Goal: Transaction & Acquisition: Download file/media

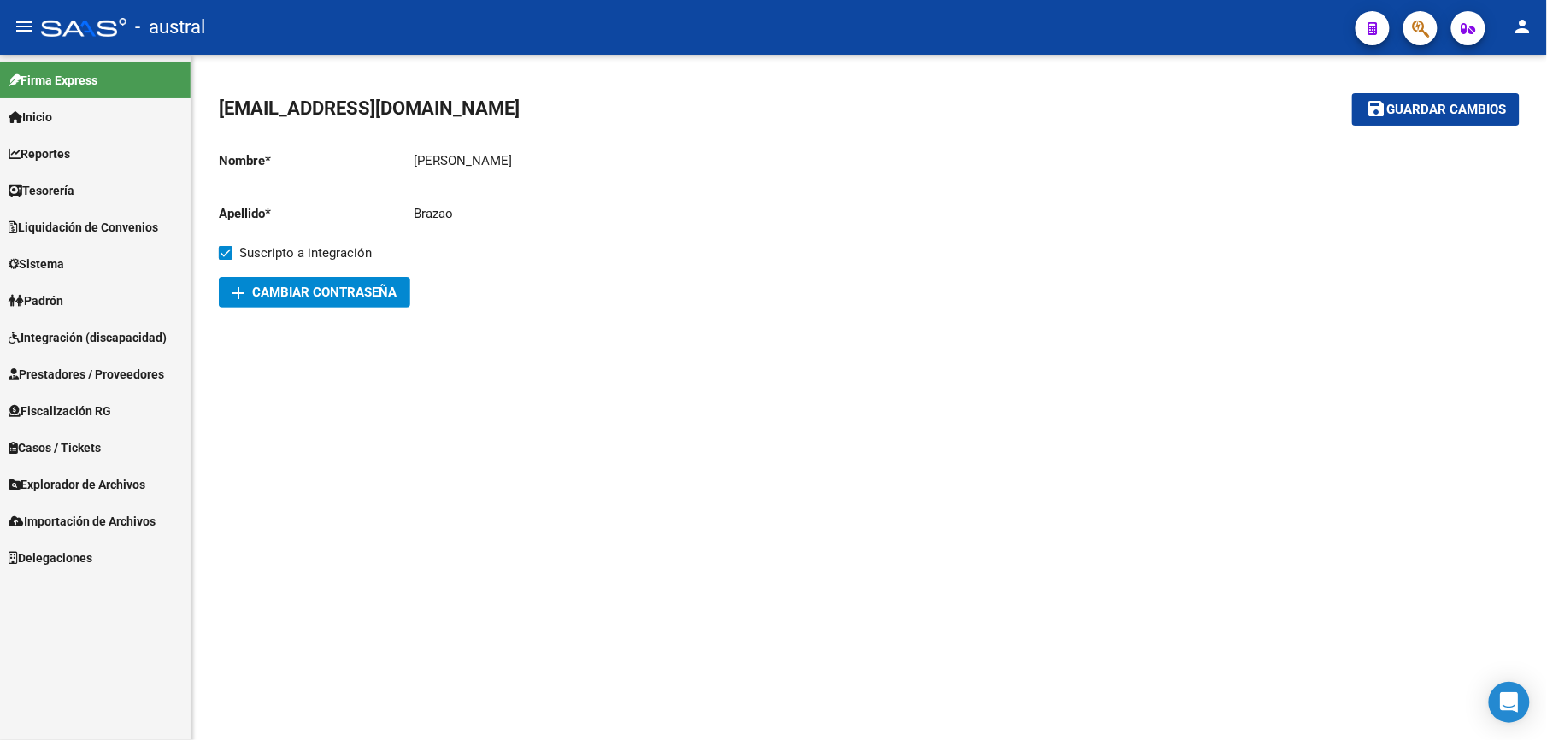
click at [77, 319] on link "Integración (discapacidad)" at bounding box center [95, 337] width 191 height 37
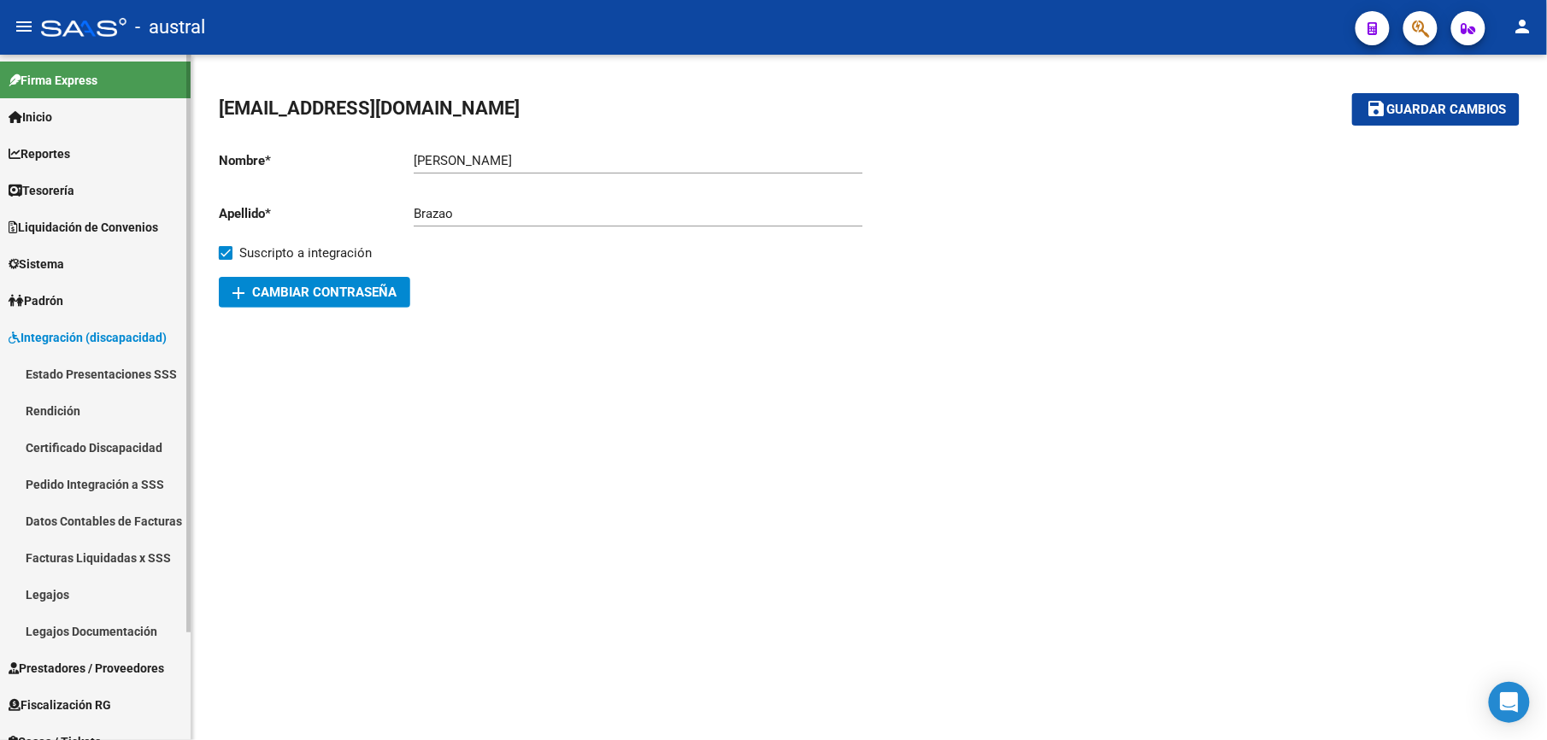
click at [84, 377] on link "Estado Presentaciones SSS" at bounding box center [95, 374] width 191 height 37
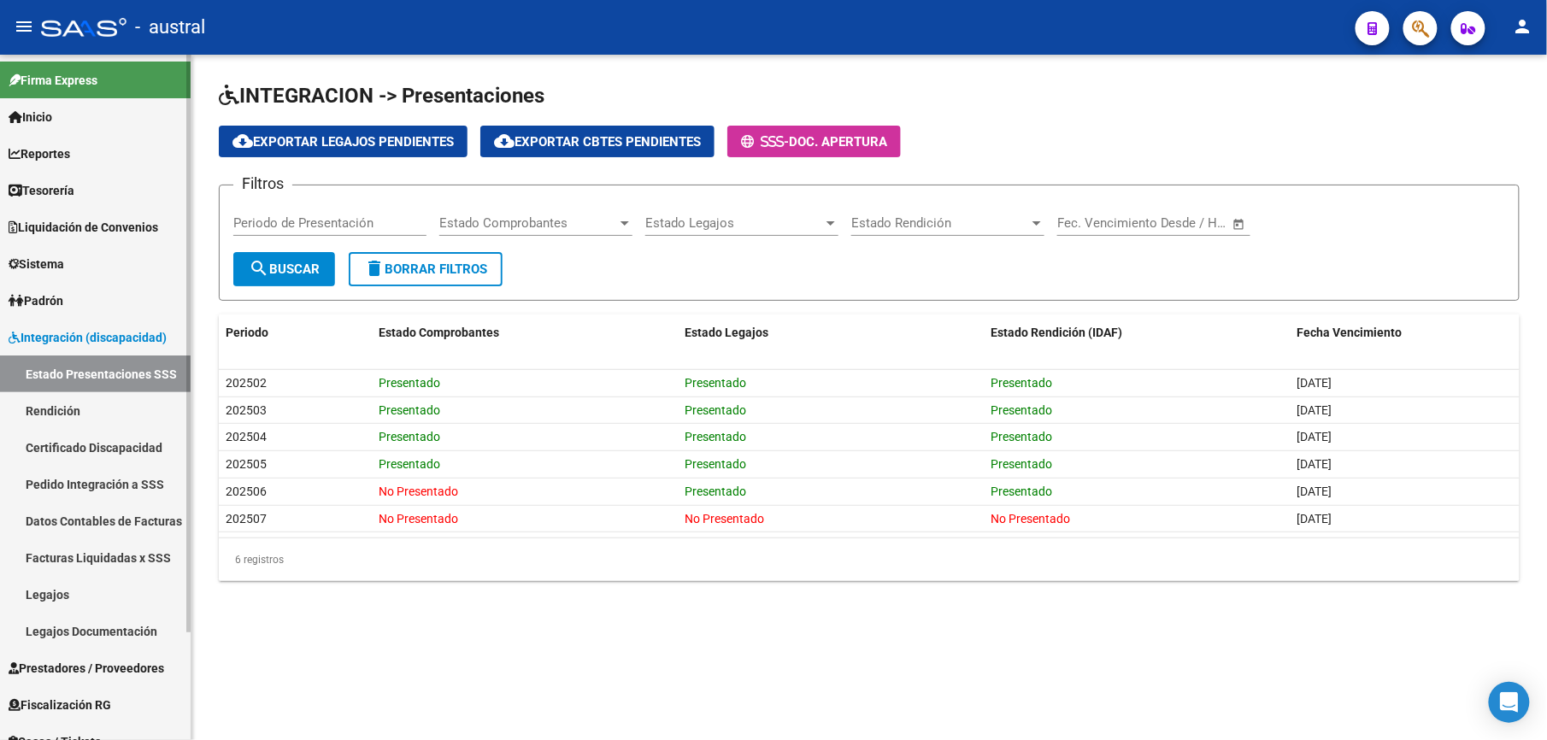
click at [93, 476] on link "Pedido Integración a SSS" at bounding box center [95, 484] width 191 height 37
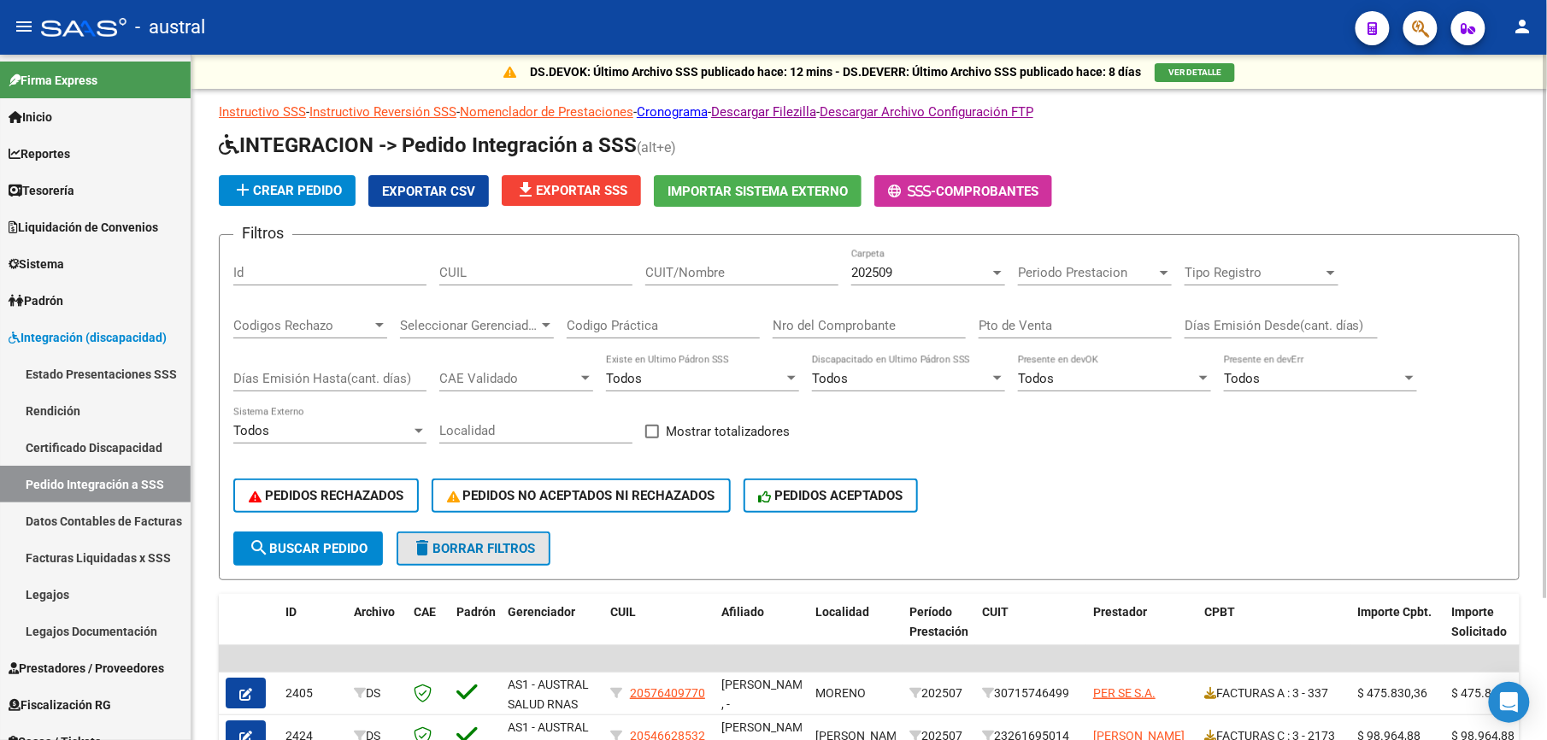
click at [497, 545] on span "delete Borrar Filtros" at bounding box center [473, 548] width 123 height 15
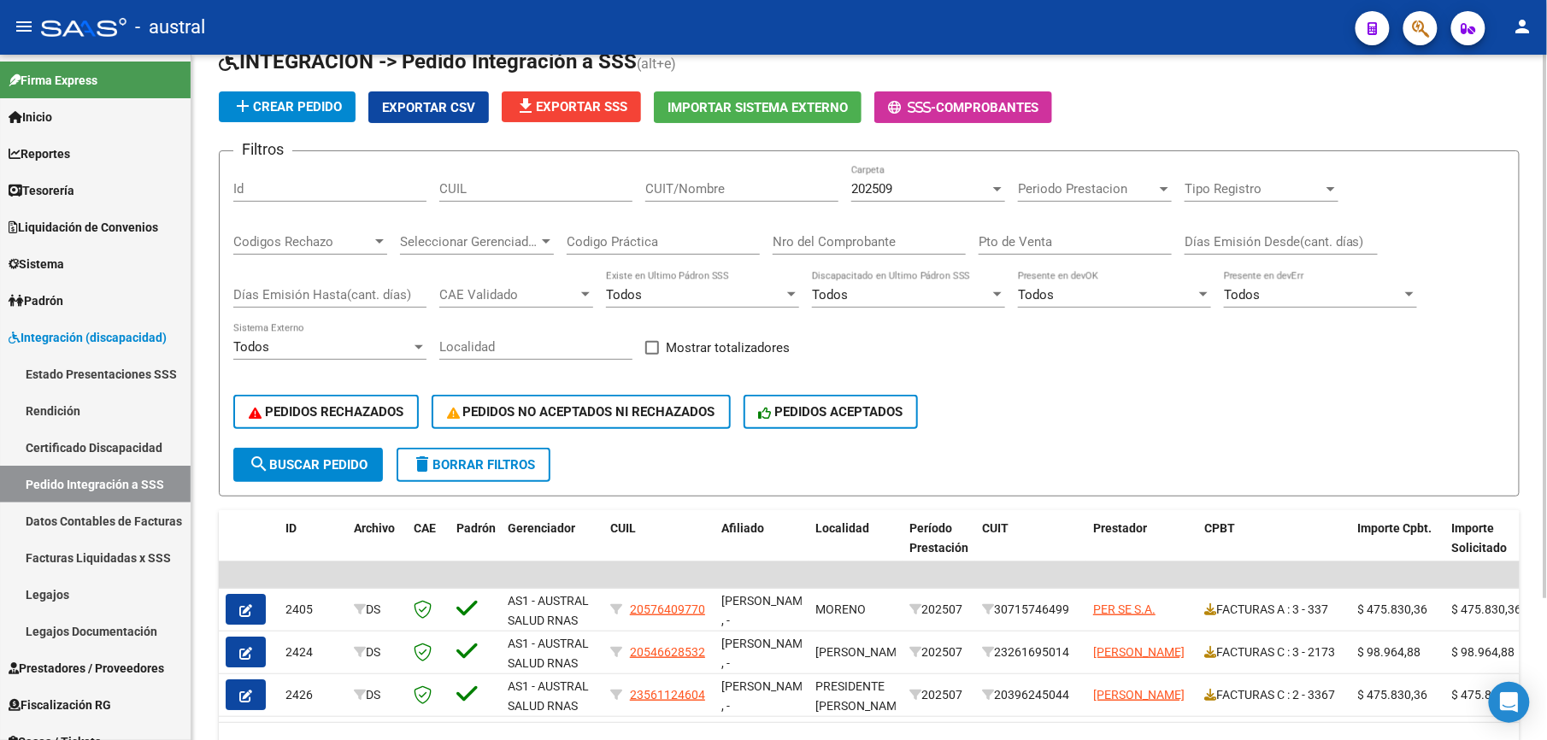
scroll to position [179, 0]
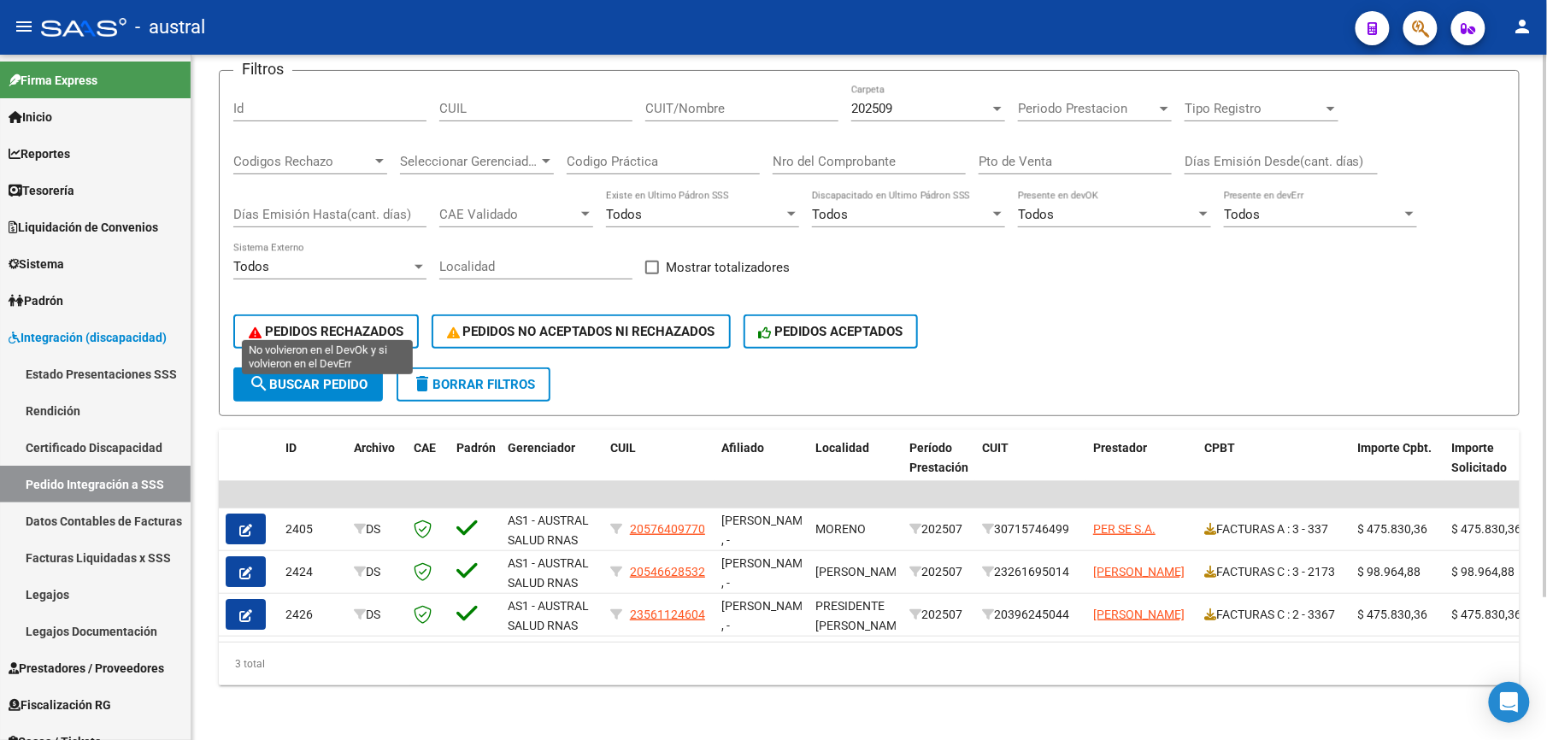
click at [391, 324] on span "PEDIDOS RECHAZADOS" at bounding box center [326, 331] width 155 height 15
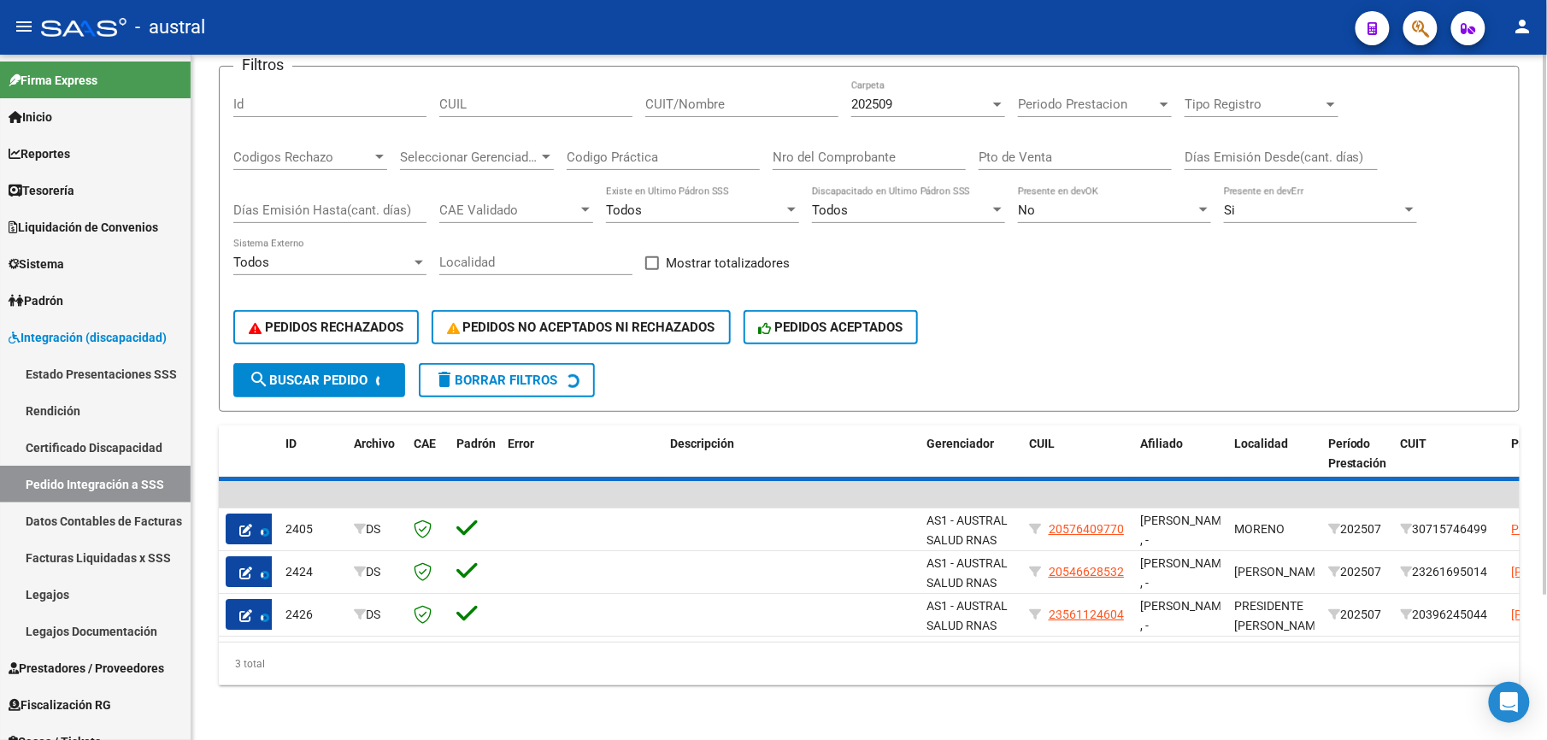
scroll to position [45, 0]
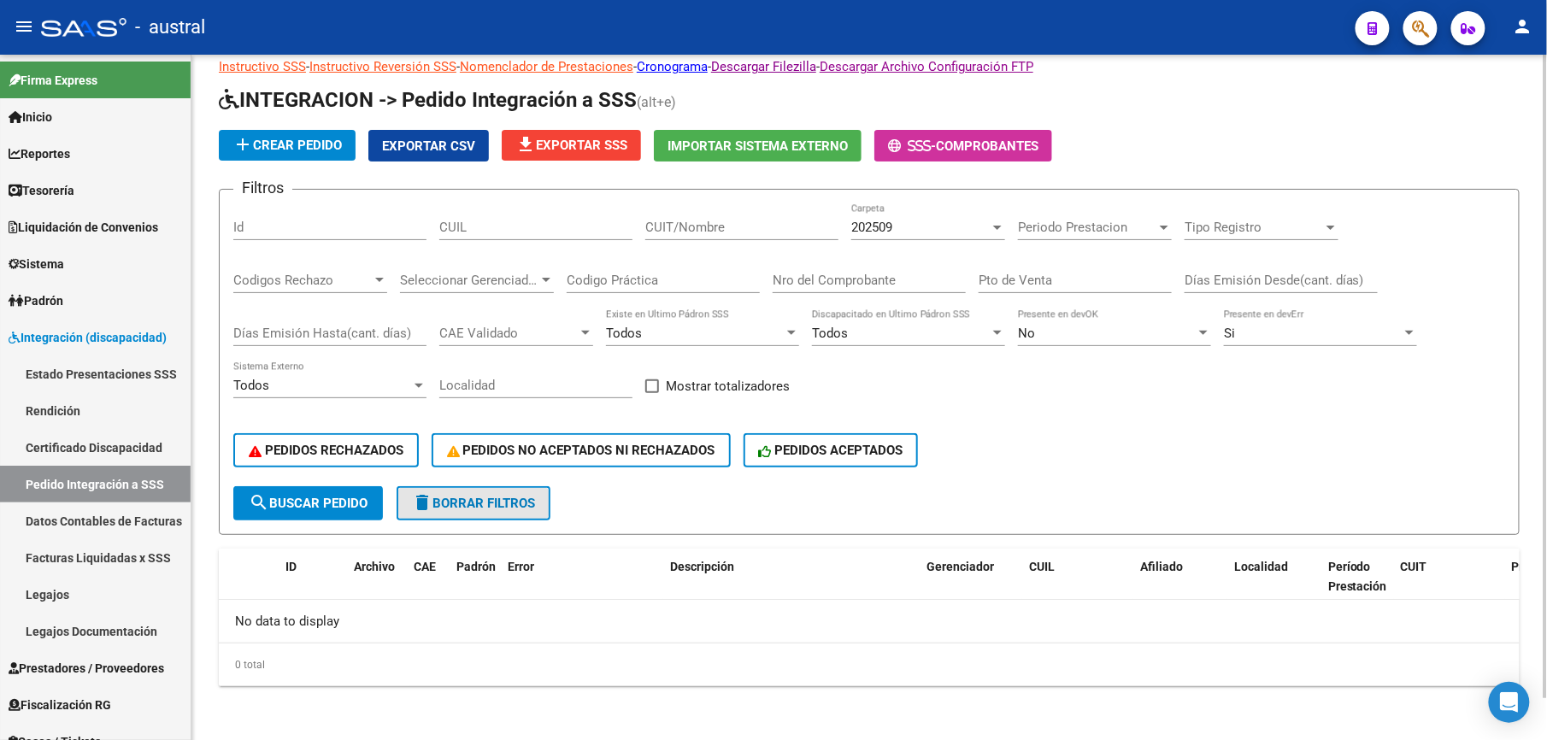
click at [456, 501] on span "delete Borrar Filtros" at bounding box center [473, 503] width 123 height 15
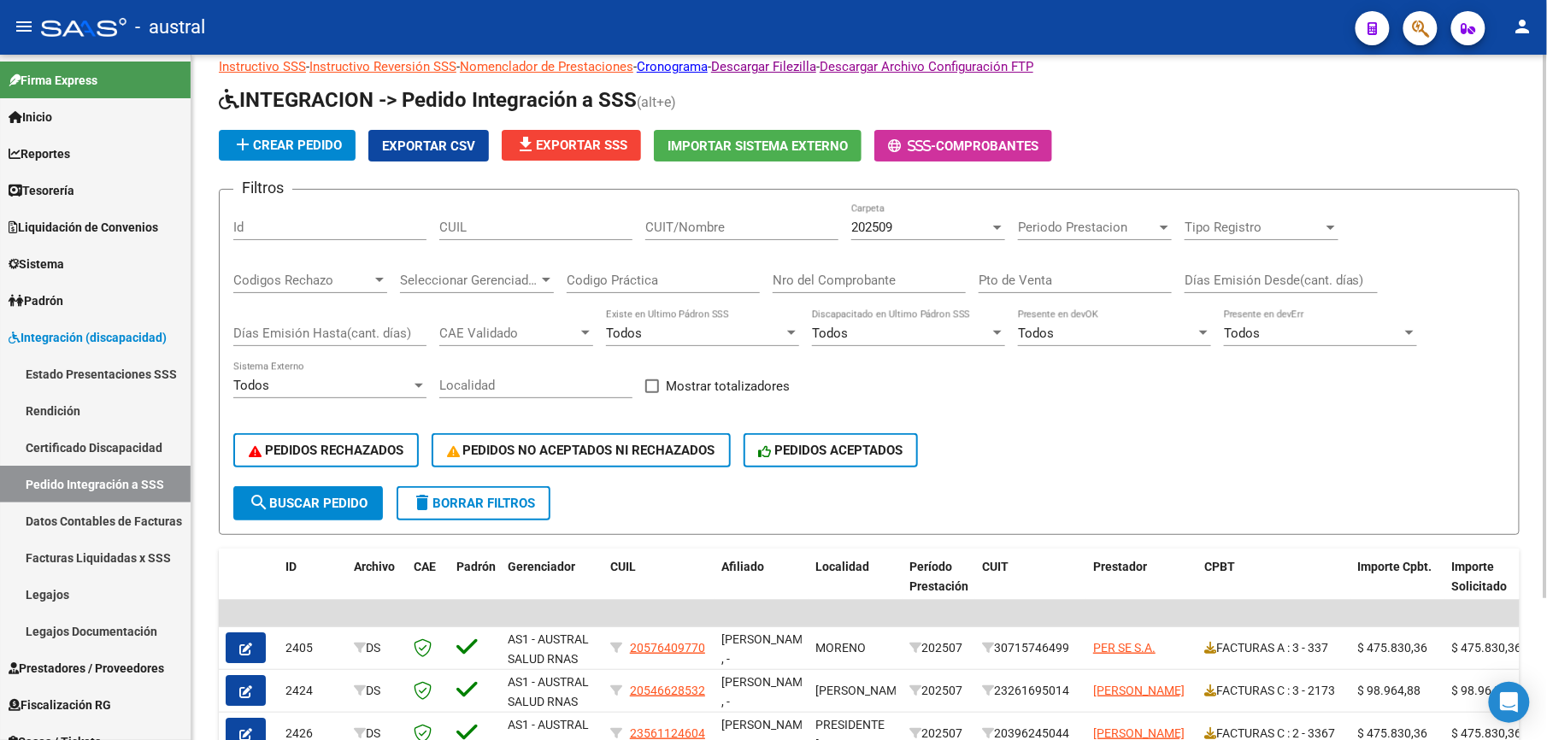
click at [496, 510] on button "delete Borrar Filtros" at bounding box center [474, 503] width 154 height 34
click at [518, 508] on span "delete Borrar Filtros" at bounding box center [473, 503] width 123 height 15
click at [467, 496] on span "delete Borrar Filtros" at bounding box center [473, 503] width 123 height 15
drag, startPoint x: 493, startPoint y: 490, endPoint x: 538, endPoint y: 491, distance: 45.3
click at [493, 490] on button "delete Borrar Filtros" at bounding box center [474, 503] width 154 height 34
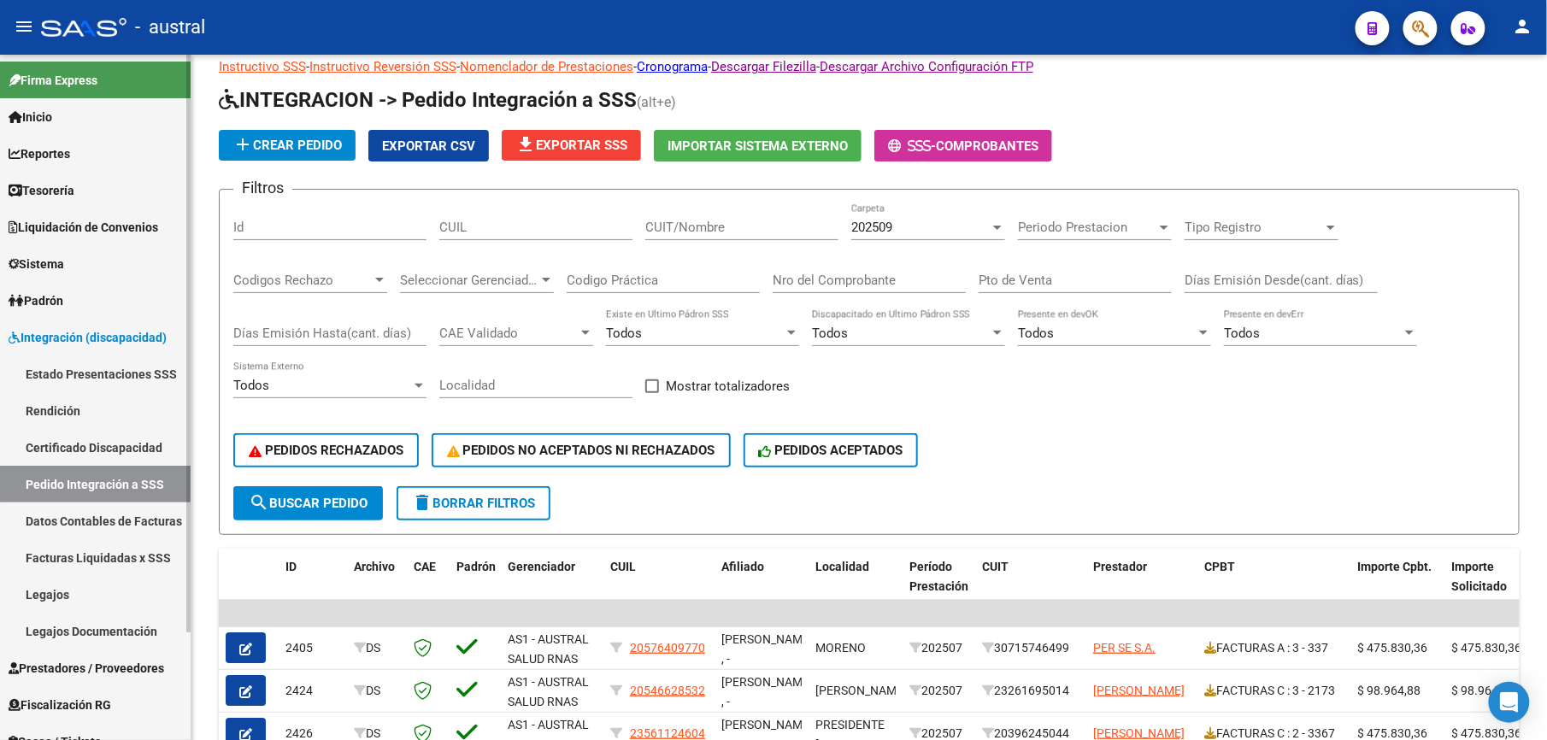
click at [109, 480] on link "Pedido Integración a SSS" at bounding box center [95, 484] width 191 height 37
click at [507, 506] on span "delete Borrar Filtros" at bounding box center [473, 503] width 123 height 15
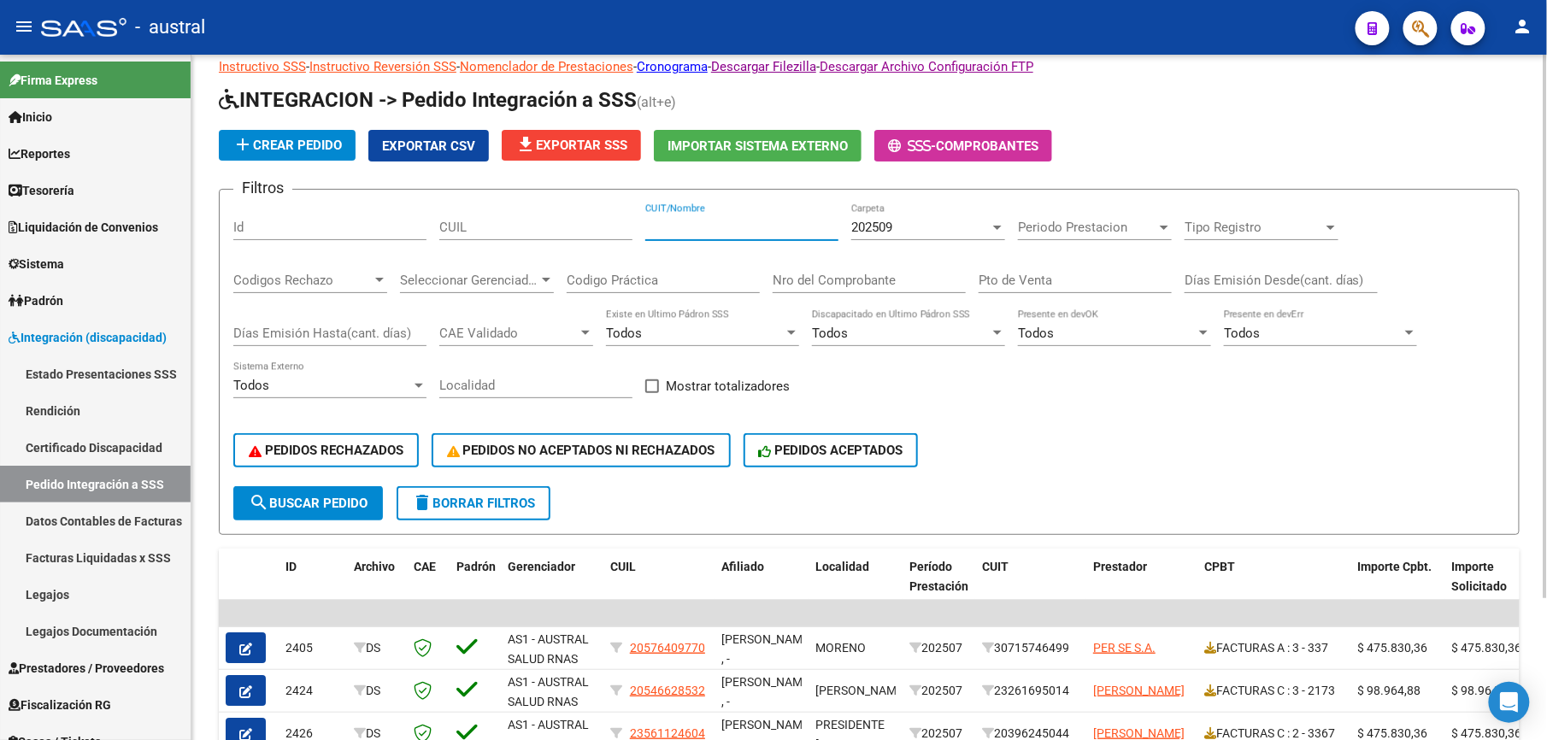
click at [702, 220] on input "CUIT/Nombre" at bounding box center [741, 227] width 193 height 15
type input "agazzi"
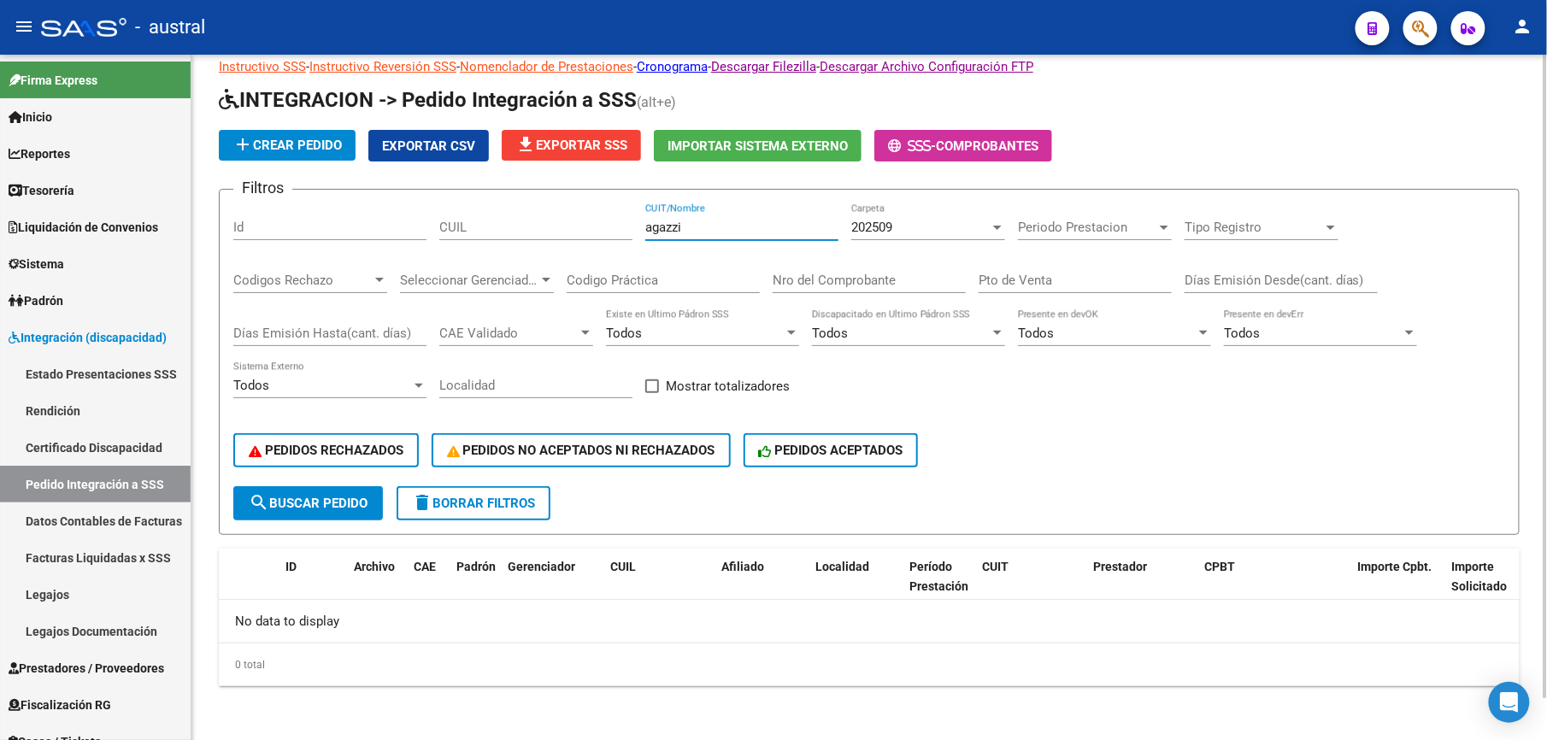
drag, startPoint x: 714, startPoint y: 234, endPoint x: 756, endPoint y: 231, distance: 42.0
click at [540, 226] on div "Filtros Id CUIL agazzi CUIT/Nombre 202509 Carpeta Periodo Prestacion Periodo Pr…" at bounding box center [869, 344] width 1272 height 283
click at [466, 514] on button "delete Borrar Filtros" at bounding box center [474, 503] width 154 height 34
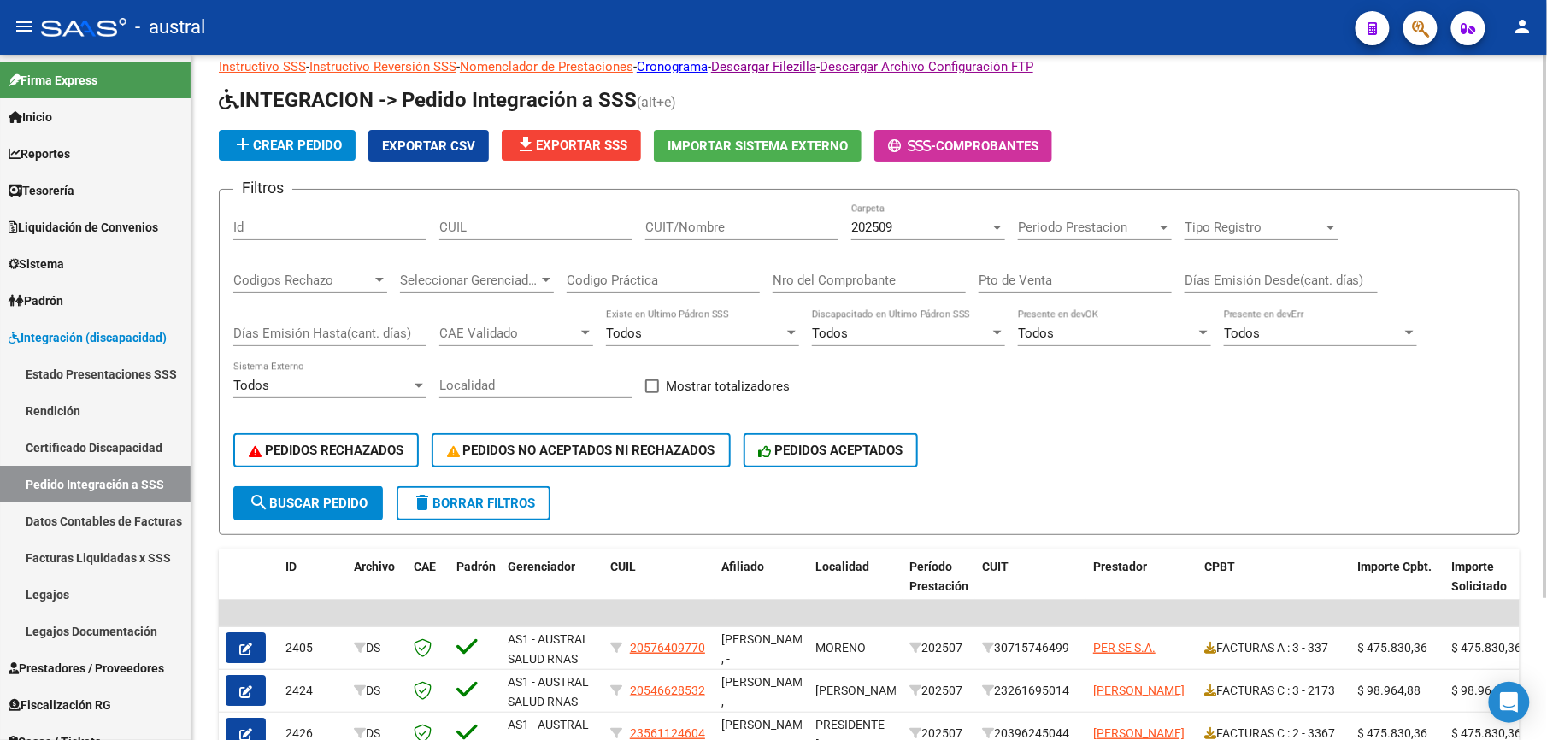
click at [501, 508] on span "delete Borrar Filtros" at bounding box center [473, 503] width 123 height 15
click at [340, 443] on span "PEDIDOS RECHAZADOS" at bounding box center [326, 450] width 155 height 15
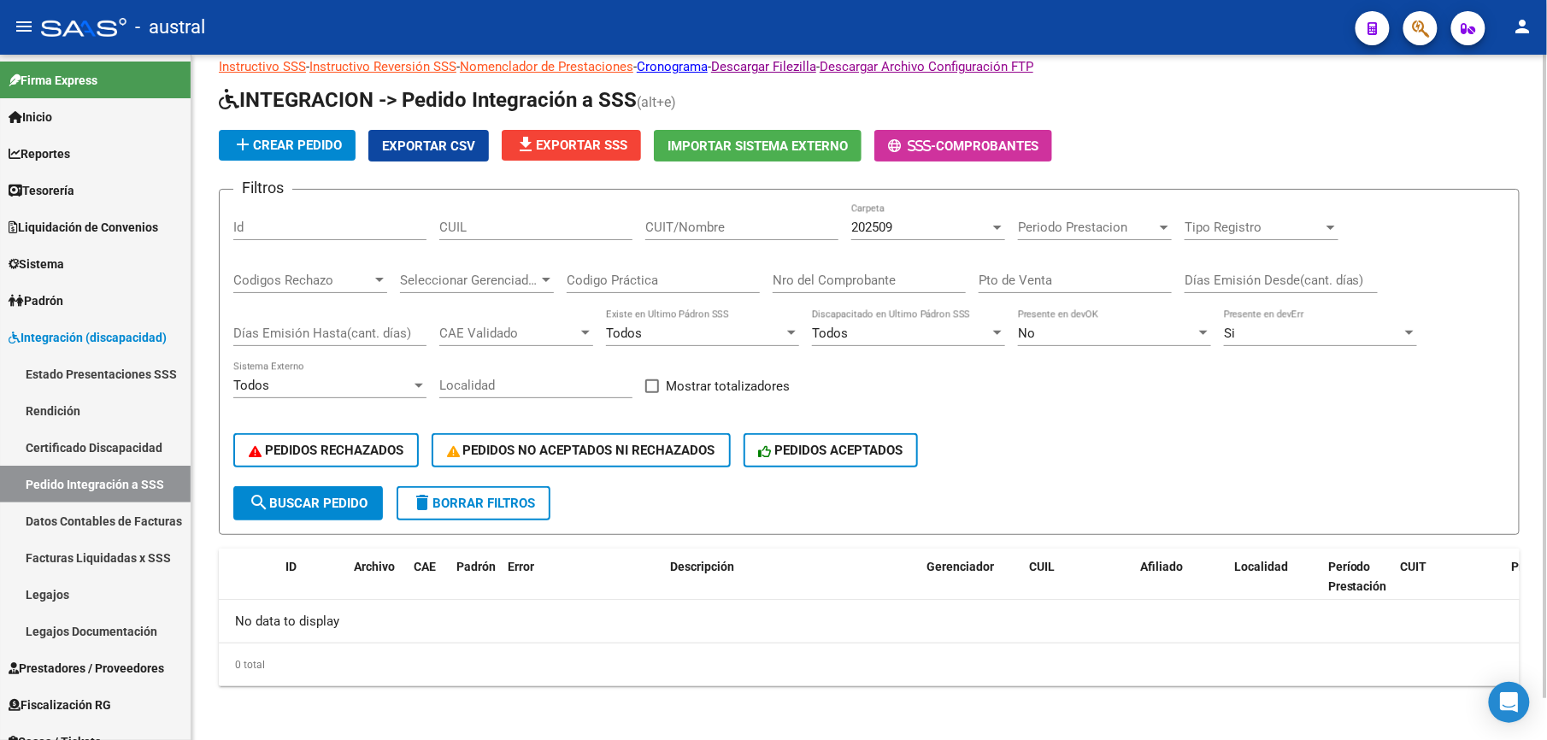
click at [476, 499] on span "delete Borrar Filtros" at bounding box center [473, 503] width 123 height 15
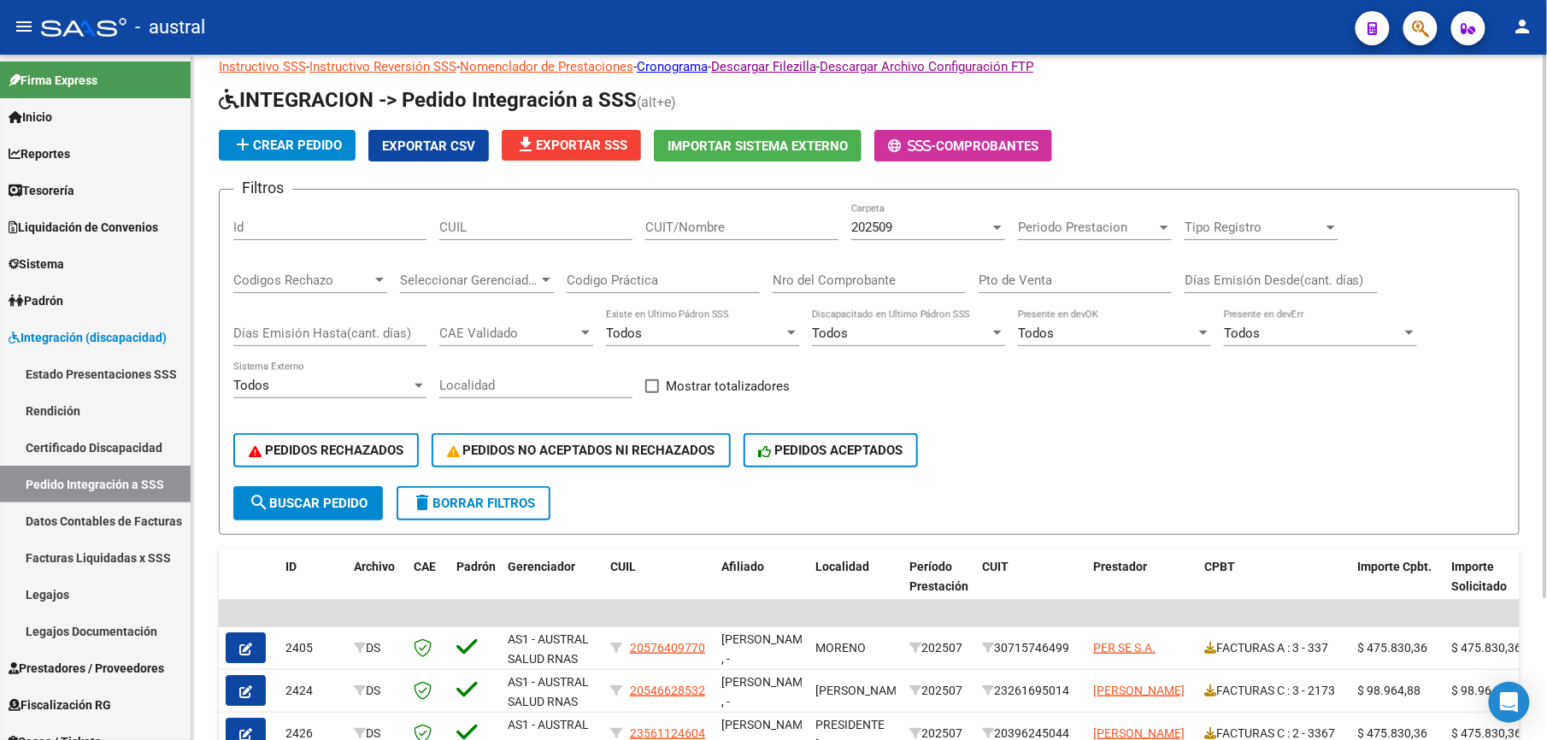
click at [473, 500] on span "delete Borrar Filtros" at bounding box center [473, 503] width 123 height 15
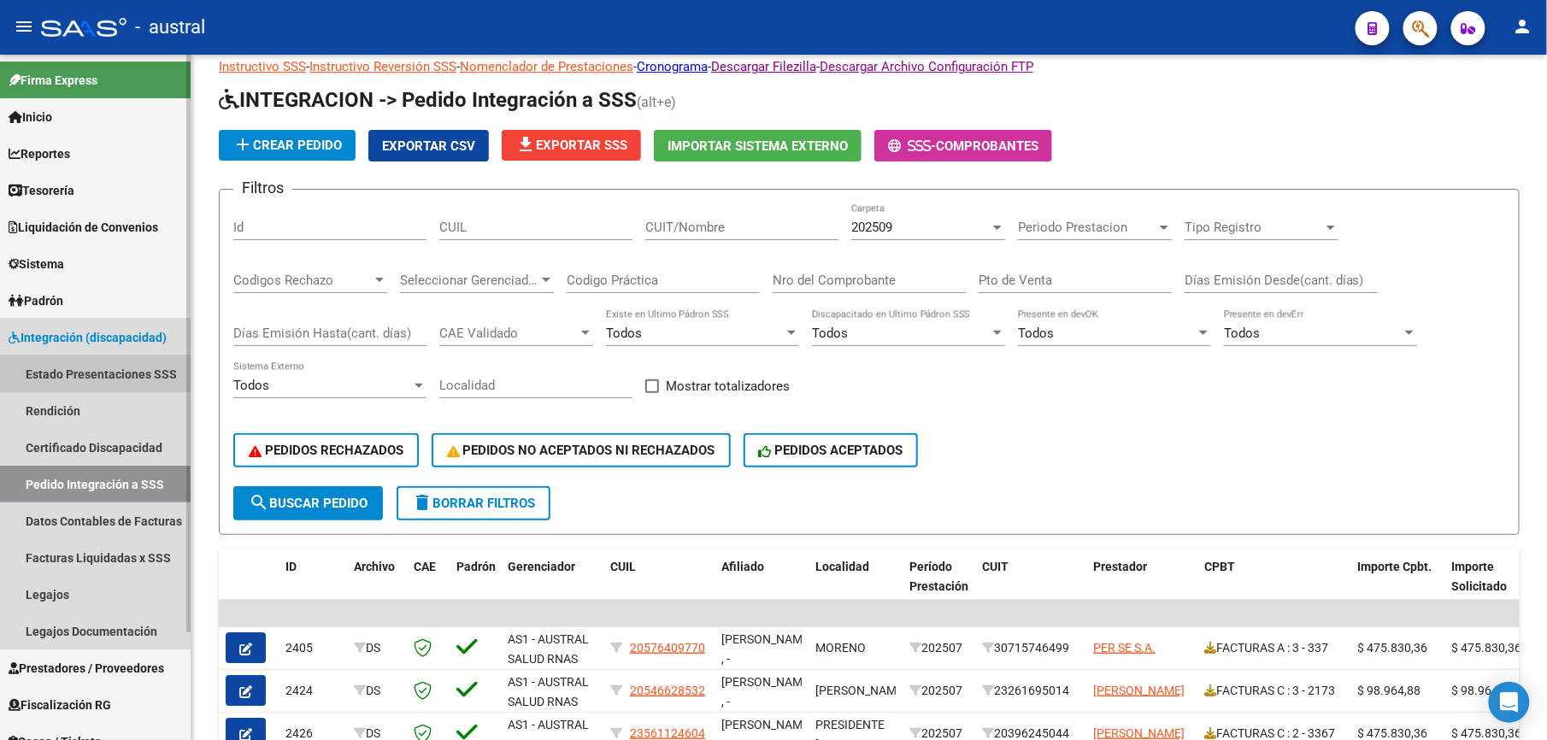
click at [99, 363] on link "Estado Presentaciones SSS" at bounding box center [95, 374] width 191 height 37
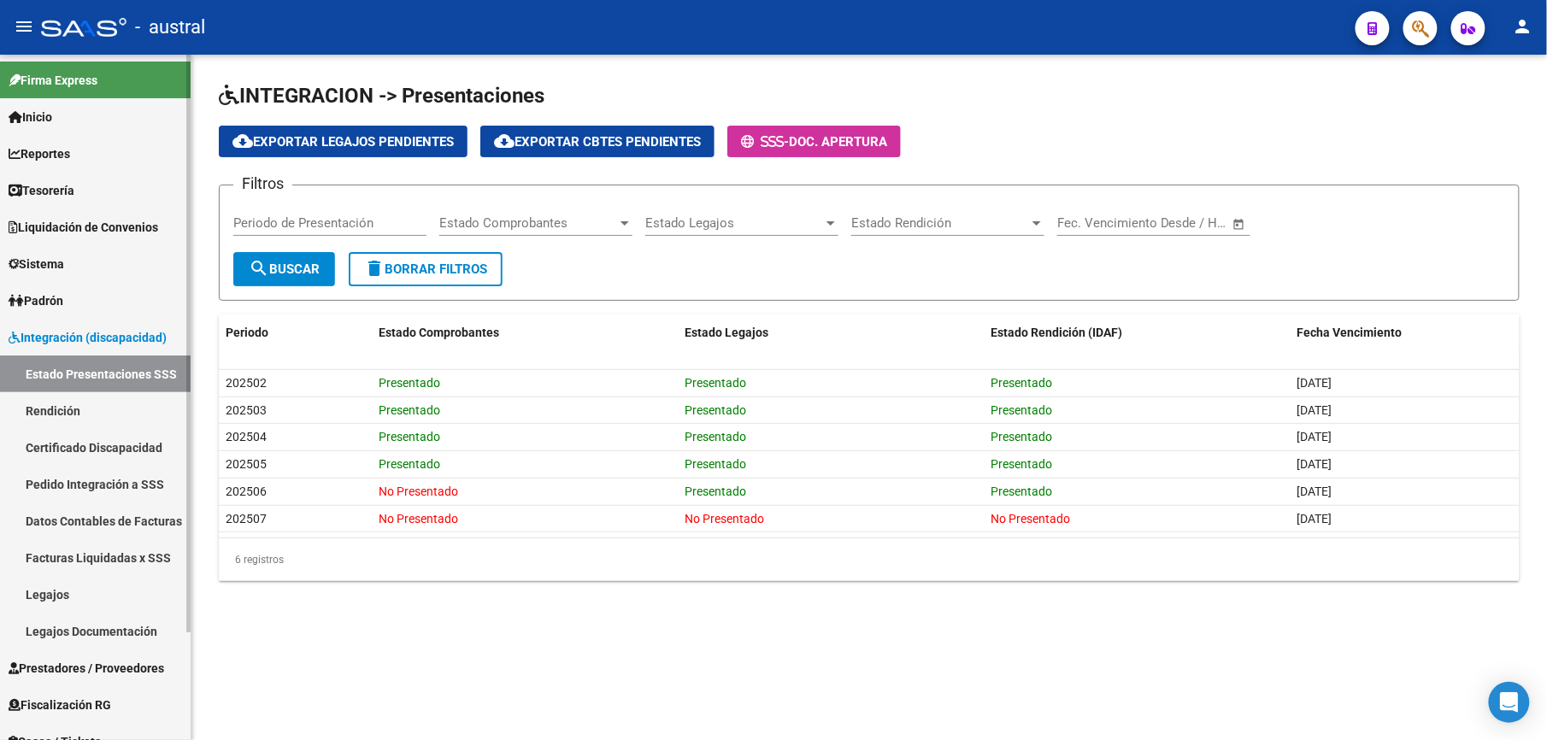
click at [94, 551] on link "Facturas Liquidadas x SSS" at bounding box center [95, 557] width 191 height 37
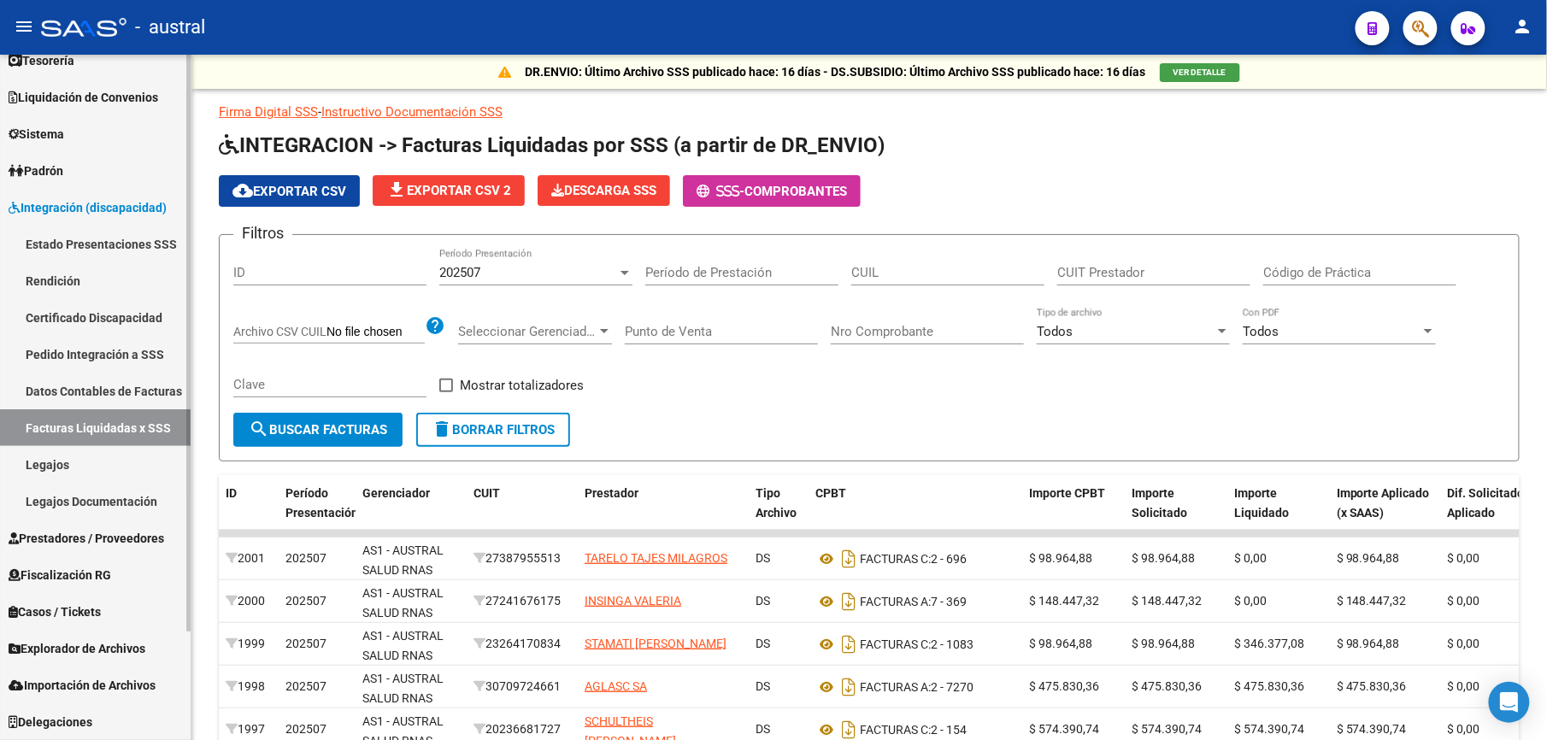
click at [138, 529] on span "Prestadores / Proveedores" at bounding box center [87, 538] width 156 height 19
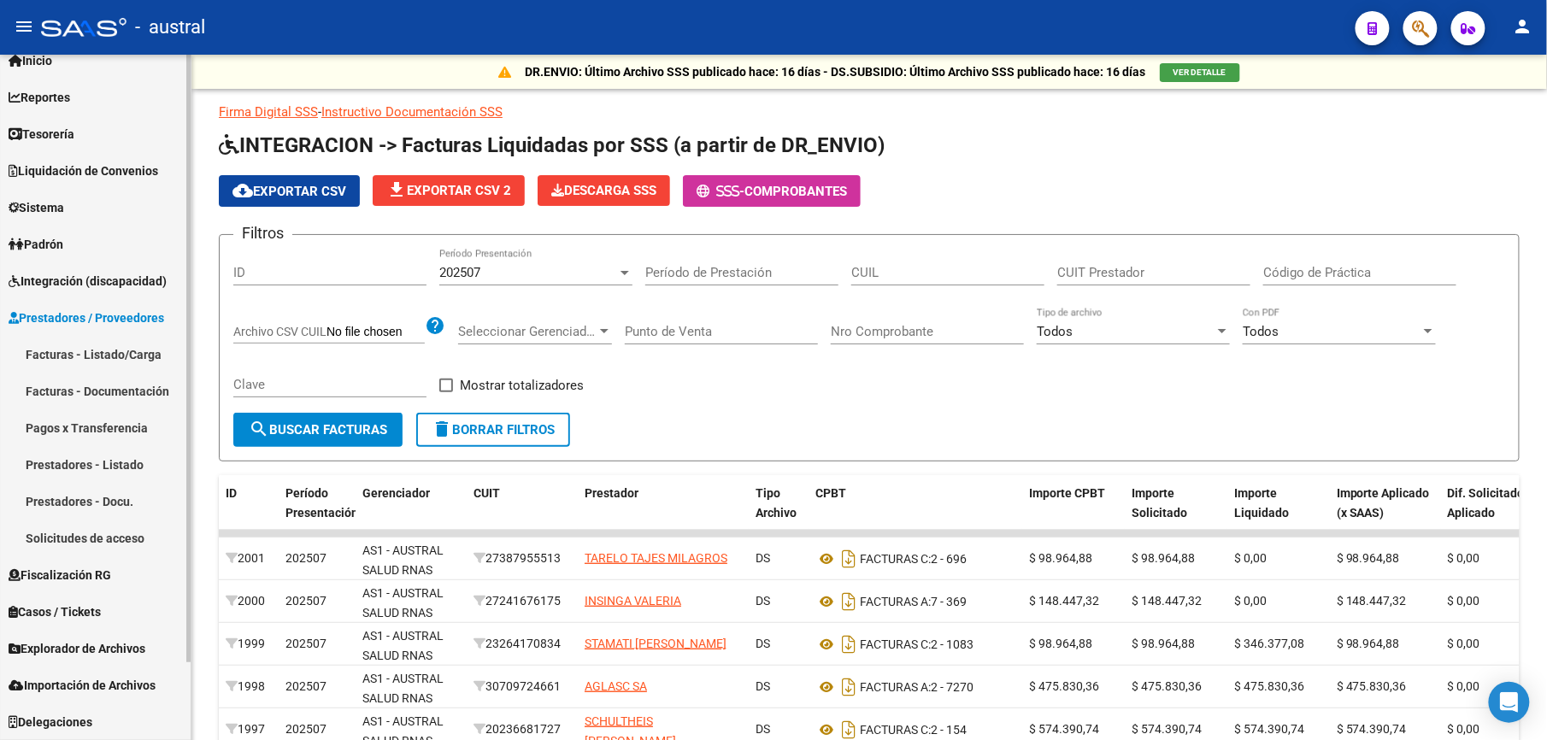
scroll to position [56, 0]
click at [100, 363] on link "Facturas - Listado/Carga" at bounding box center [95, 355] width 191 height 37
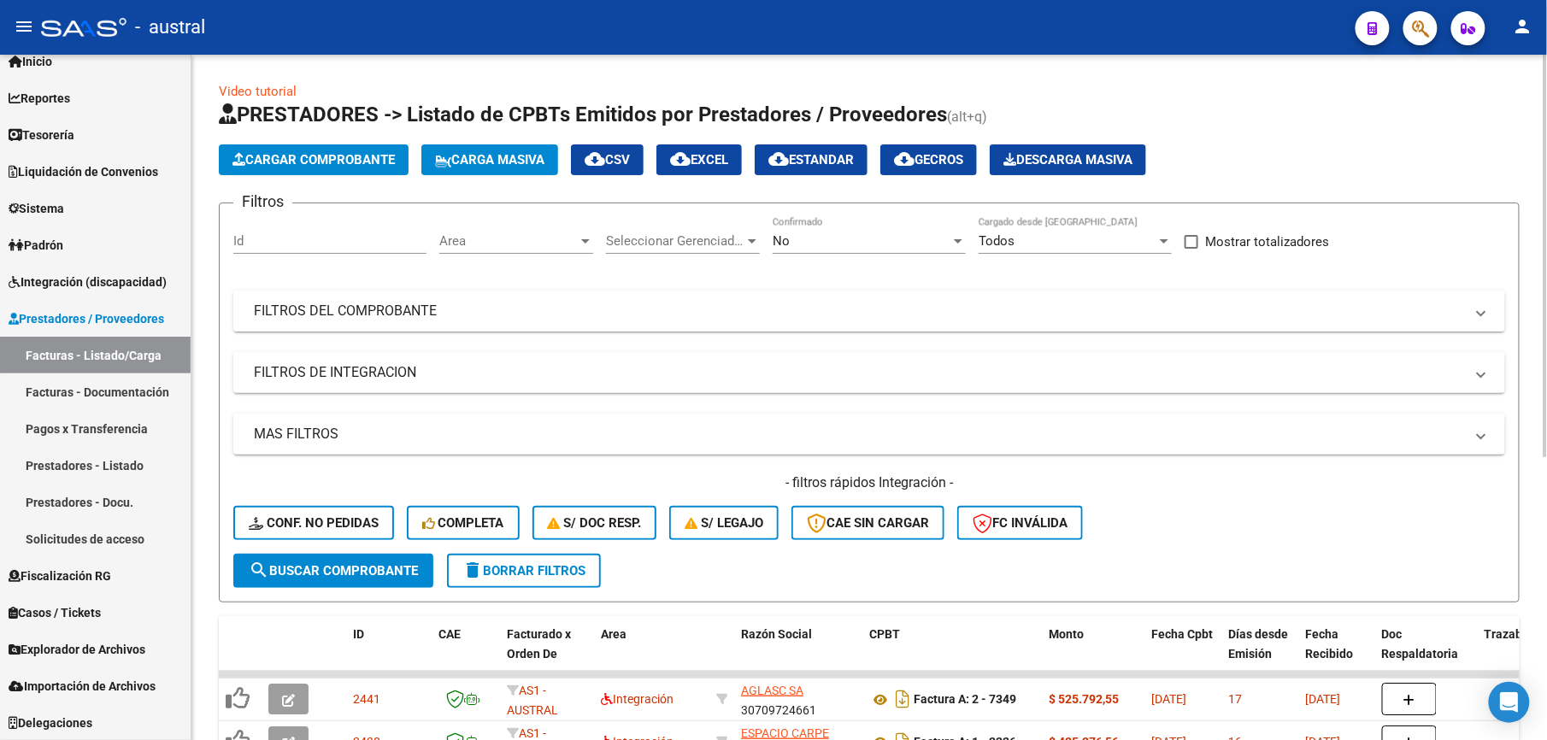
click at [395, 164] on span "Cargar Comprobante" at bounding box center [313, 159] width 162 height 15
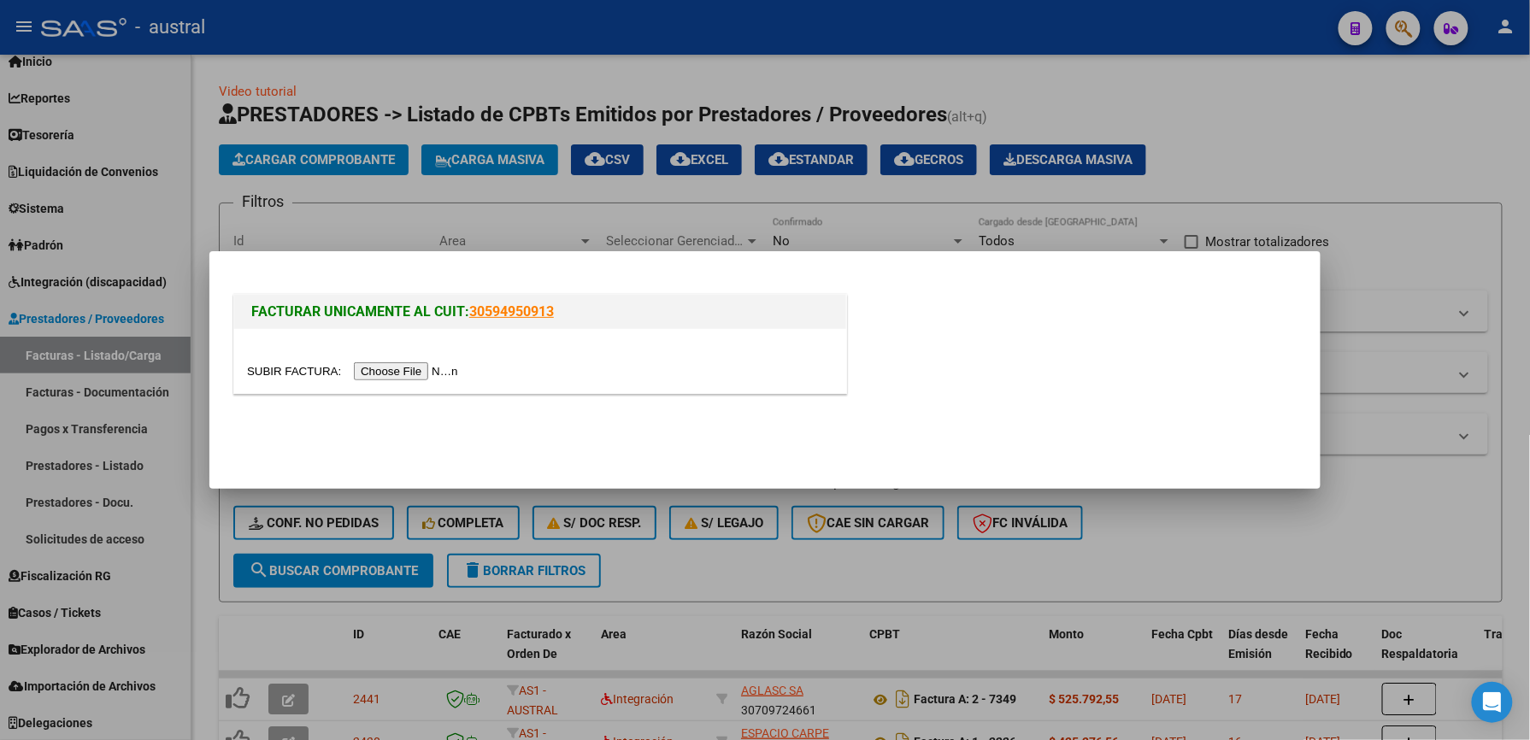
click at [1361, 150] on div at bounding box center [765, 370] width 1530 height 740
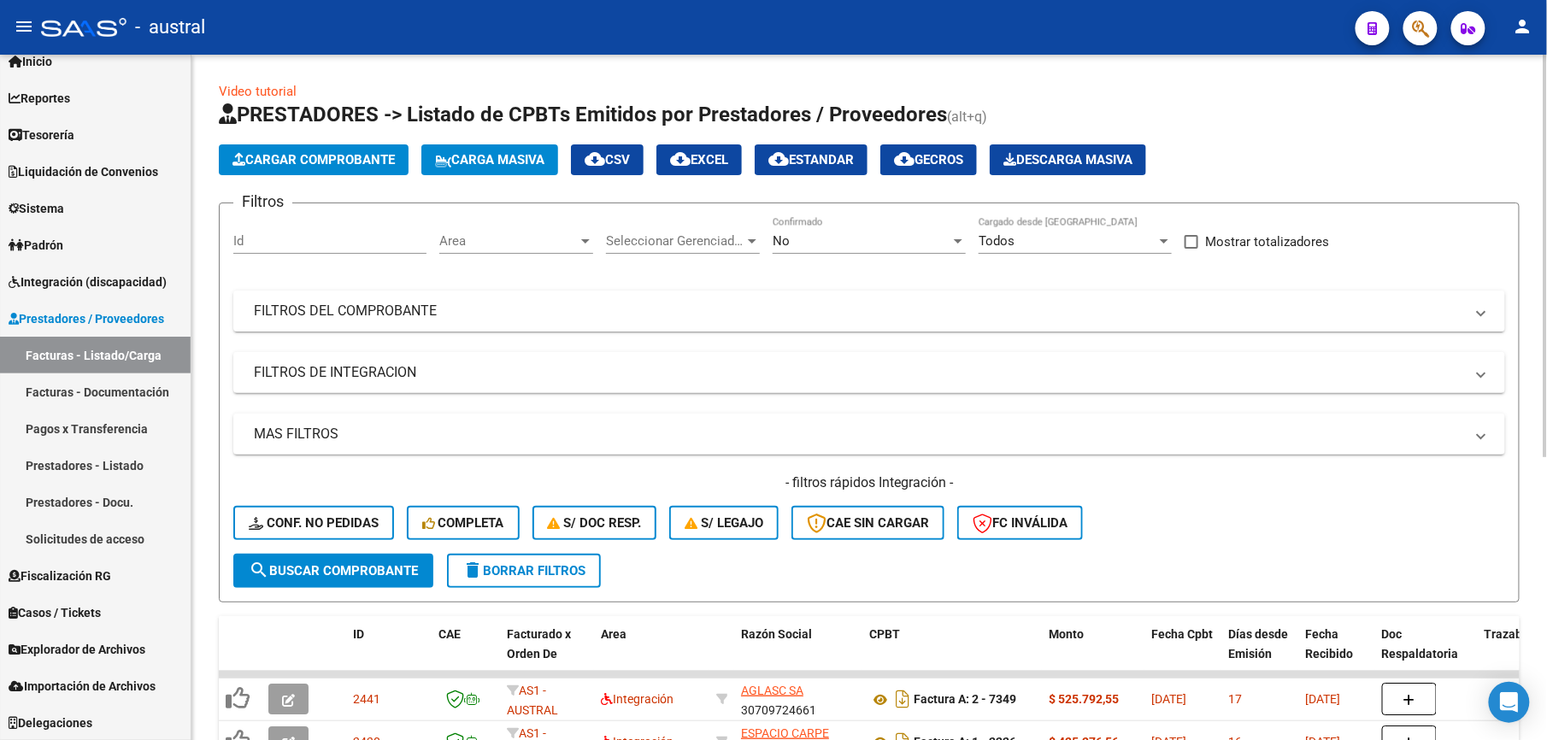
click at [500, 157] on span "Carga Masiva" at bounding box center [489, 159] width 109 height 15
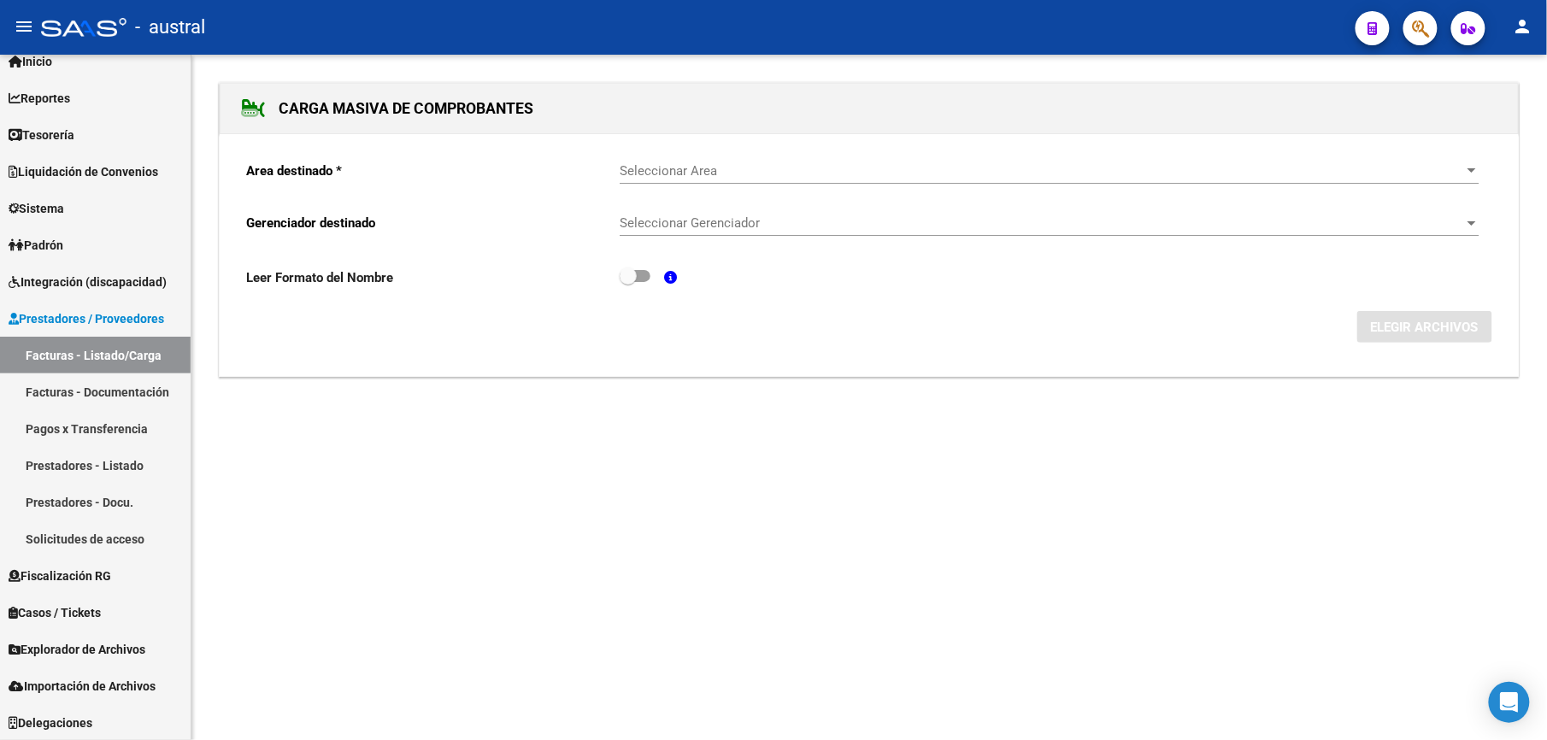
click at [633, 192] on div "Seleccionar Area Seleccionar Area" at bounding box center [1050, 173] width 860 height 53
click at [691, 178] on span "Seleccionar Area" at bounding box center [1042, 170] width 844 height 15
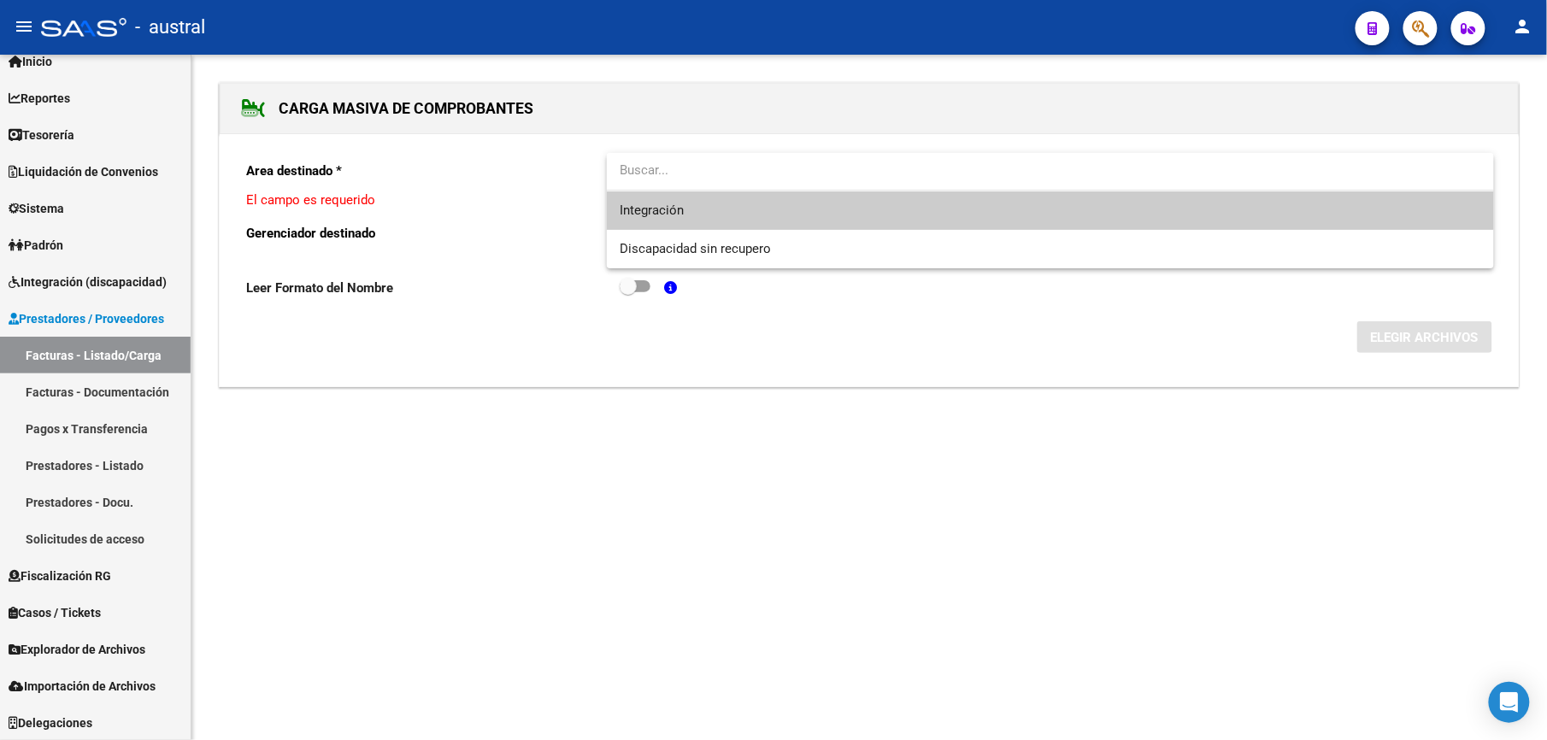
click at [704, 219] on span "Integración" at bounding box center [1050, 210] width 860 height 38
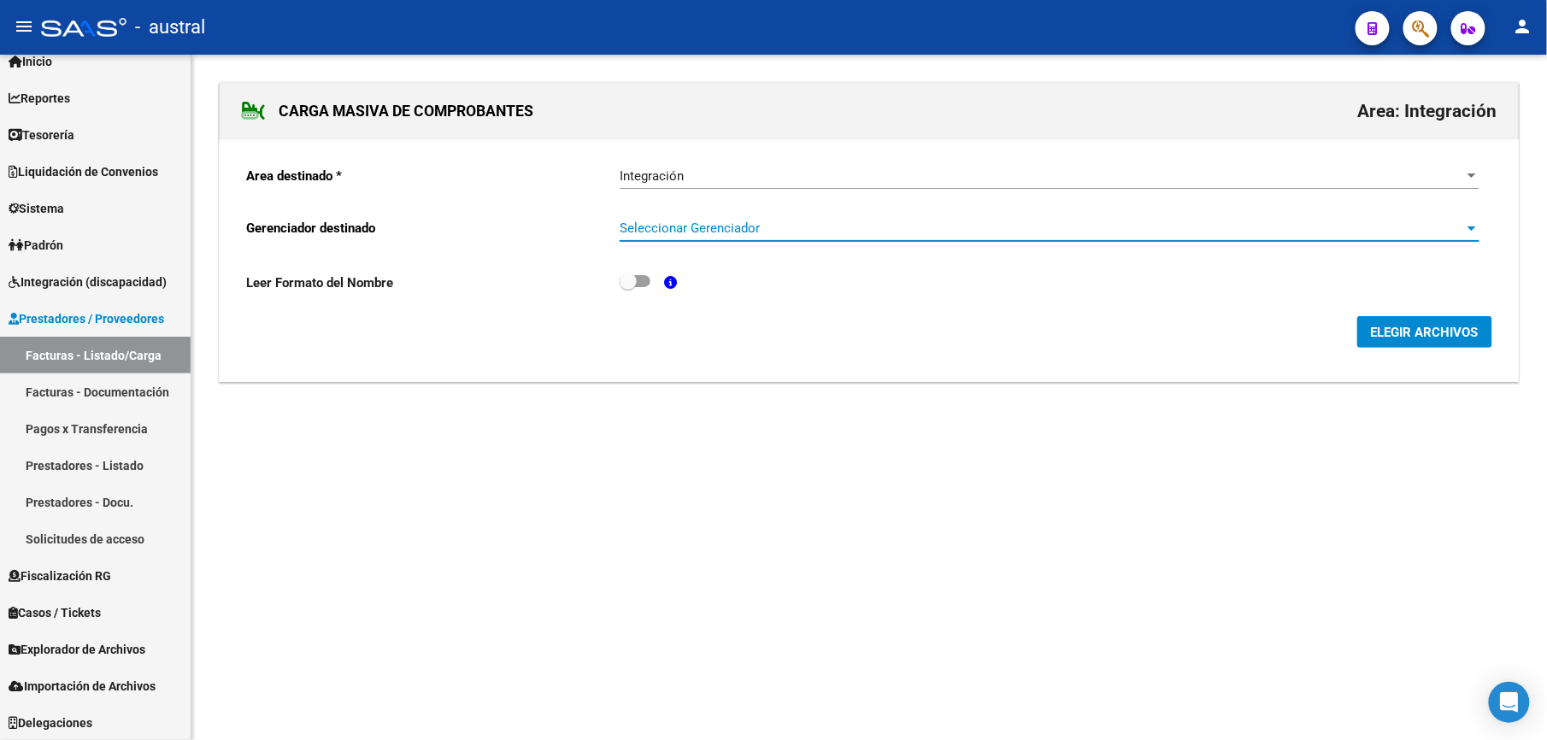
click at [704, 226] on span "Seleccionar Gerenciador" at bounding box center [1042, 227] width 844 height 15
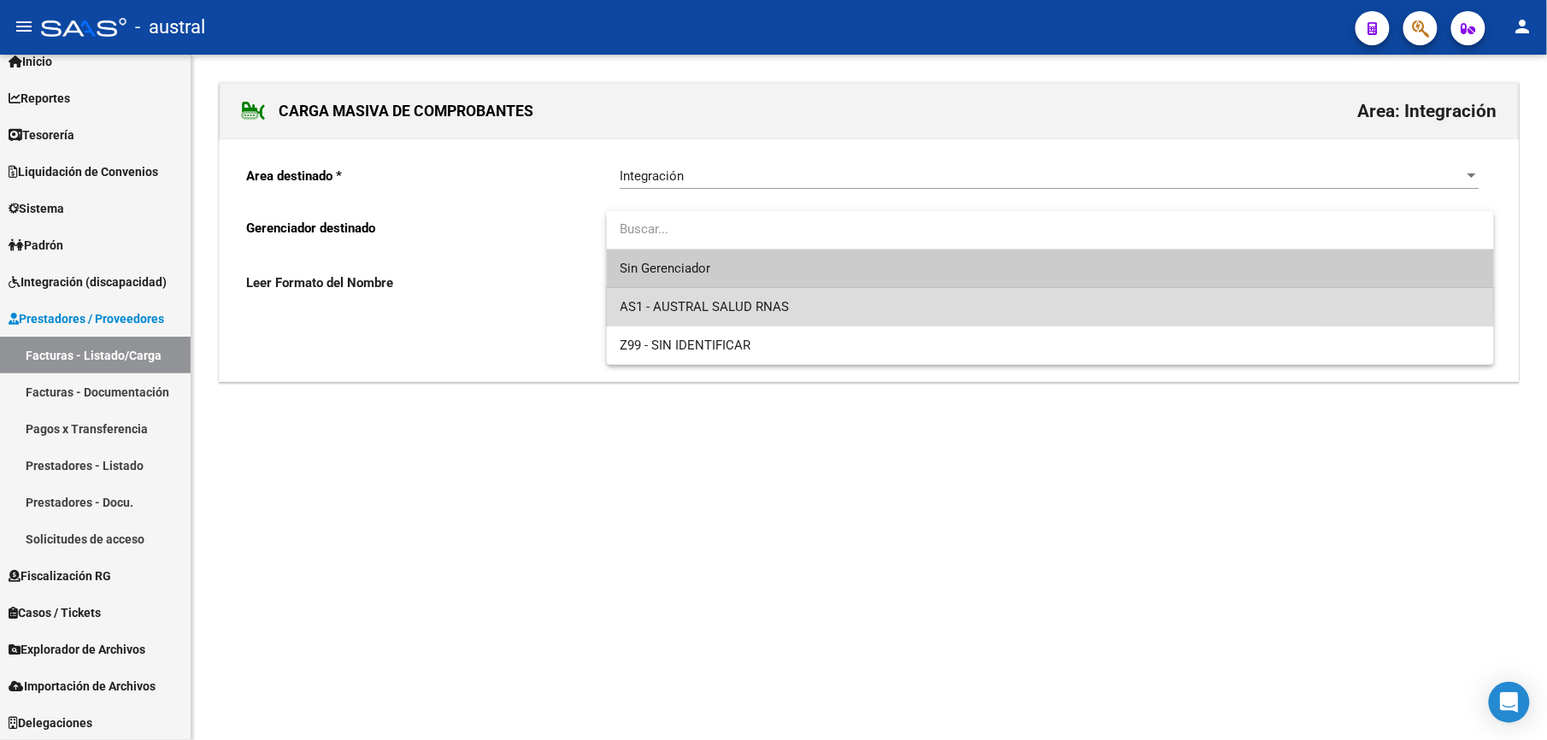
click at [756, 291] on span "AS1 - AUSTRAL SALUD RNAS" at bounding box center [1050, 307] width 860 height 38
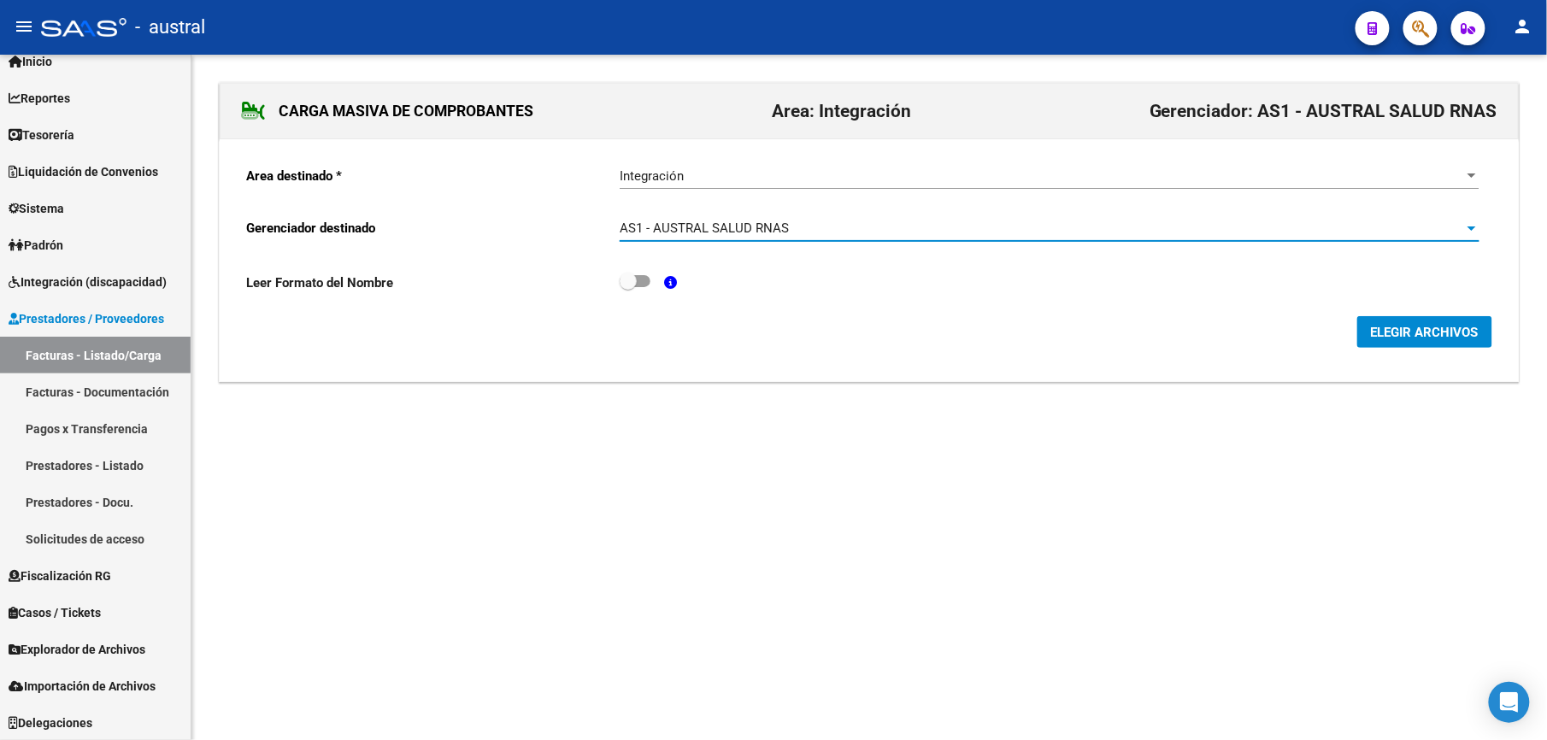
click at [1463, 337] on span "ELEGIR ARCHIVOS" at bounding box center [1425, 332] width 108 height 15
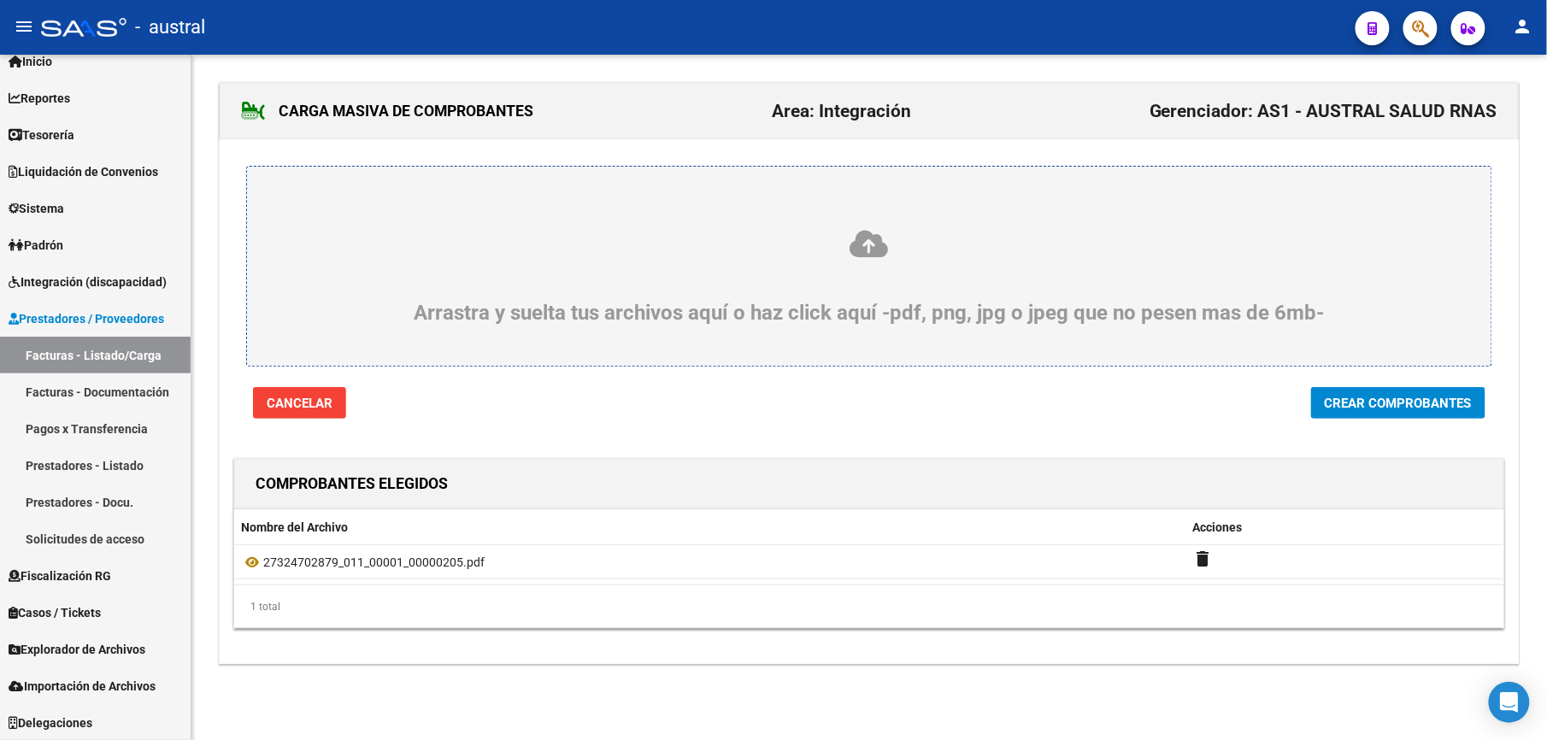
click at [1355, 405] on span "Crear Comprobantes" at bounding box center [1398, 403] width 147 height 15
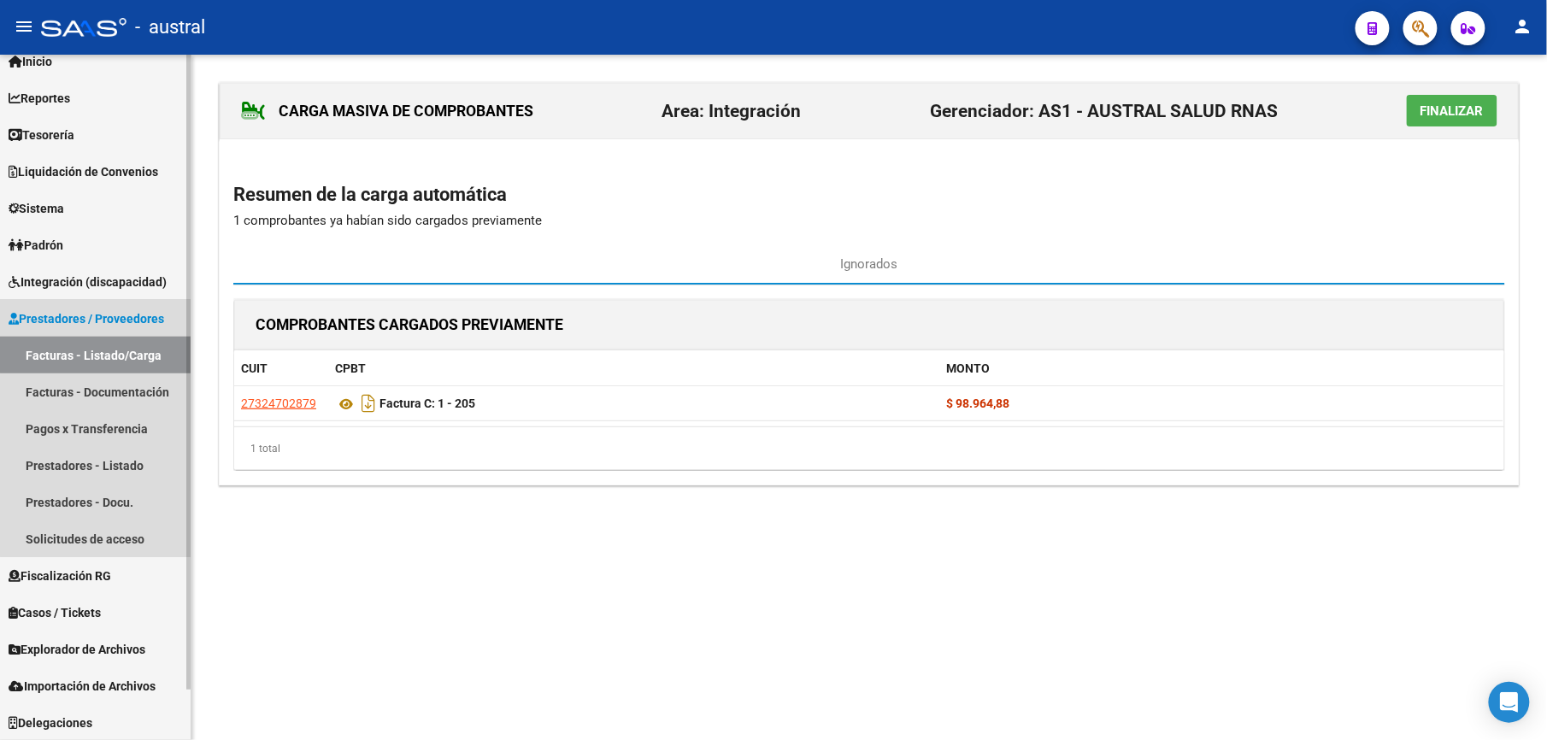
click at [132, 344] on link "Facturas - Listado/Carga" at bounding box center [95, 355] width 191 height 37
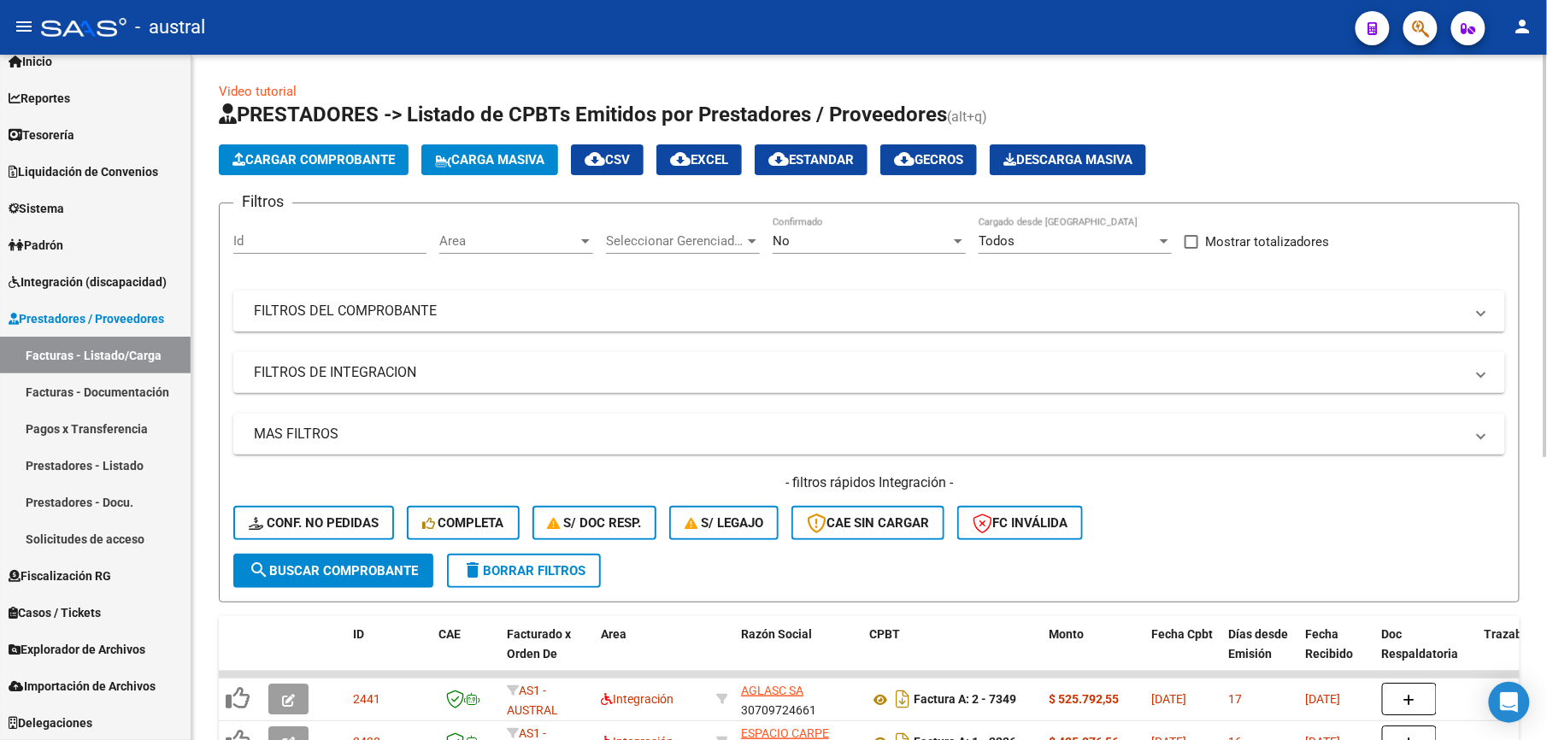
click at [544, 563] on span "delete Borrar Filtros" at bounding box center [523, 570] width 123 height 15
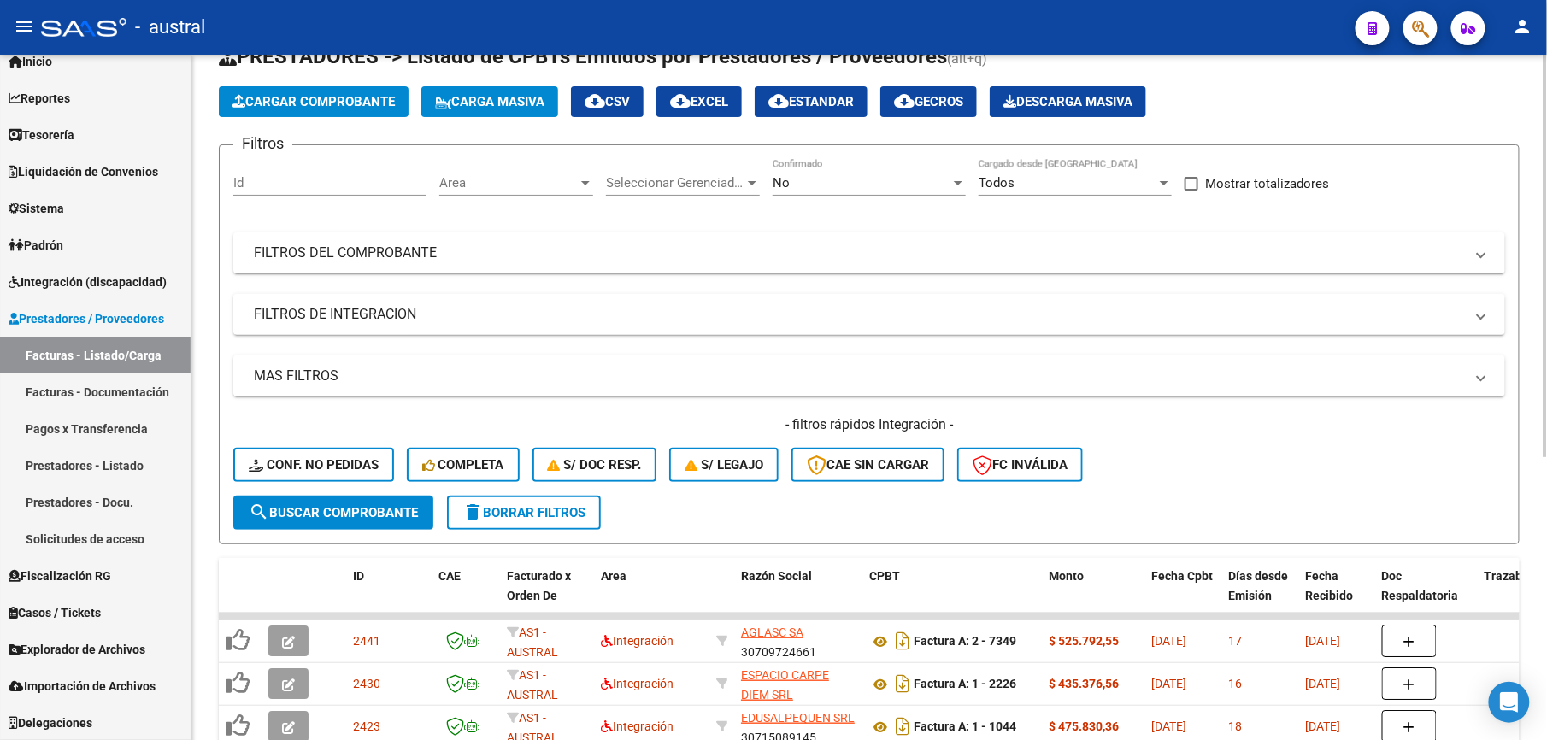
scroll to position [227, 0]
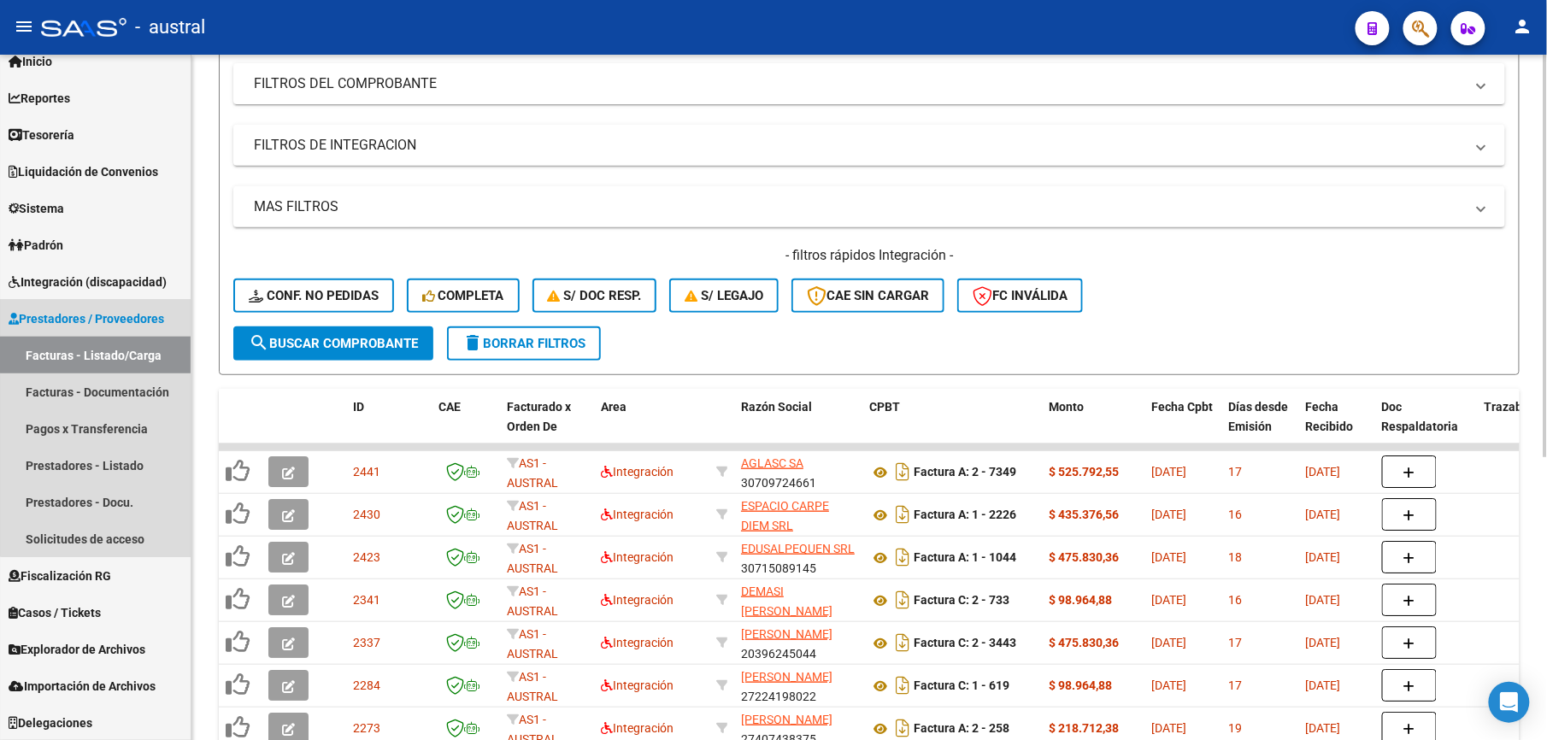
drag, startPoint x: 106, startPoint y: 354, endPoint x: 444, endPoint y: 347, distance: 338.5
click at [107, 354] on link "Facturas - Listado/Carga" at bounding box center [95, 355] width 191 height 37
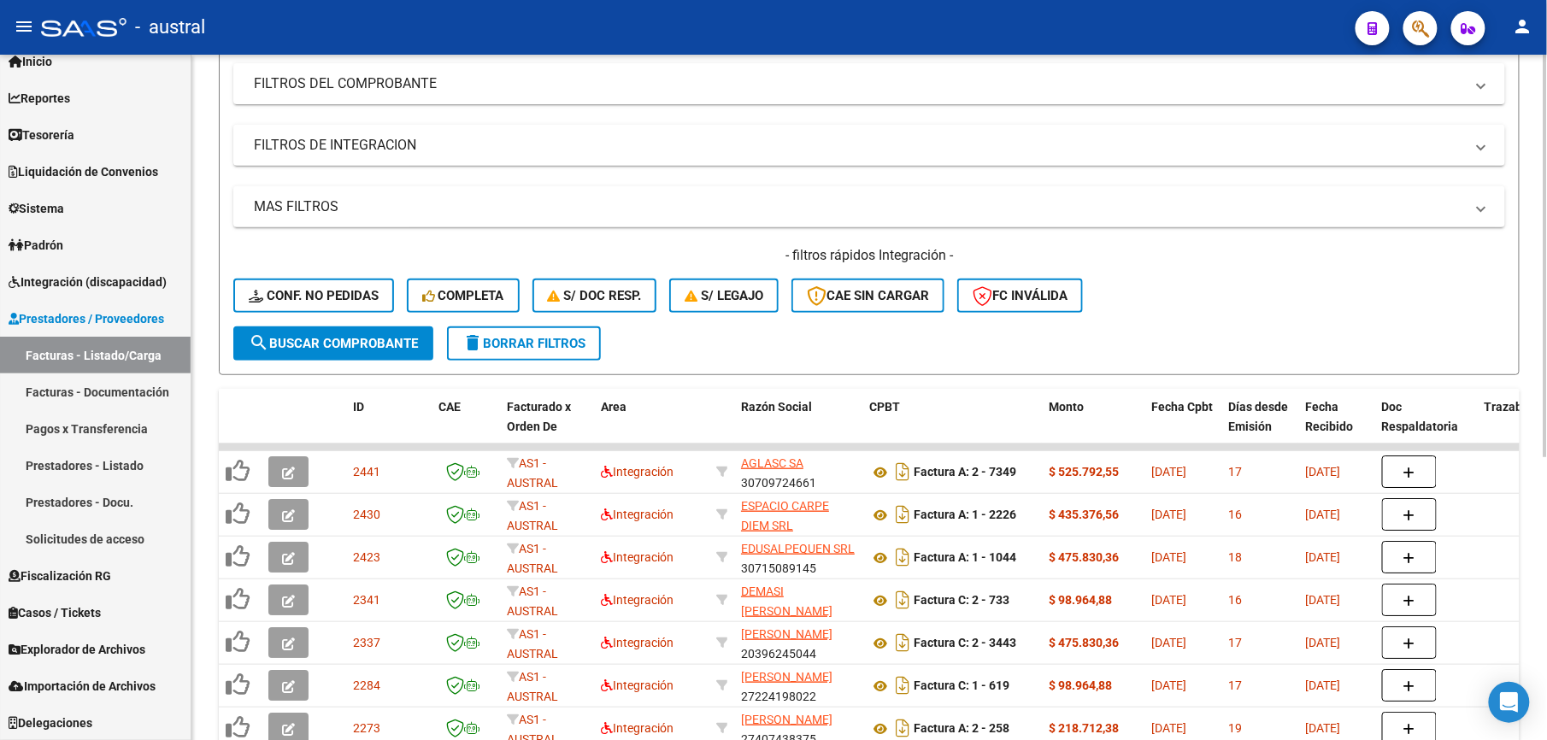
click at [556, 350] on button "delete Borrar Filtros" at bounding box center [524, 343] width 154 height 34
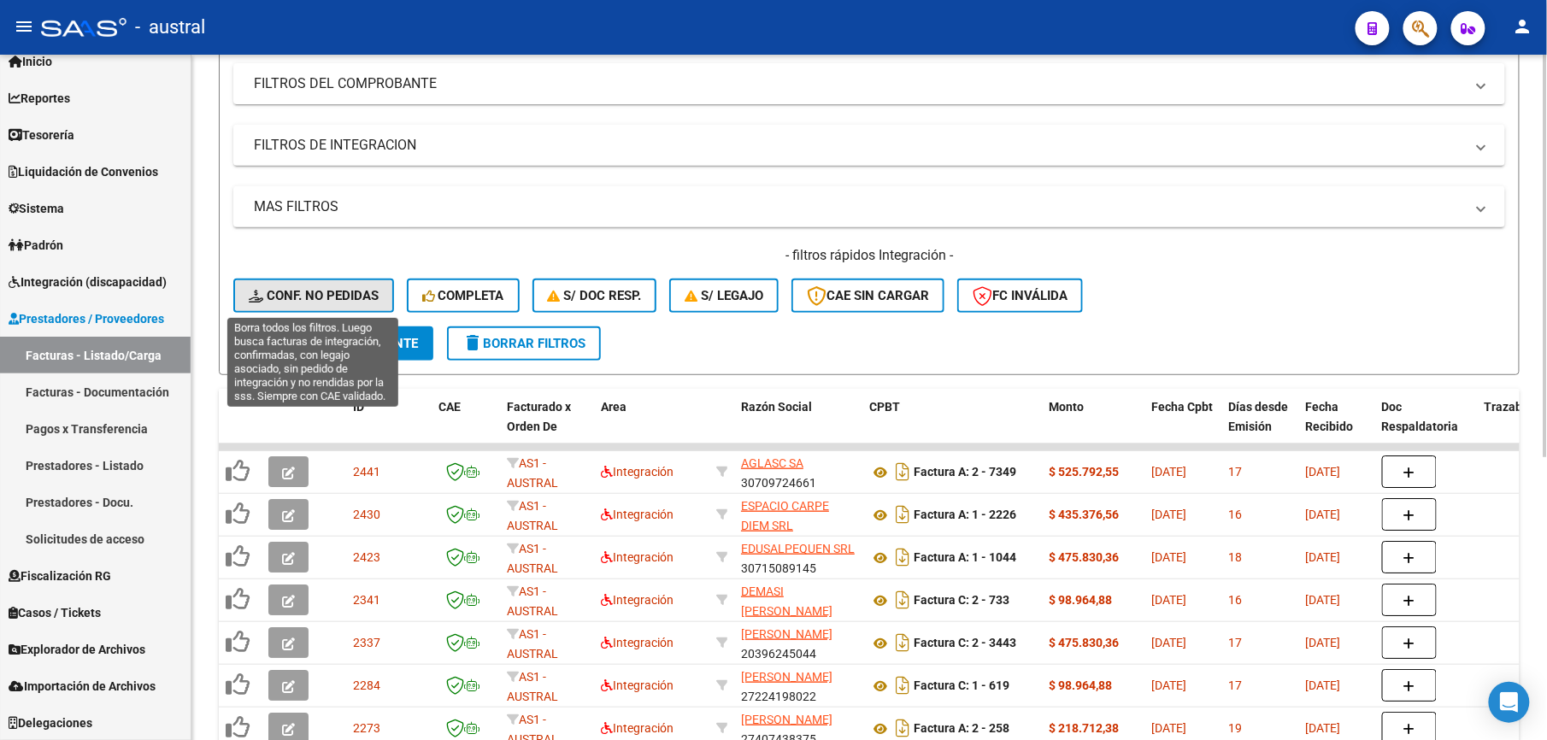
click at [303, 288] on span "Conf. no pedidas" at bounding box center [314, 295] width 130 height 15
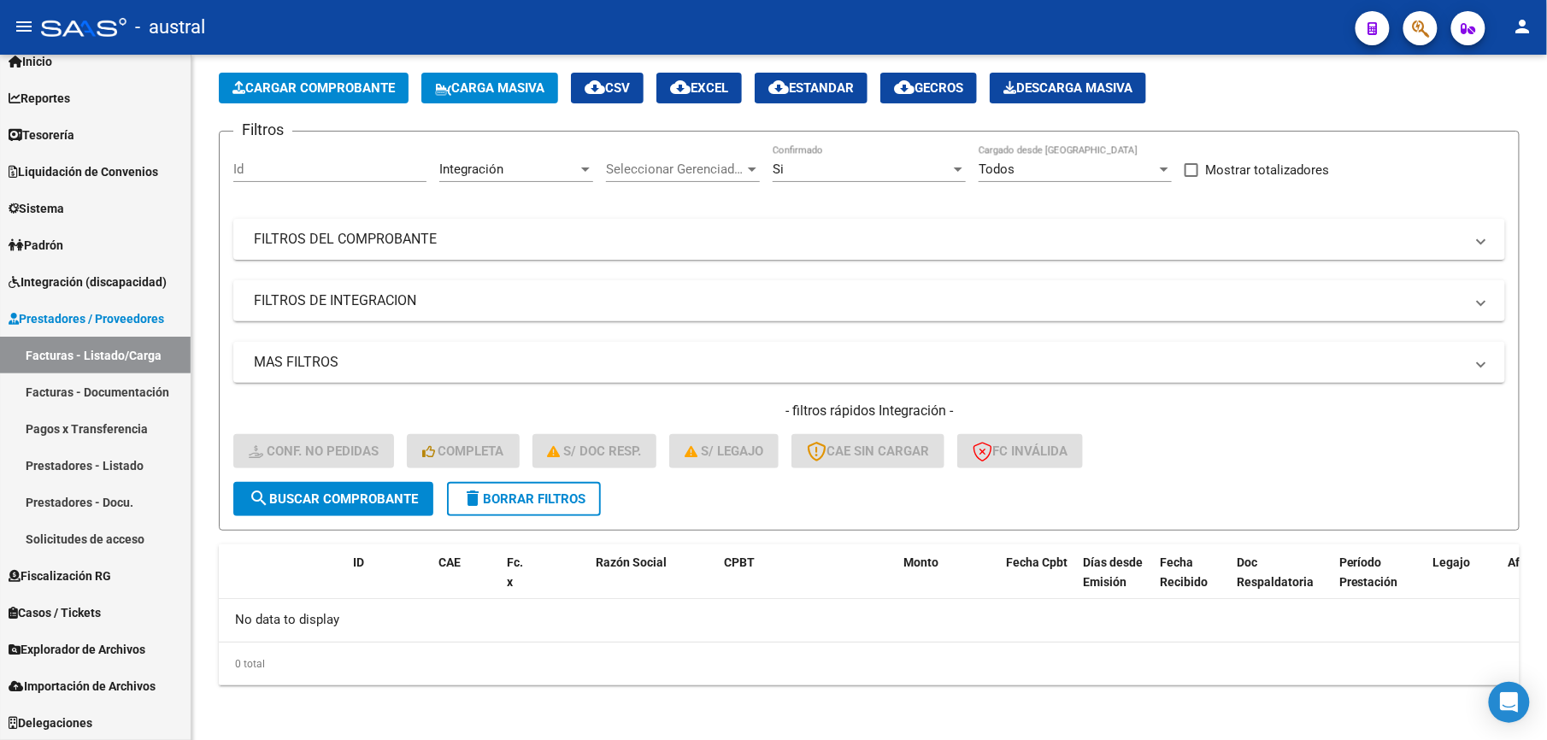
scroll to position [69, 0]
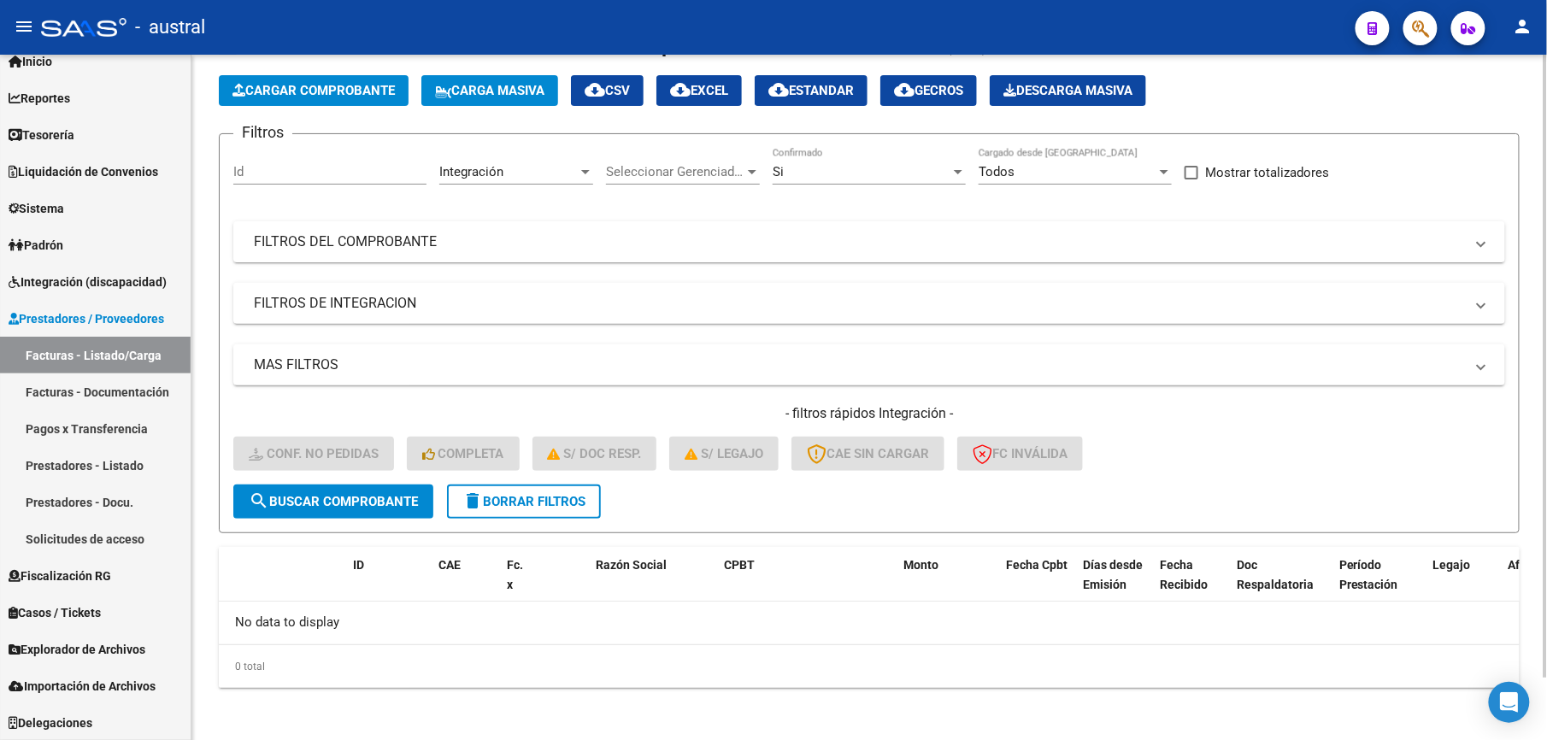
click at [525, 503] on span "delete Borrar Filtros" at bounding box center [523, 501] width 123 height 15
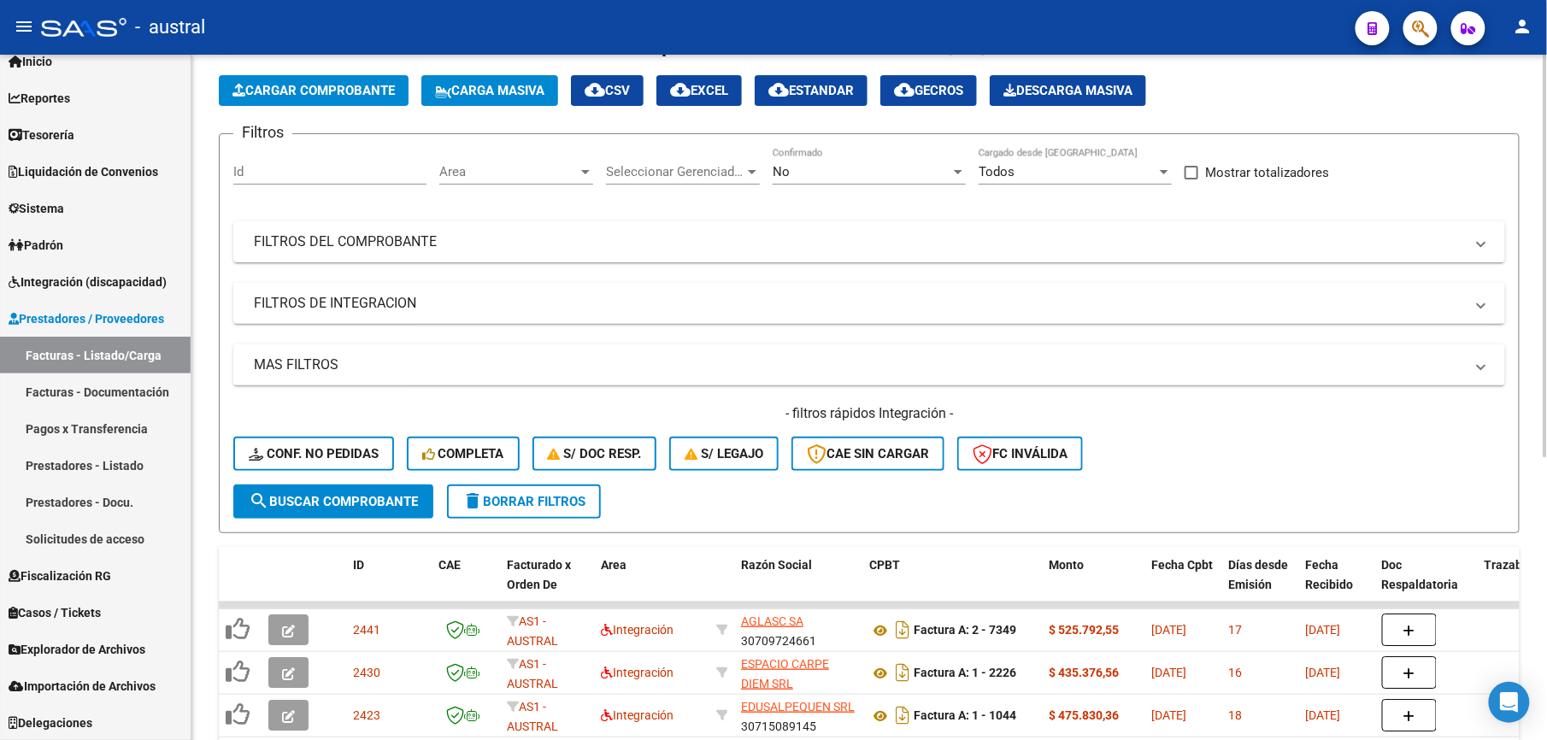
click at [496, 514] on button "delete Borrar Filtros" at bounding box center [524, 502] width 154 height 34
click at [92, 277] on span "Integración (discapacidad)" at bounding box center [88, 282] width 158 height 19
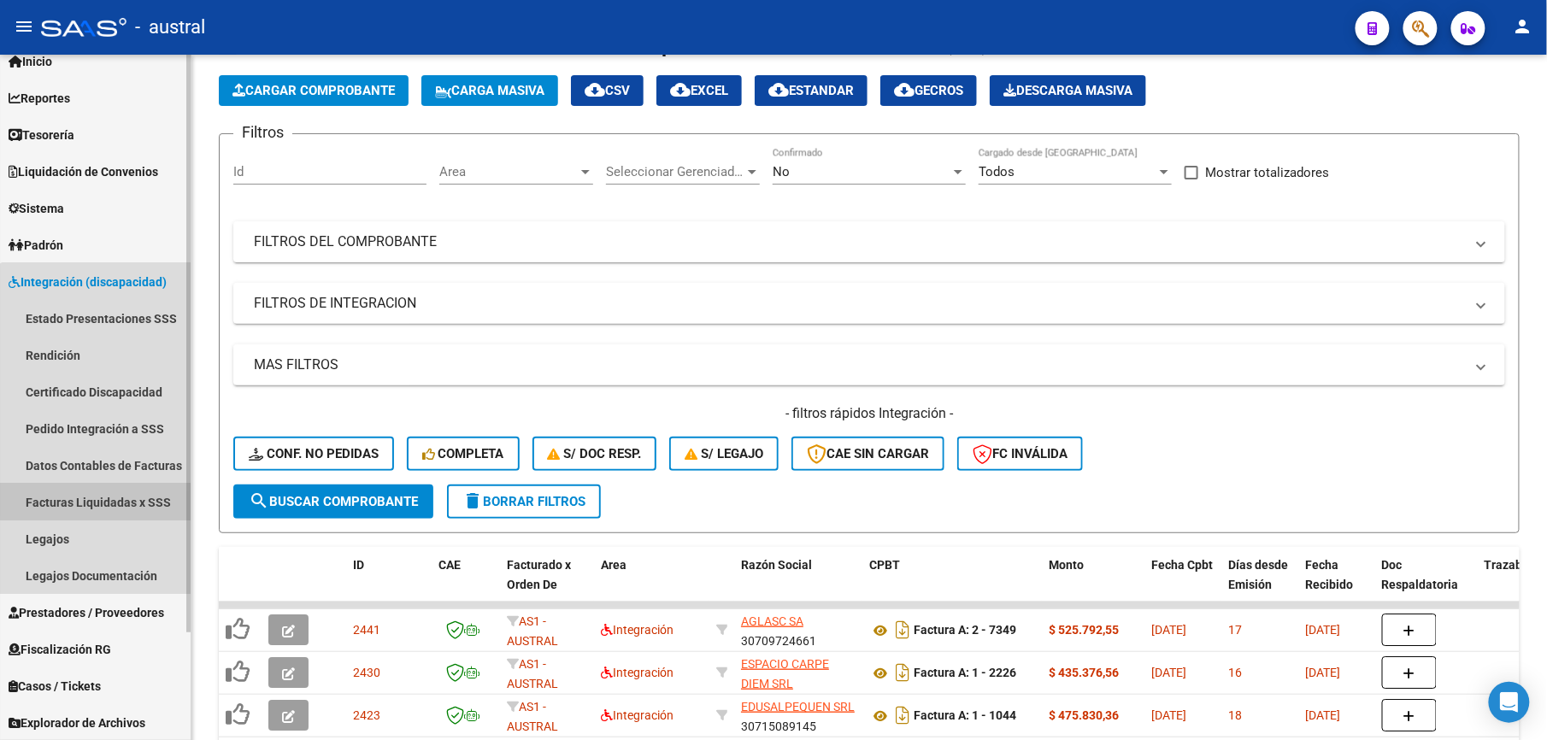
click at [115, 493] on link "Facturas Liquidadas x SSS" at bounding box center [95, 502] width 191 height 37
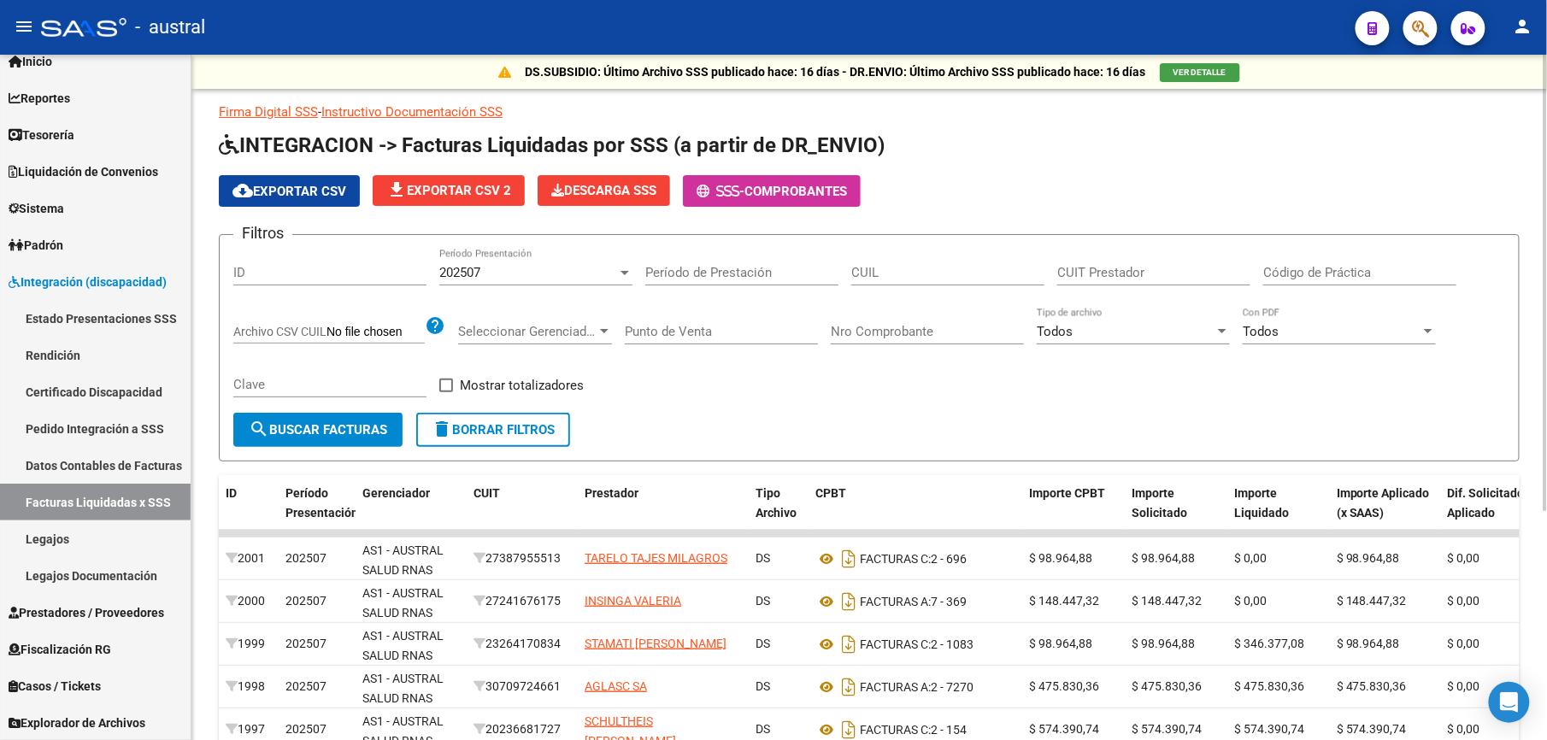
click at [487, 280] on div "202507" at bounding box center [528, 272] width 178 height 15
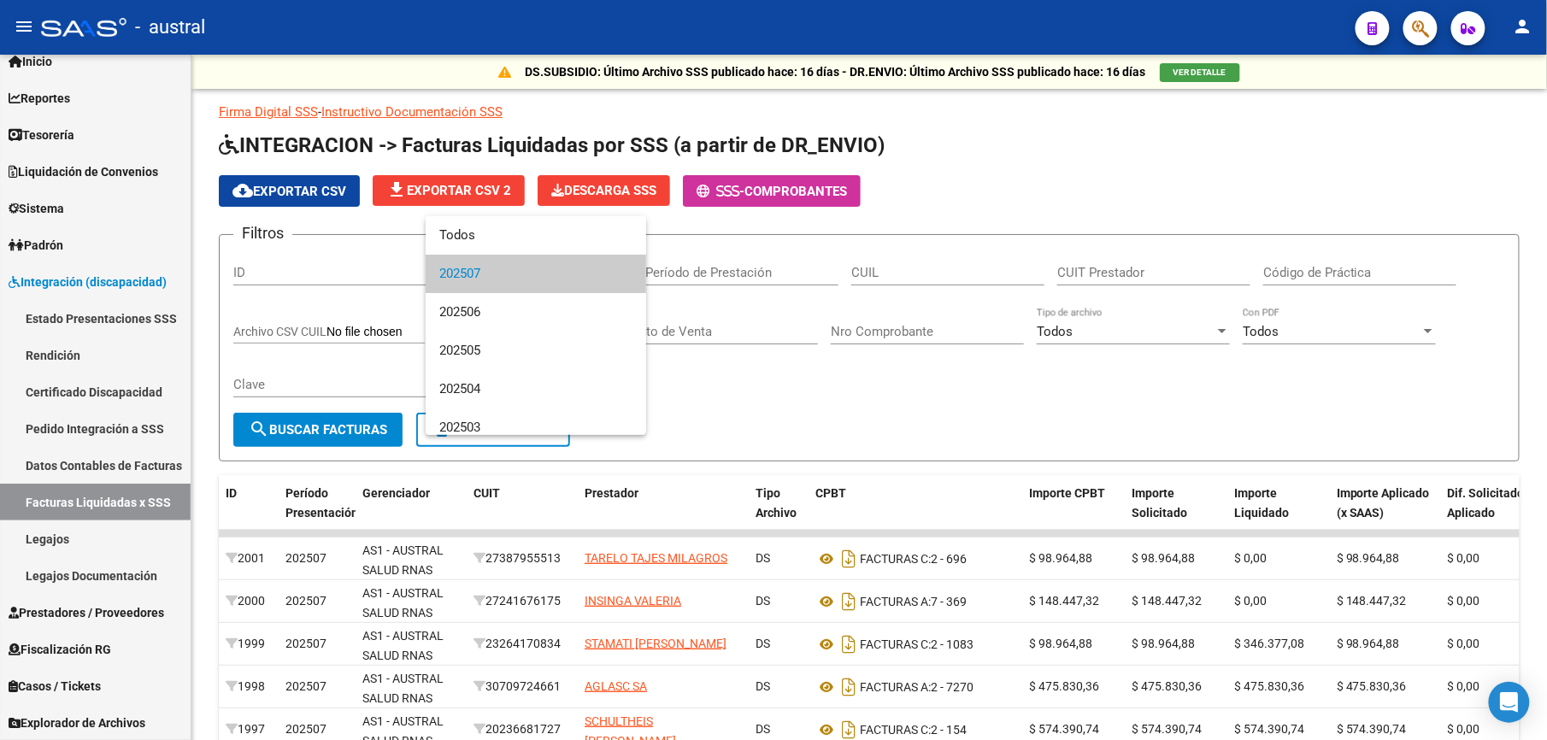
click at [732, 383] on div at bounding box center [773, 370] width 1547 height 740
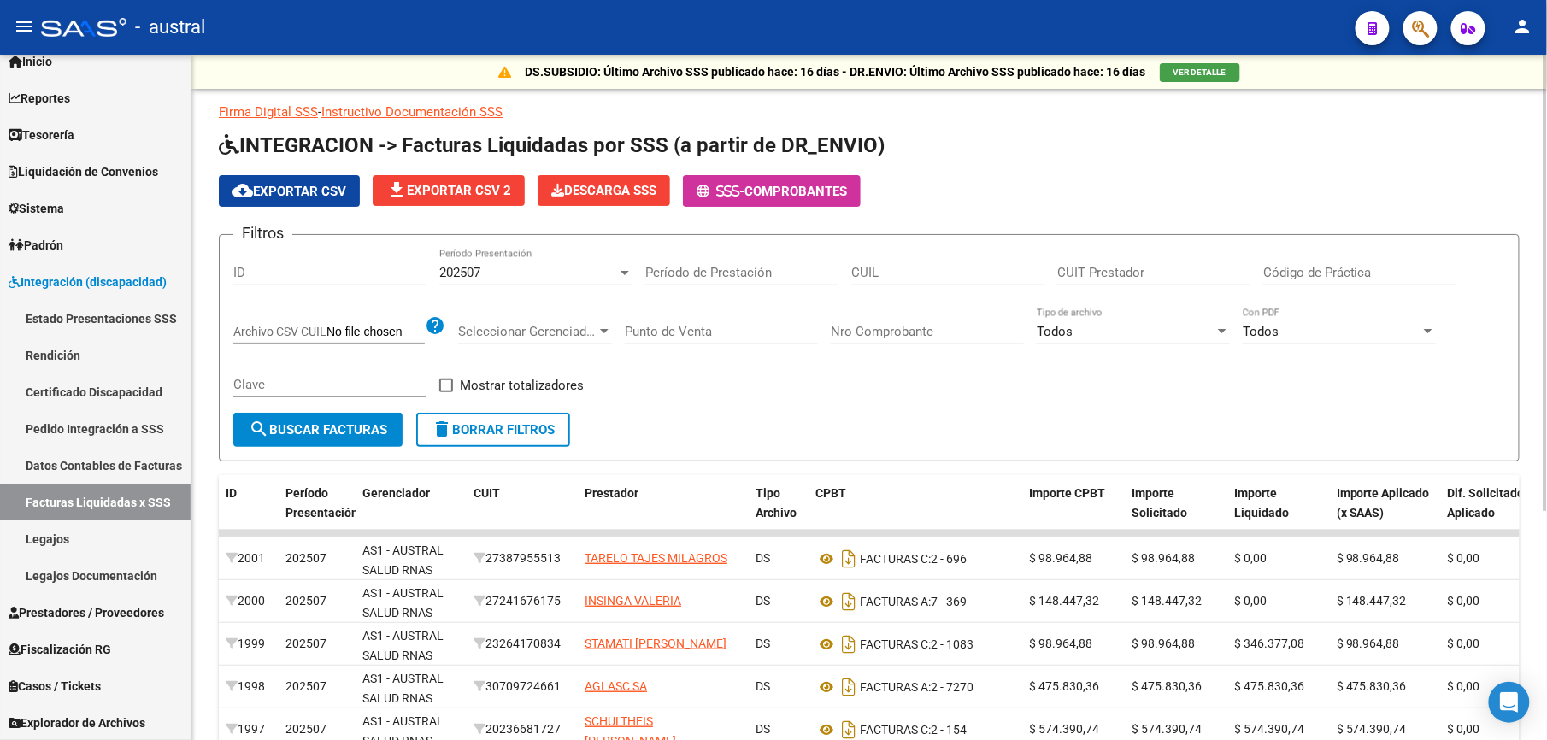
click at [460, 431] on span "delete Borrar Filtros" at bounding box center [493, 429] width 123 height 15
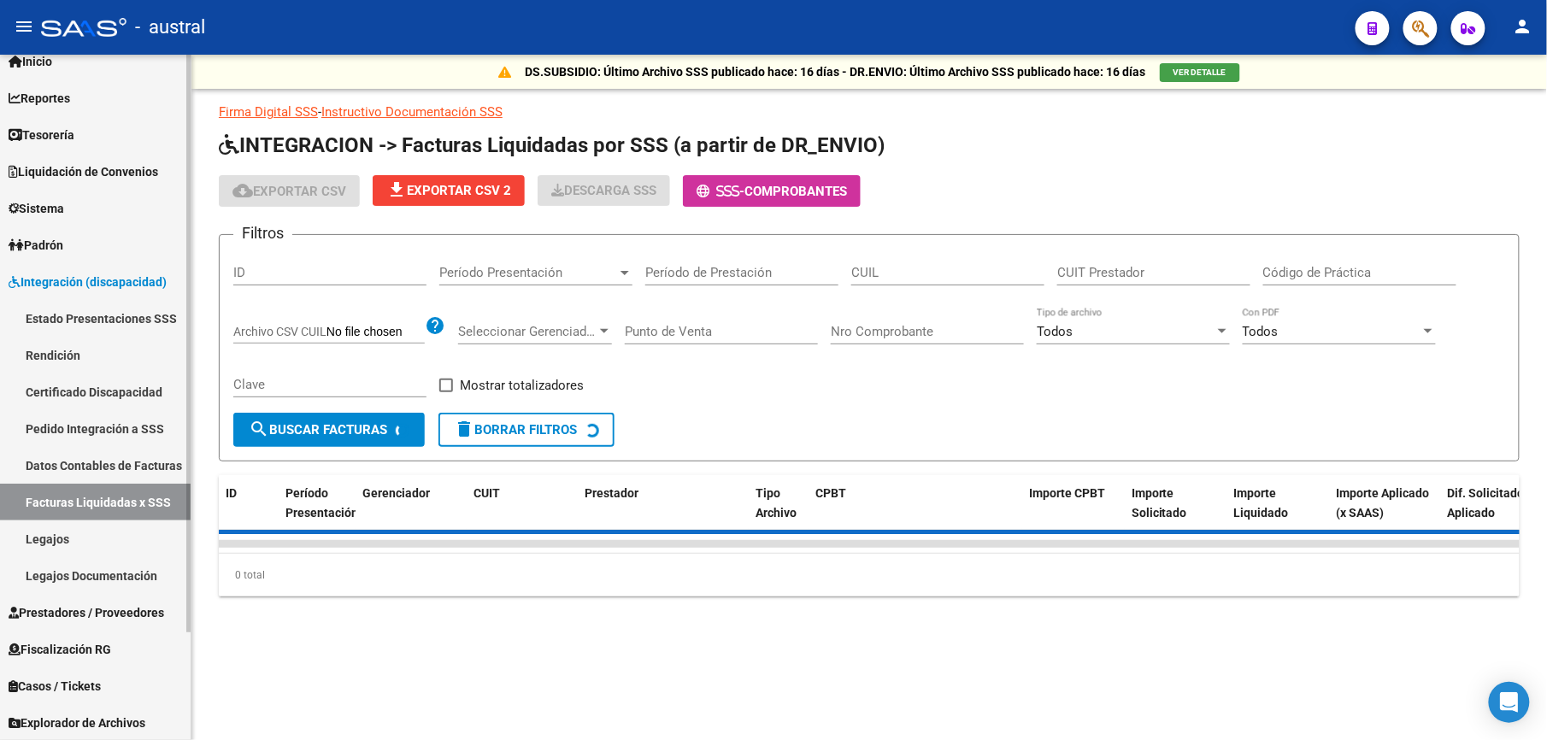
click at [126, 497] on link "Facturas Liquidadas x SSS" at bounding box center [95, 502] width 191 height 37
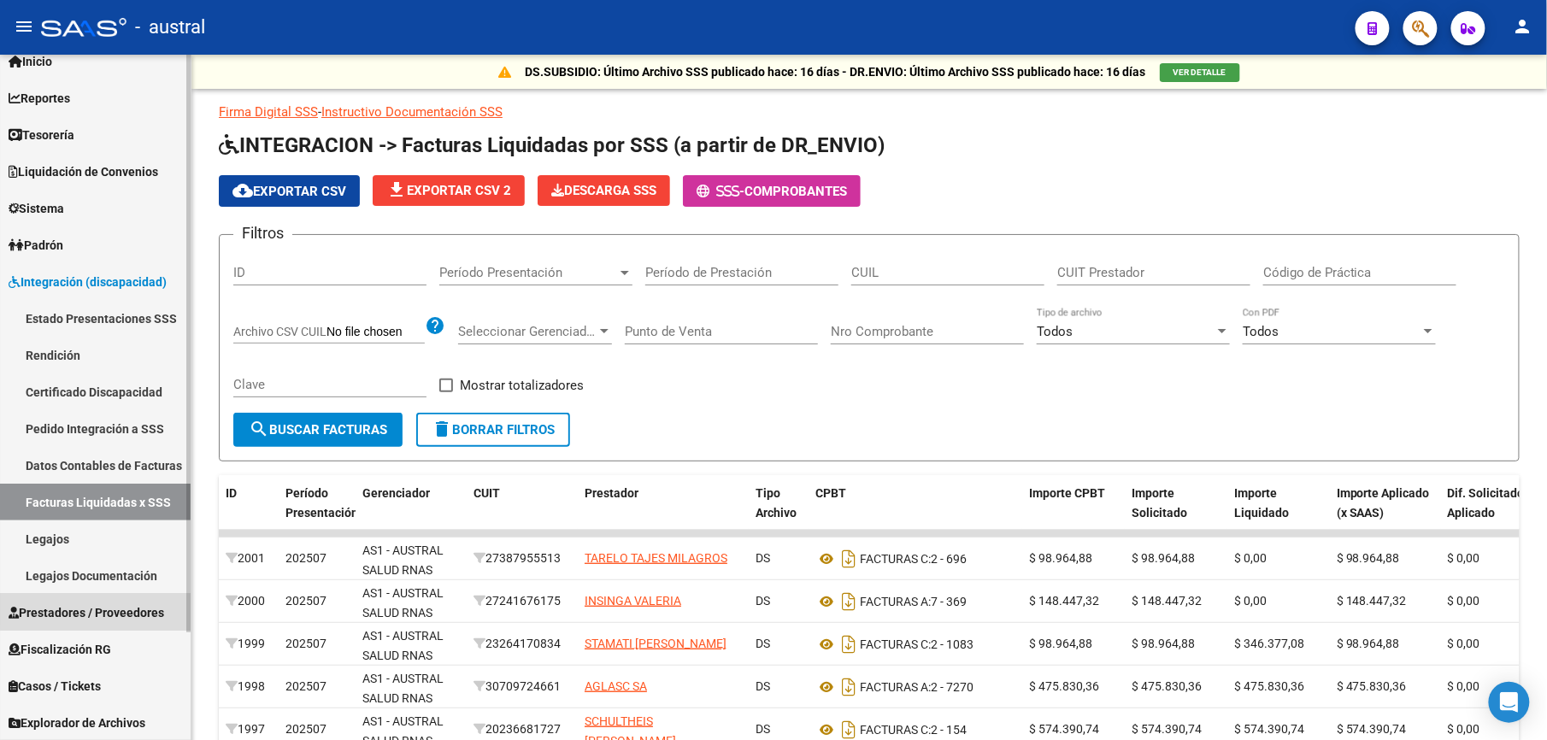
click at [97, 608] on span "Prestadores / Proveedores" at bounding box center [87, 612] width 156 height 19
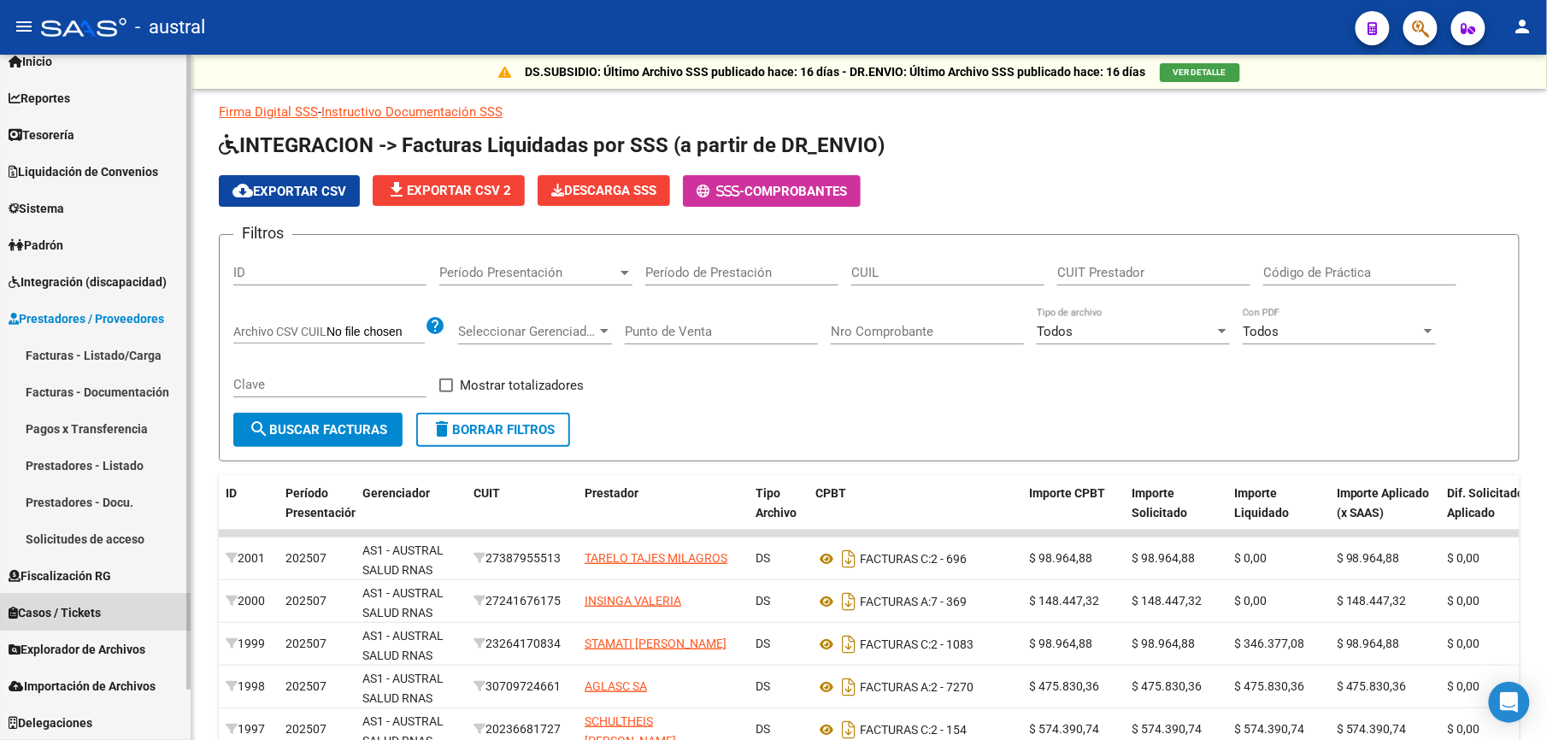
click at [96, 607] on span "Casos / Tickets" at bounding box center [55, 612] width 92 height 19
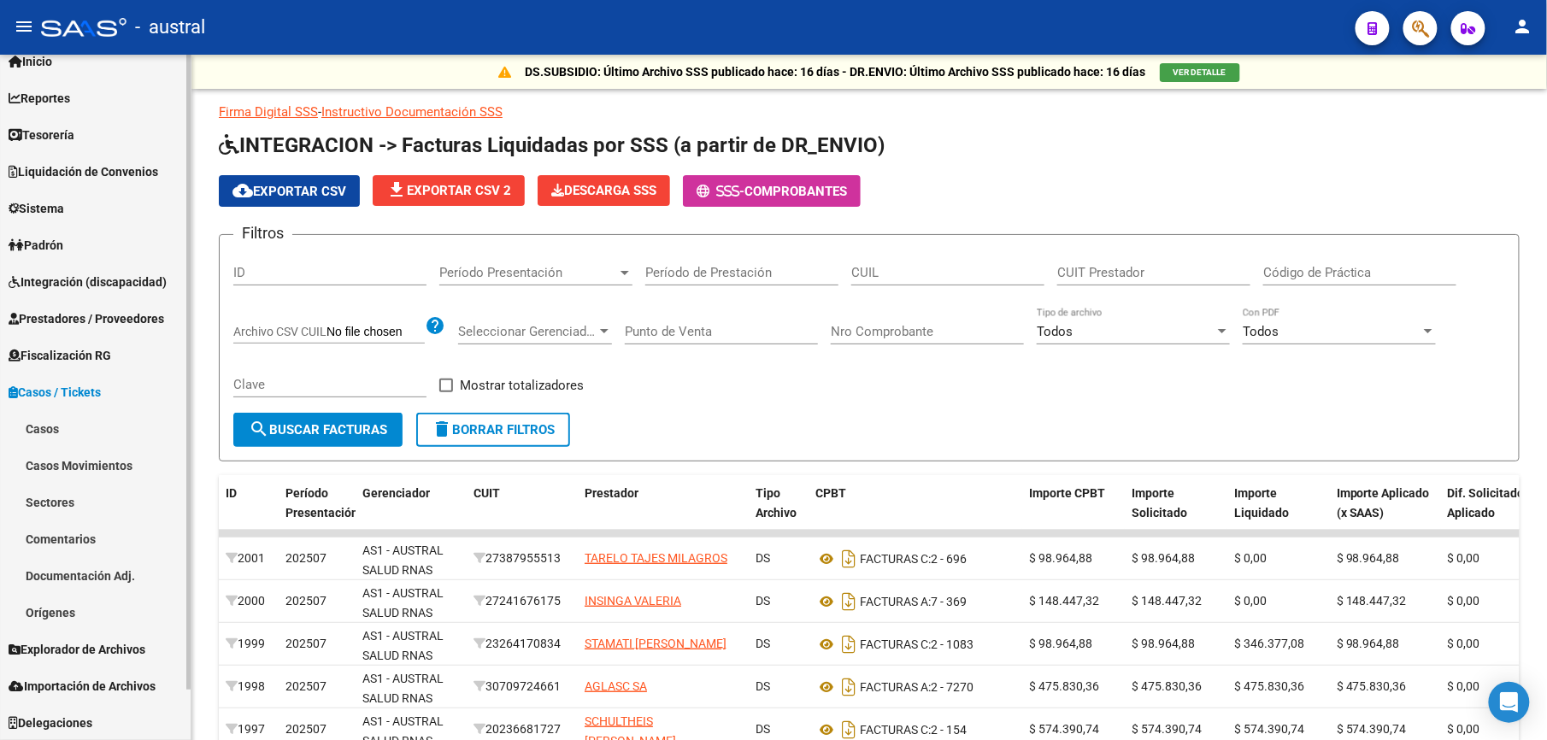
click at [76, 359] on span "Fiscalización RG" at bounding box center [60, 355] width 103 height 19
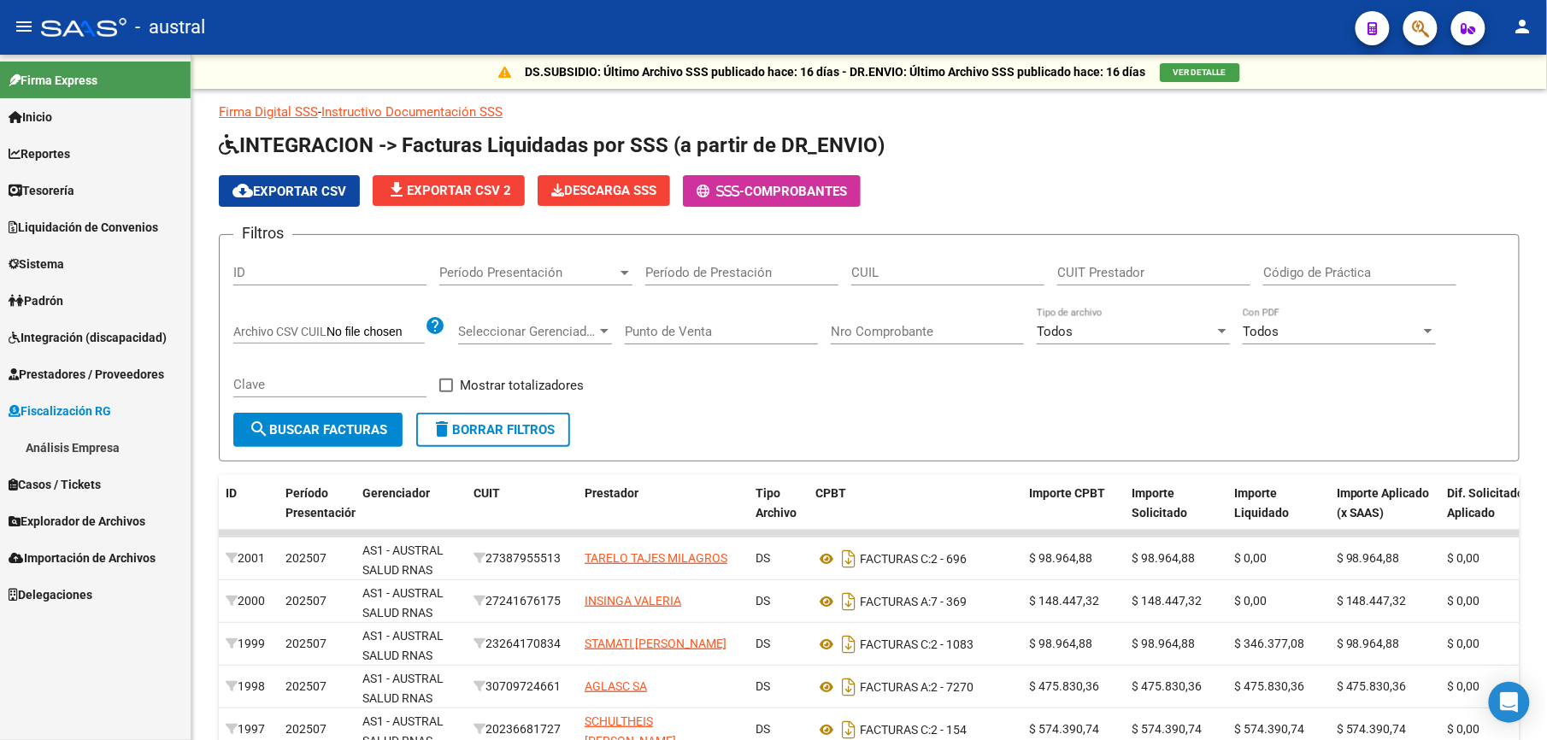
click at [80, 338] on span "Integración (discapacidad)" at bounding box center [88, 337] width 158 height 19
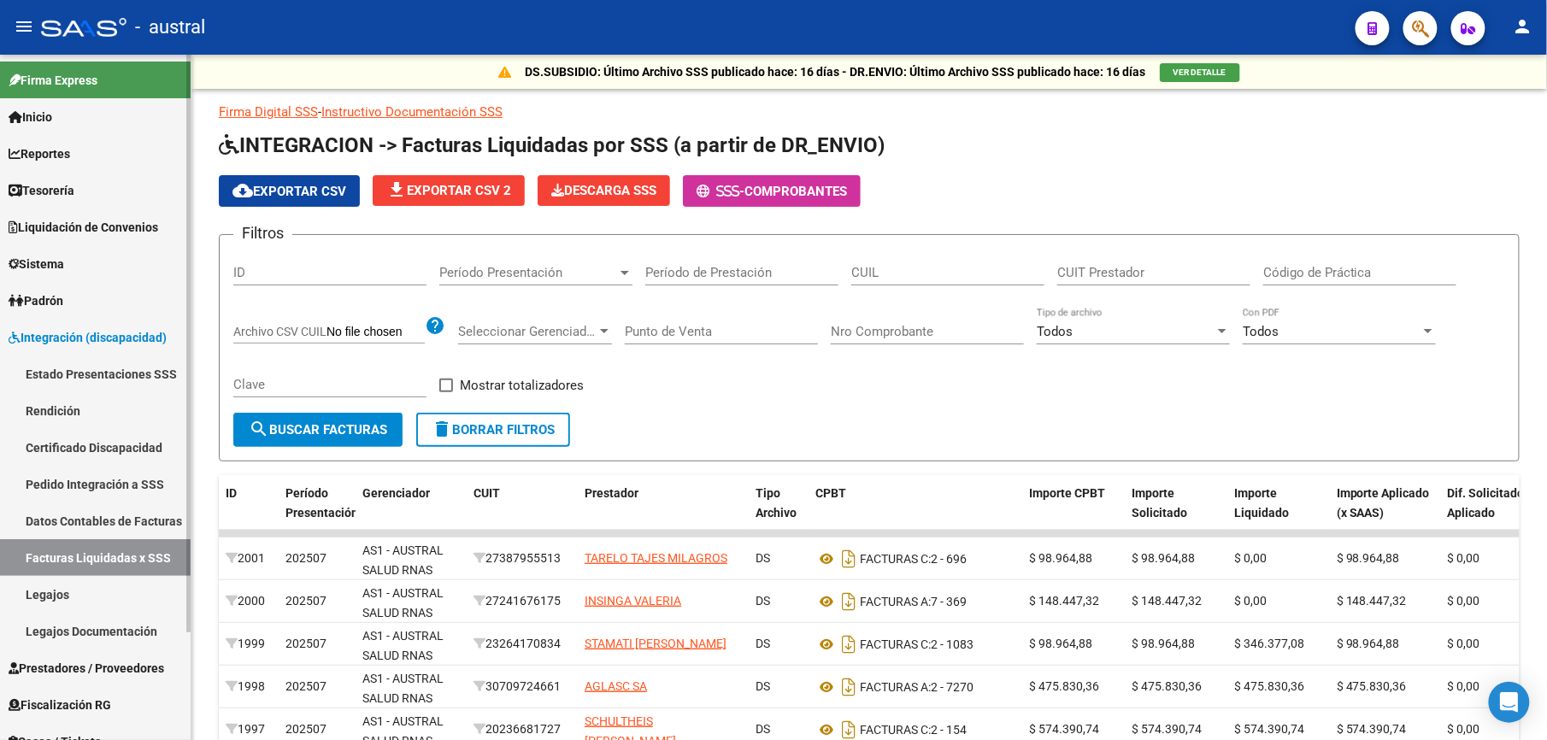
click at [120, 480] on link "Pedido Integración a SSS" at bounding box center [95, 484] width 191 height 37
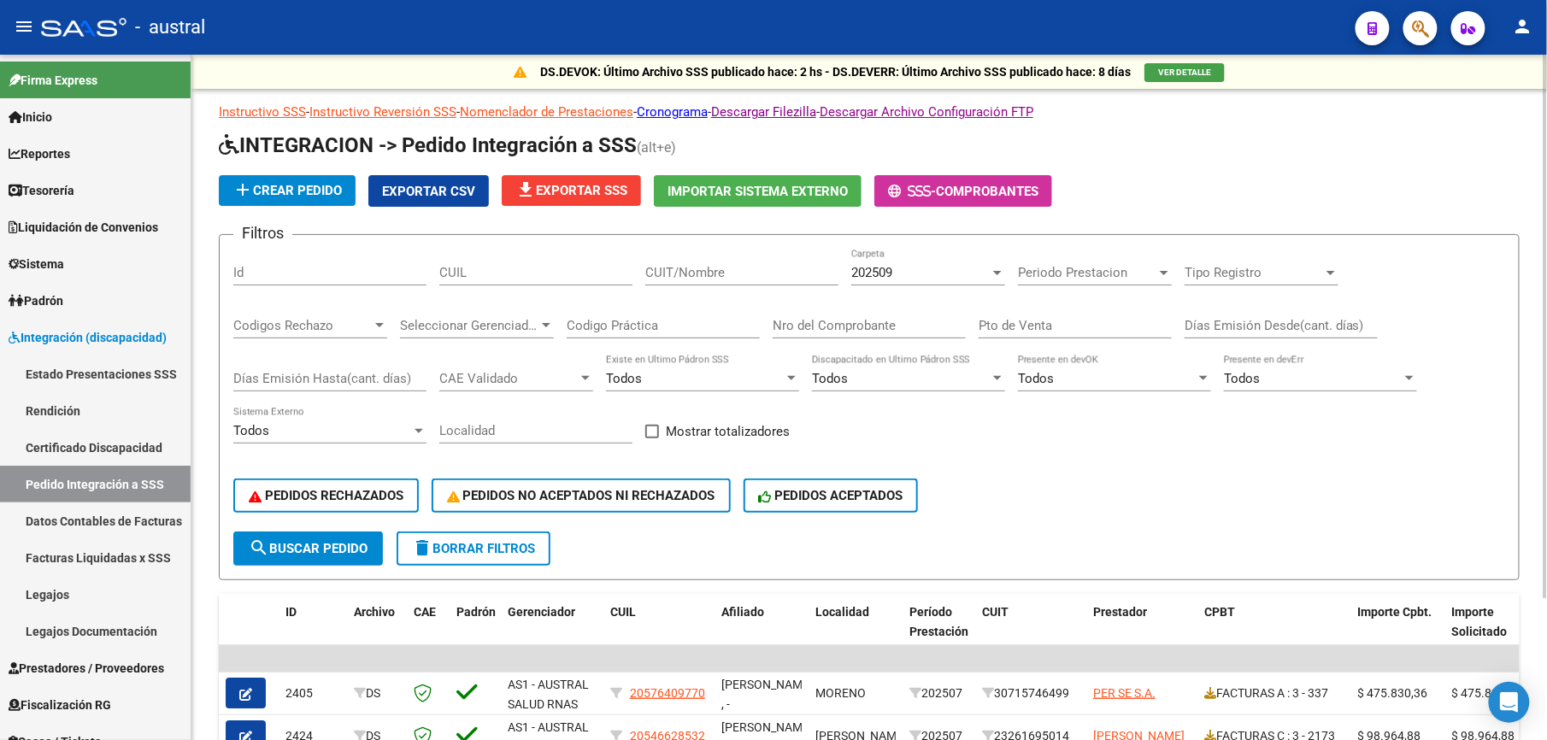
click at [514, 550] on span "delete Borrar Filtros" at bounding box center [473, 548] width 123 height 15
click at [900, 271] on div "202509" at bounding box center [920, 272] width 138 height 15
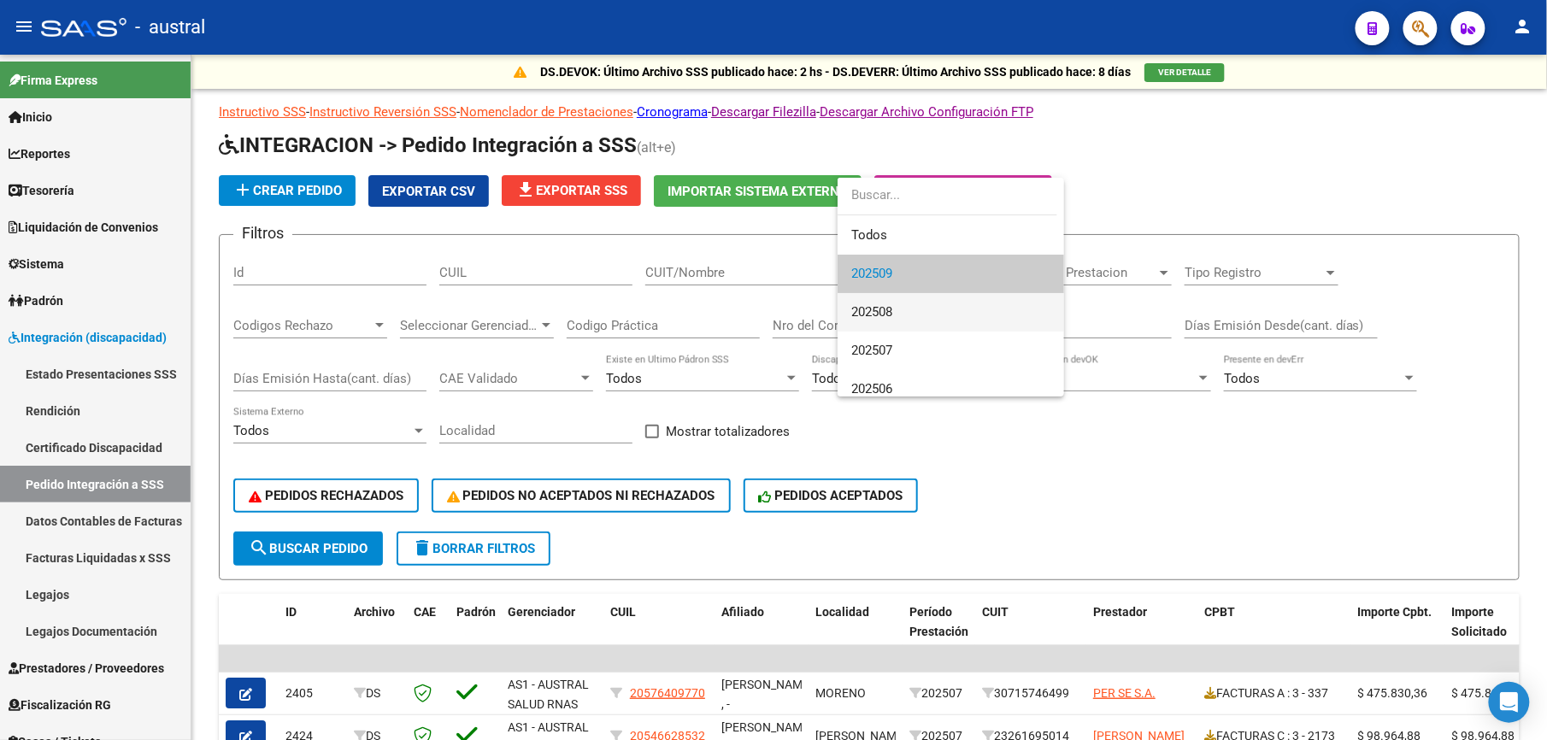
click at [901, 295] on span "202508" at bounding box center [950, 312] width 199 height 38
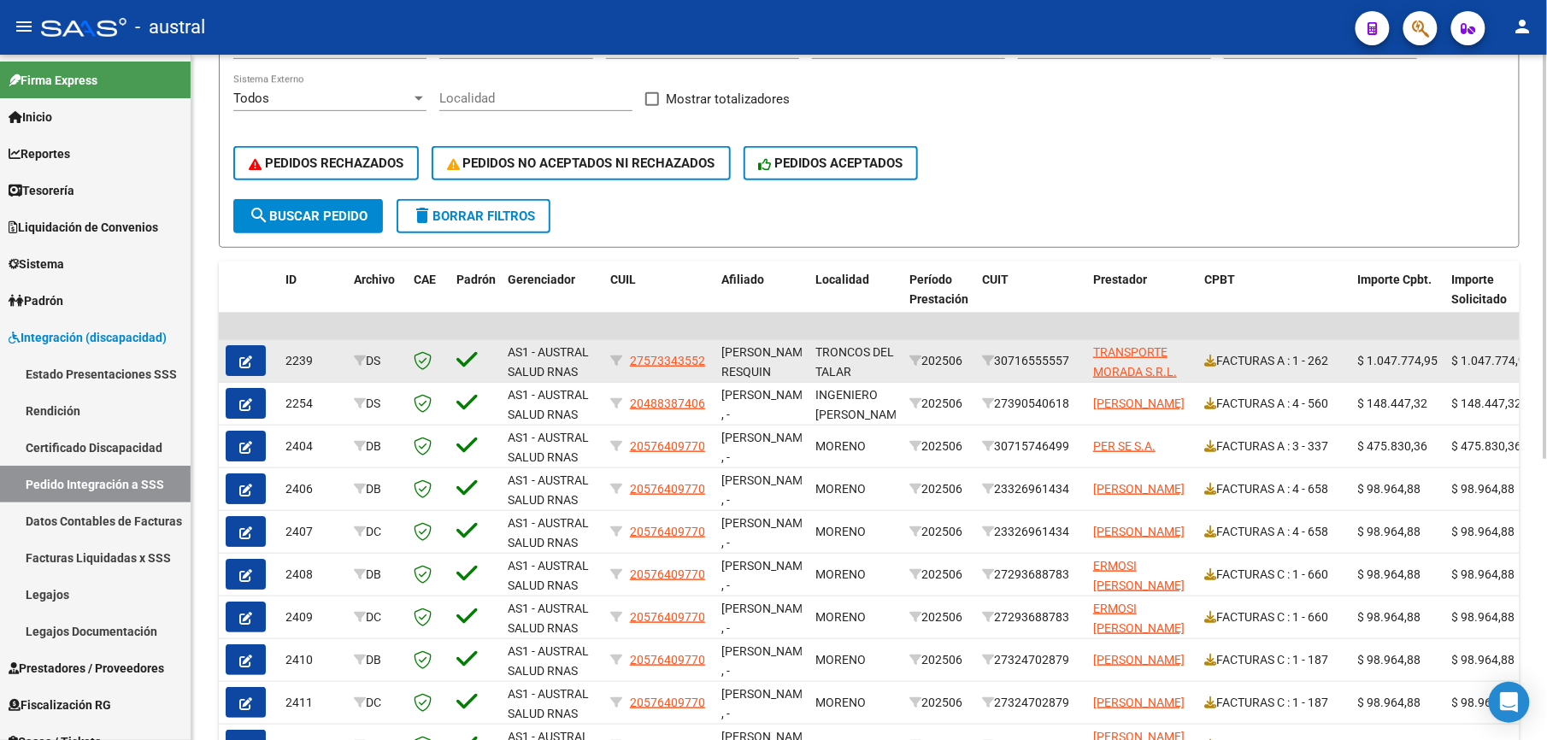
scroll to position [342, 0]
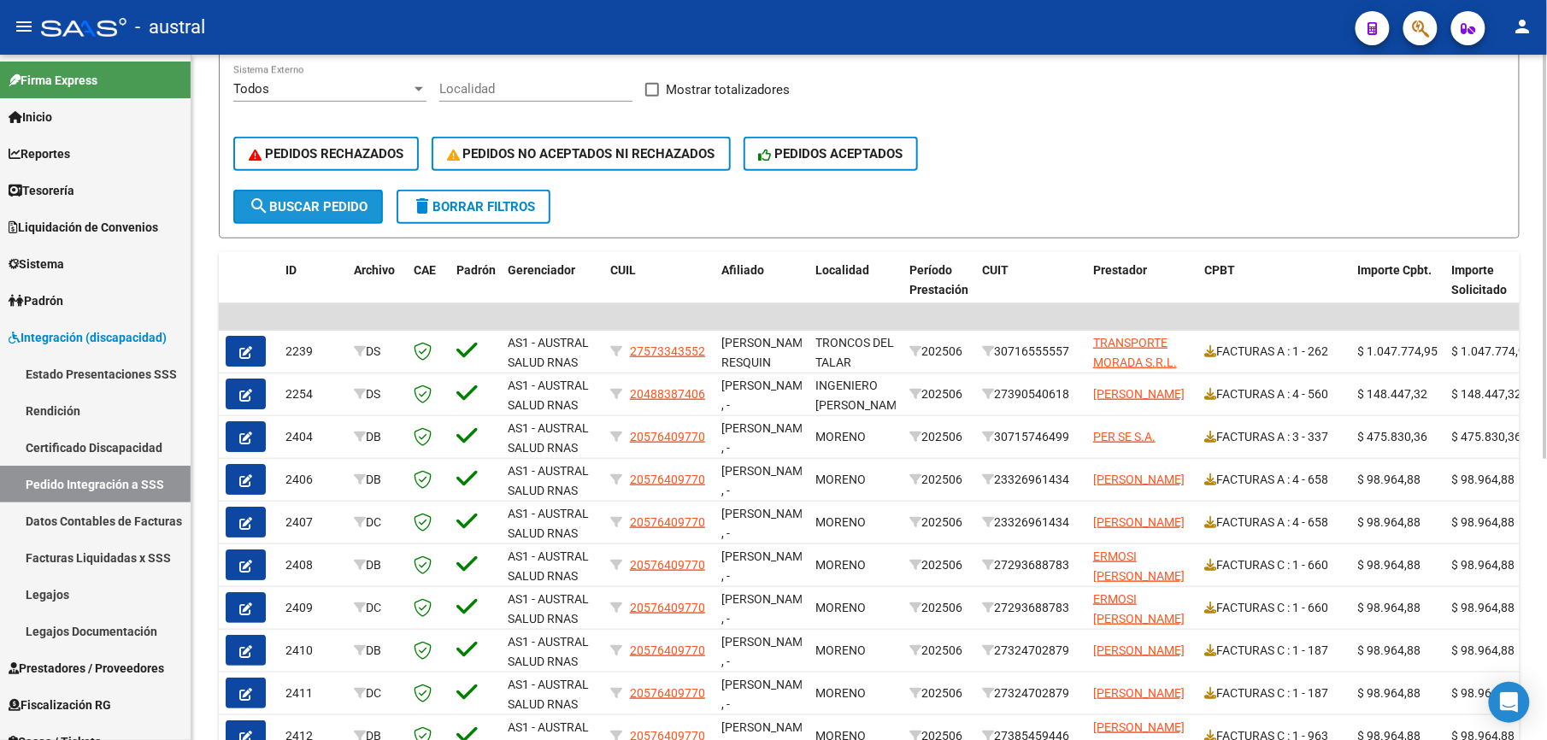
click at [328, 209] on span "search Buscar Pedido" at bounding box center [308, 206] width 119 height 15
click at [312, 206] on span "search Buscar Pedido" at bounding box center [308, 206] width 119 height 15
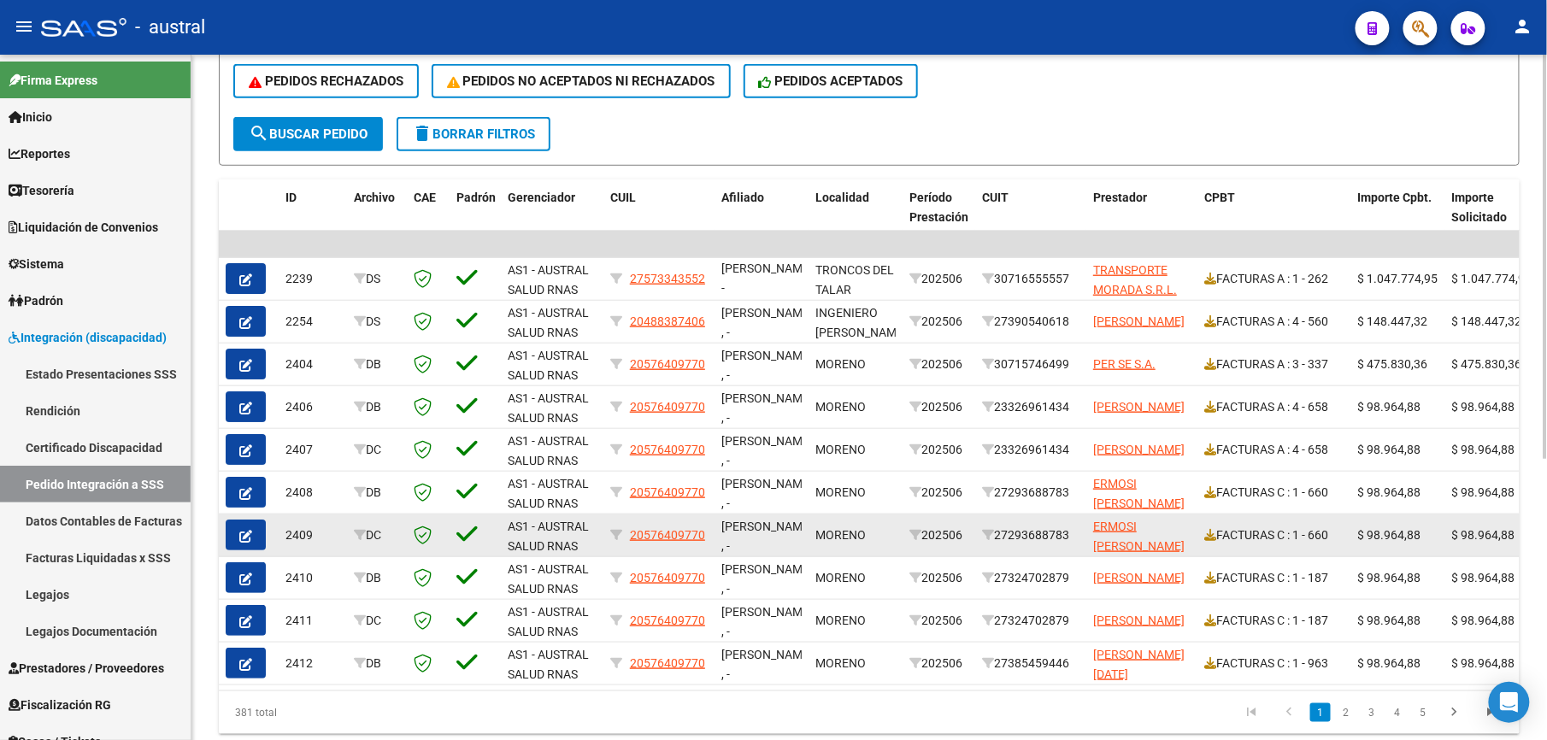
scroll to position [479, 0]
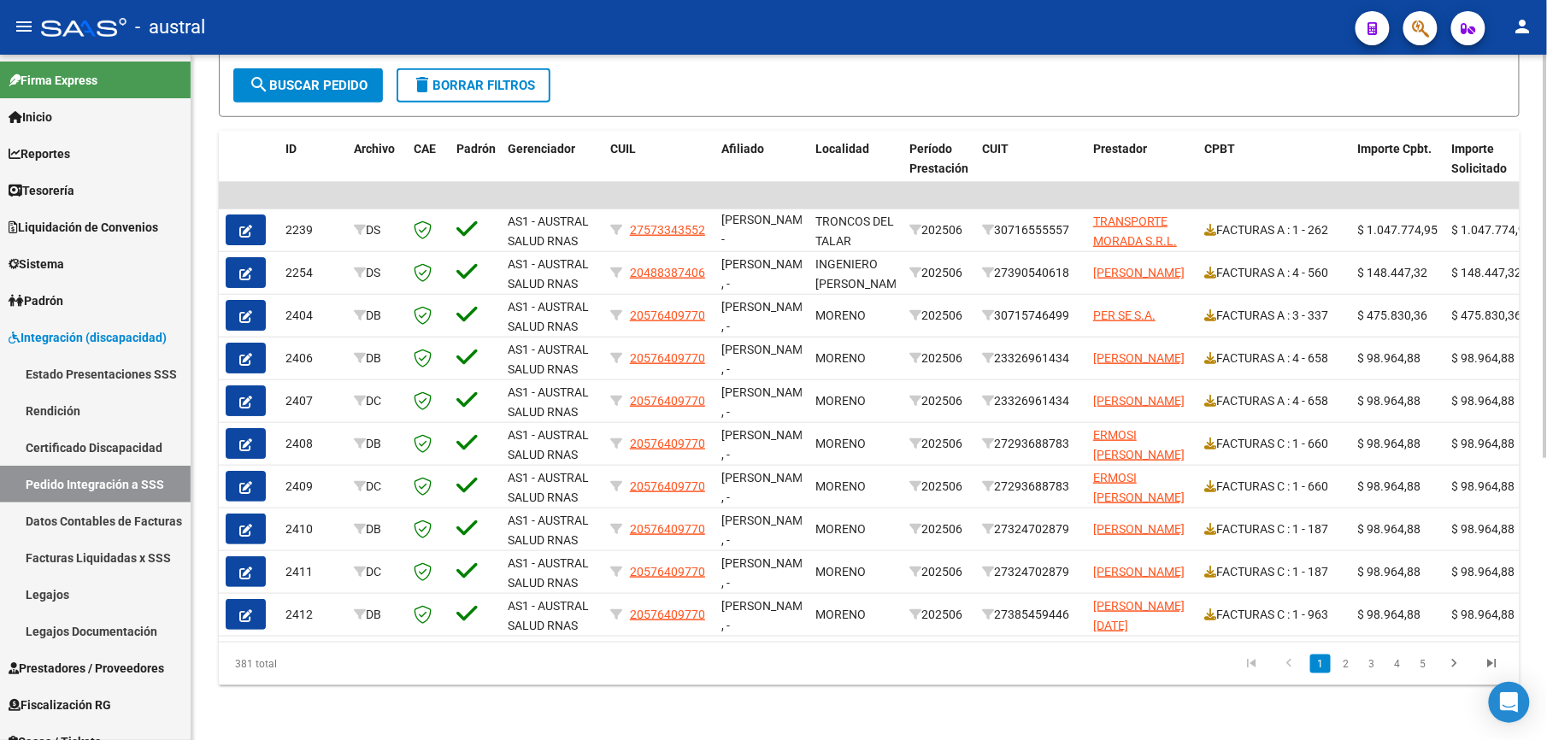
drag, startPoint x: 216, startPoint y: 654, endPoint x: 304, endPoint y: 673, distance: 90.2
click at [304, 673] on div "DS.DEVOK: Último Archivo SSS publicado hace: 2 hs - DS.DEVERR: Último Archivo S…" at bounding box center [868, 165] width 1355 height 1149
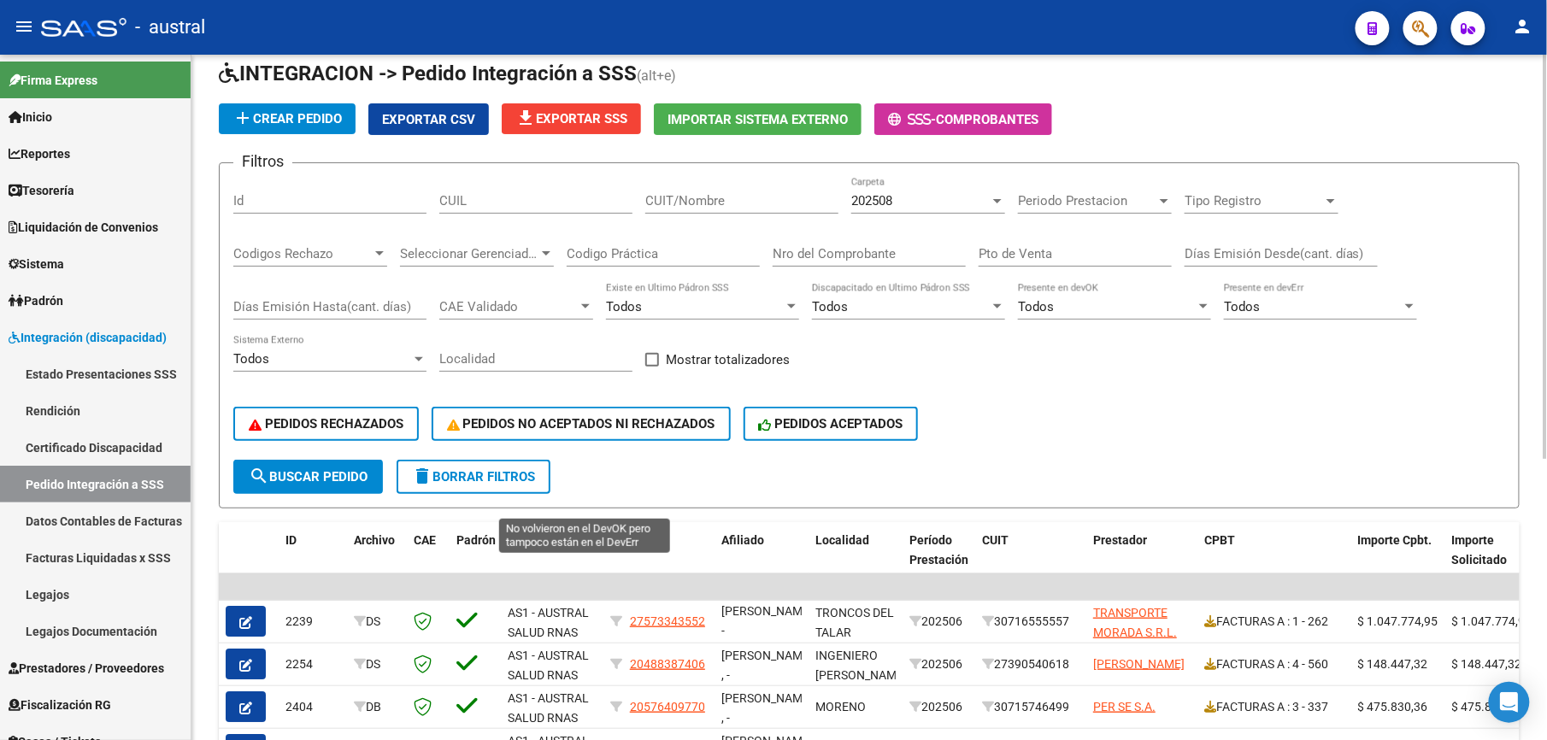
scroll to position [0, 0]
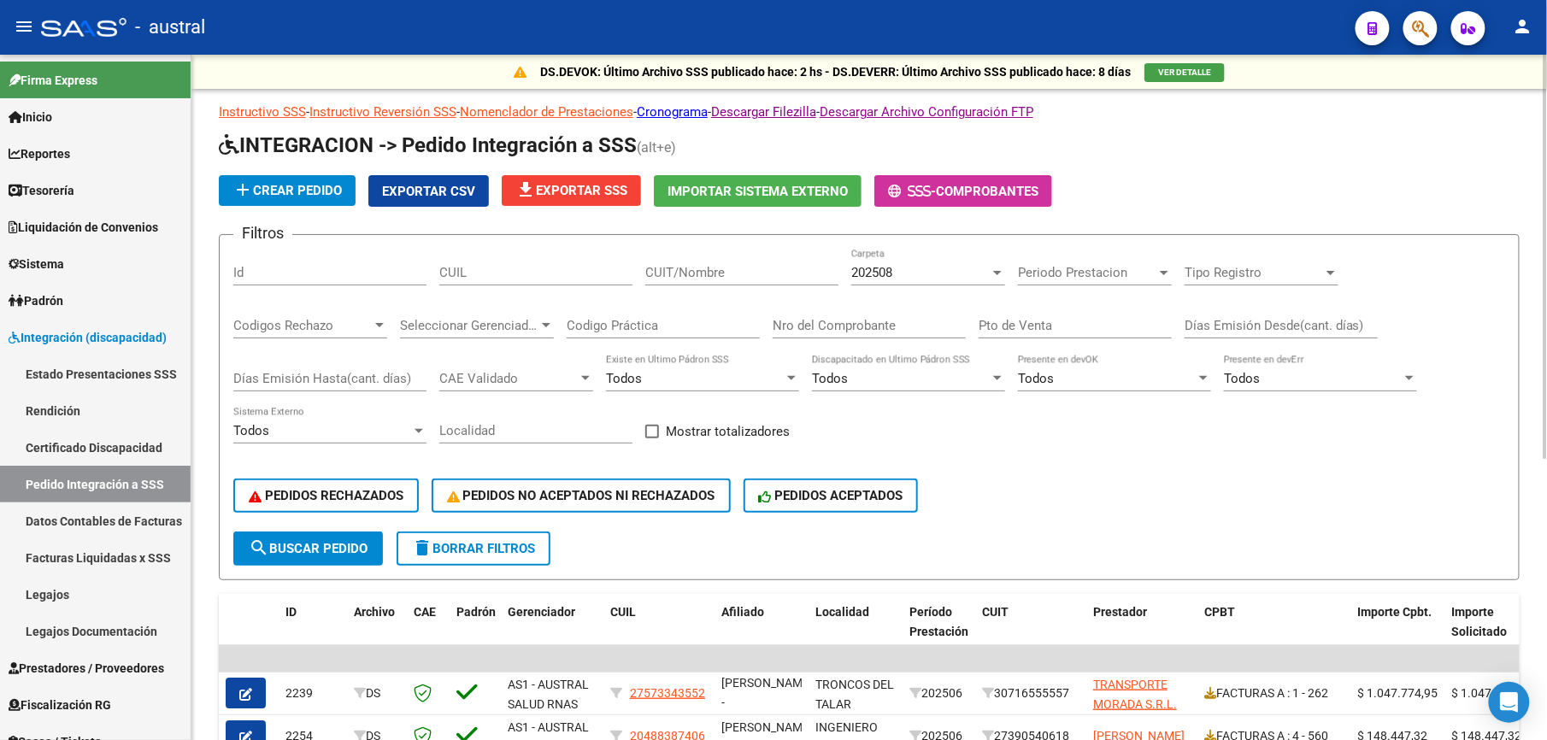
click at [533, 193] on mat-icon "file_download" at bounding box center [525, 189] width 21 height 21
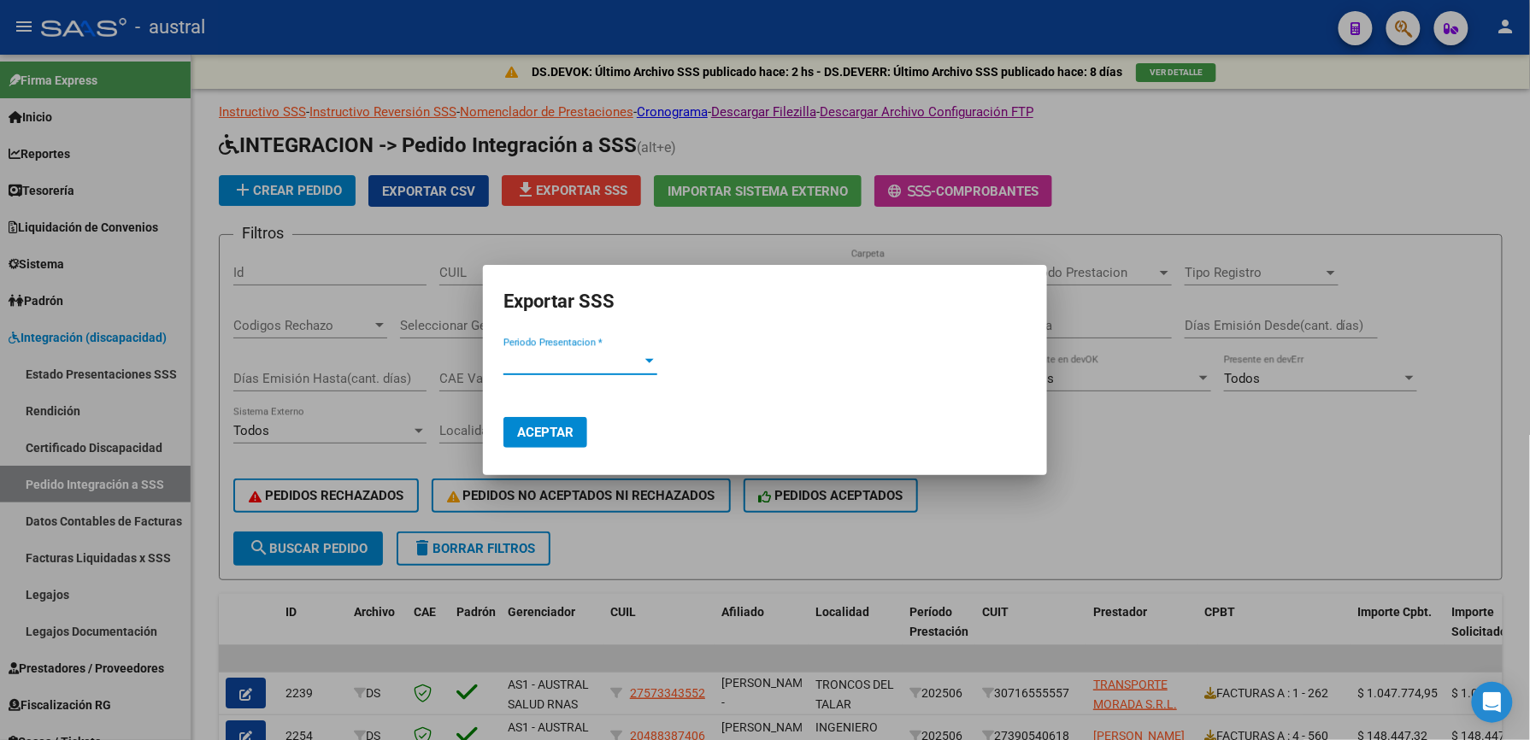
click at [593, 367] on span "Periodo Presentacion *" at bounding box center [572, 361] width 138 height 15
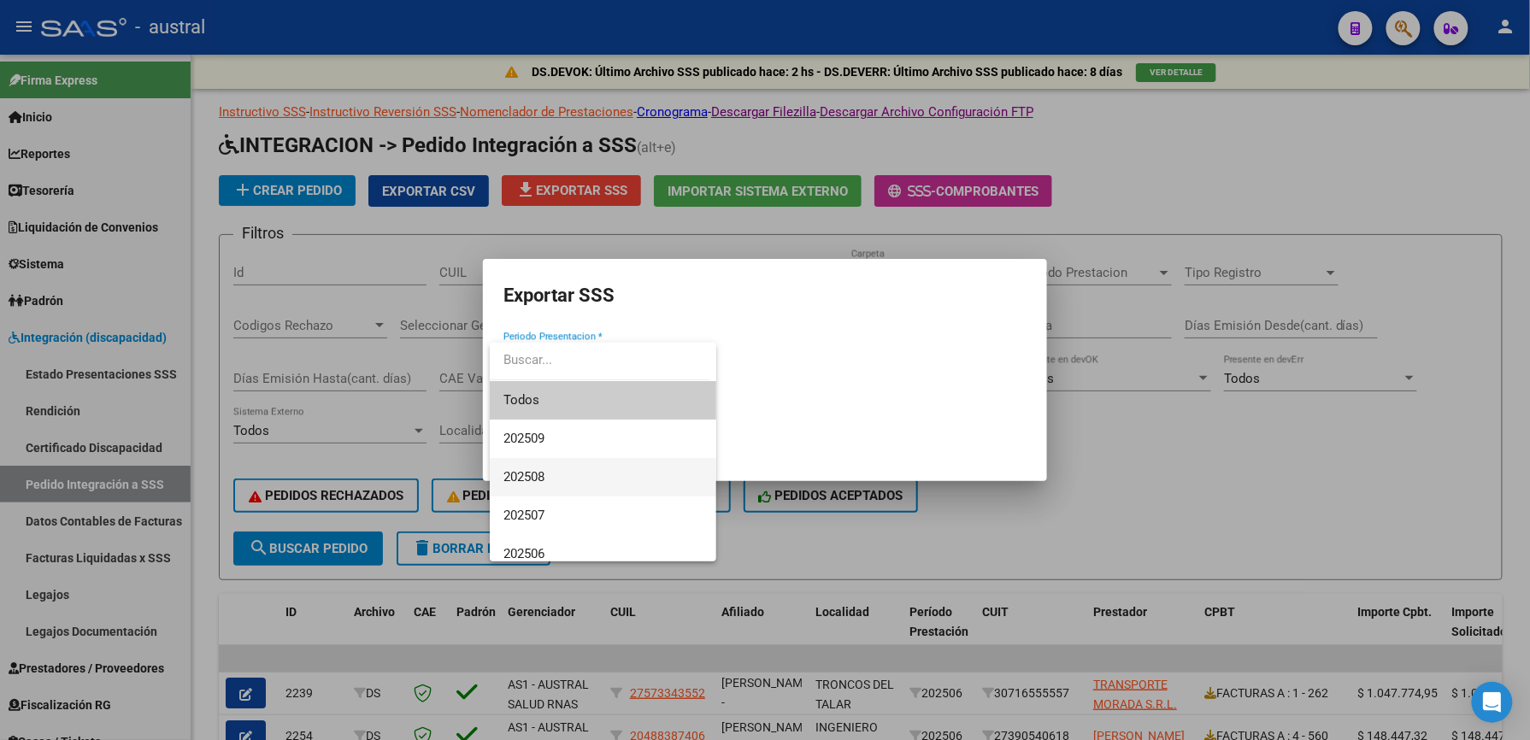
click at [558, 468] on span "202508" at bounding box center [602, 477] width 199 height 38
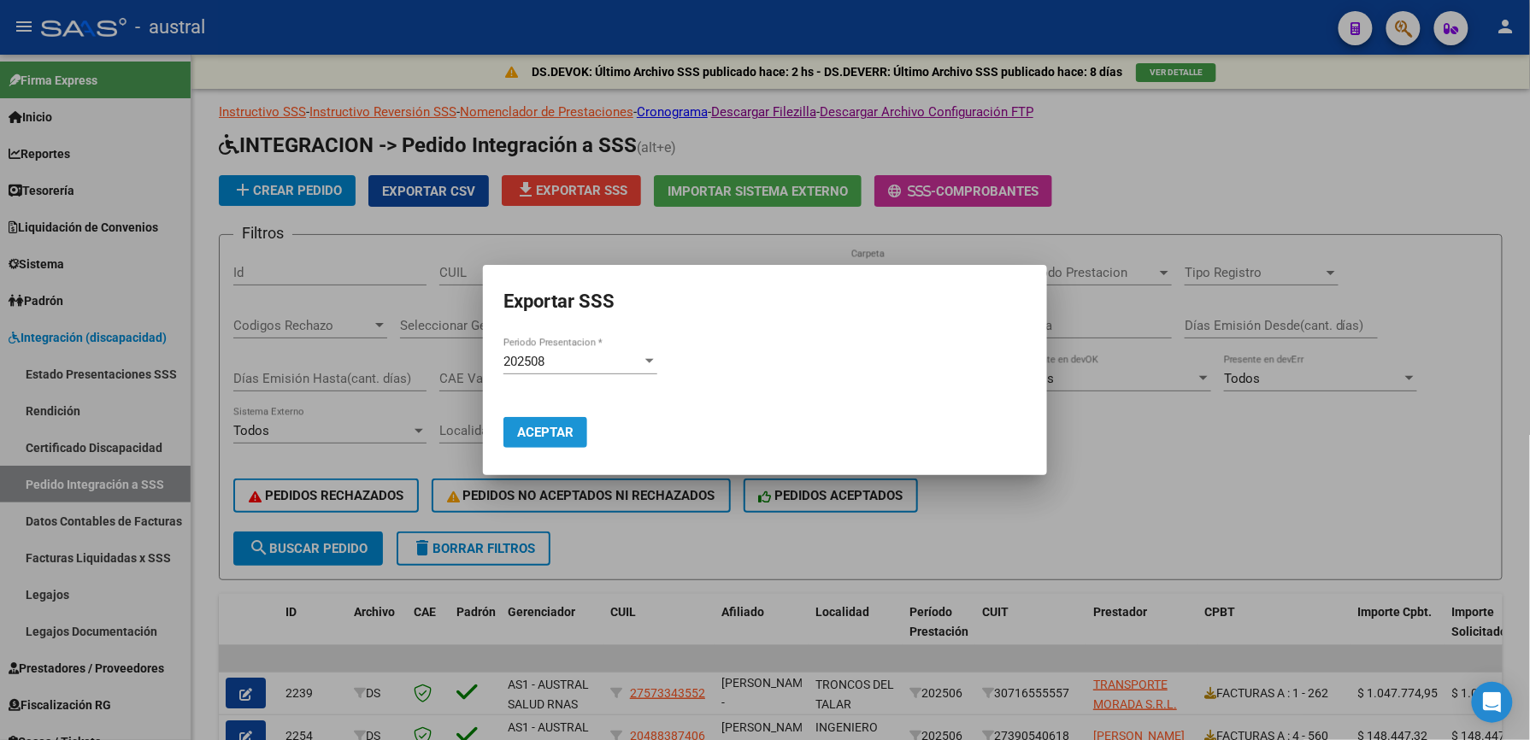
click at [538, 445] on button "Aceptar" at bounding box center [545, 432] width 84 height 31
click at [651, 417] on mat-dialog-actions "Aceptar" at bounding box center [764, 422] width 523 height 65
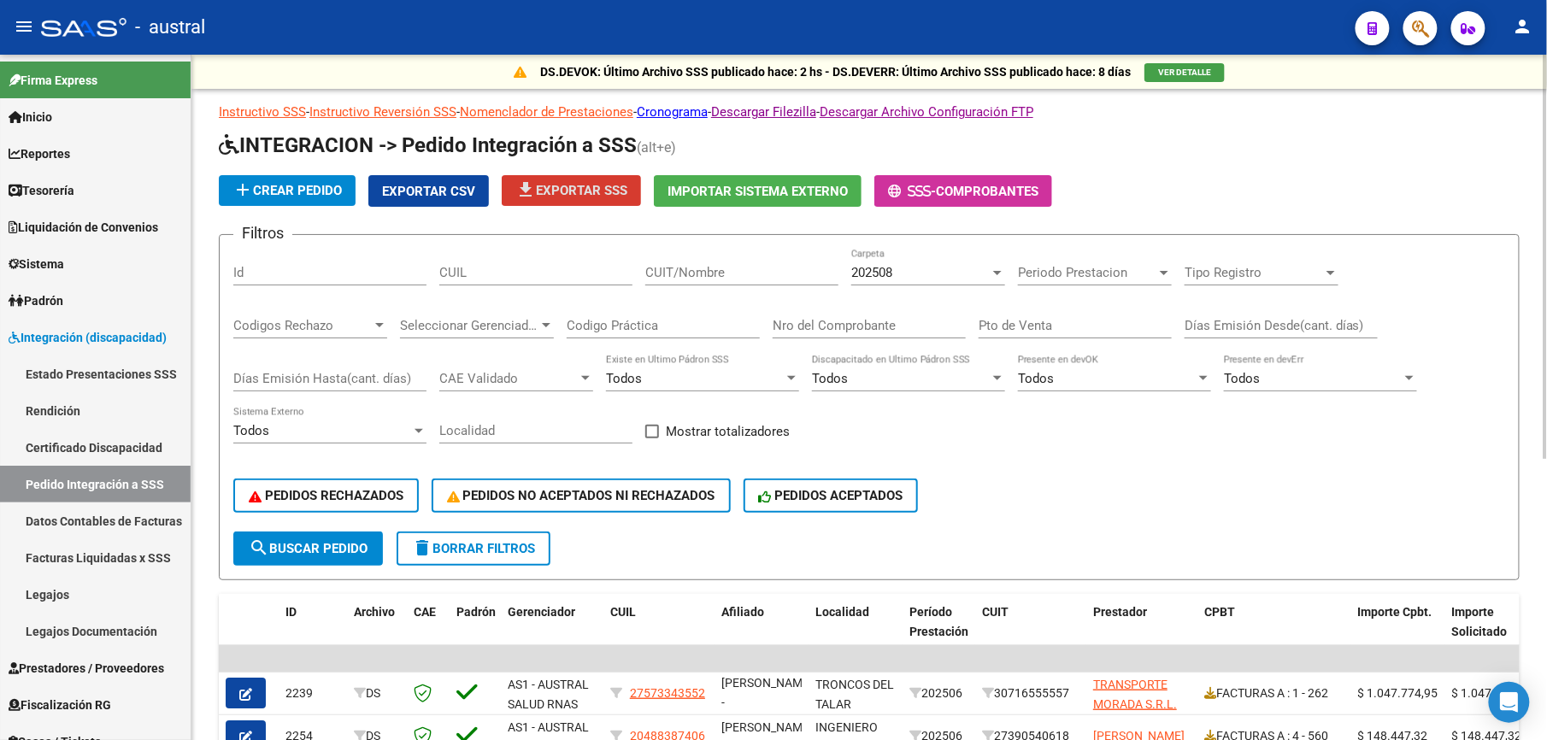
click at [514, 574] on form "Filtros Id CUIL CUIT/Nombre 202508 Carpeta Periodo Prestacion Periodo Prestacio…" at bounding box center [869, 407] width 1301 height 346
click at [509, 555] on span "delete Borrar Filtros" at bounding box center [473, 548] width 123 height 15
click at [503, 554] on span "delete Borrar Filtros" at bounding box center [473, 548] width 123 height 15
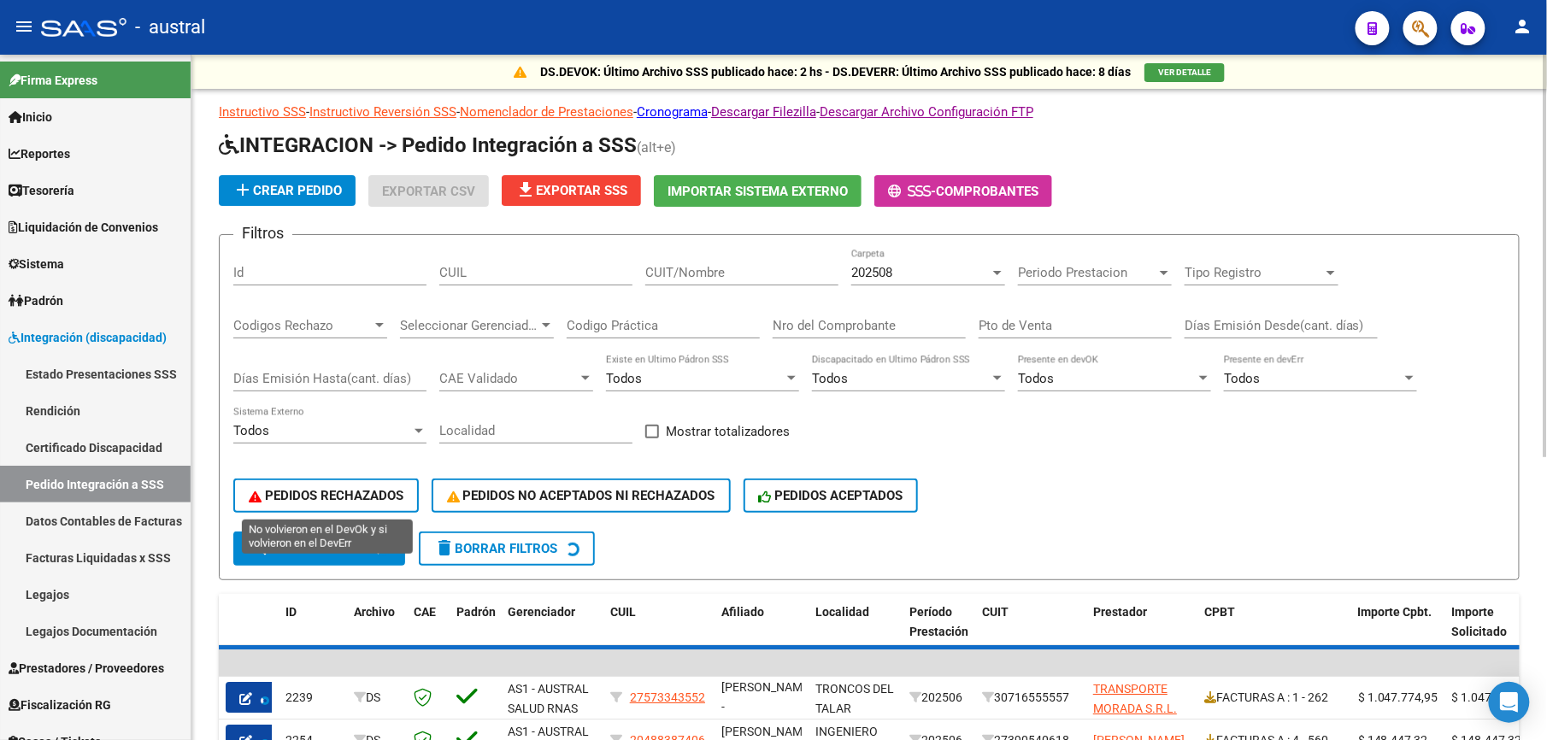
click at [339, 492] on span "PEDIDOS RECHAZADOS" at bounding box center [326, 495] width 155 height 15
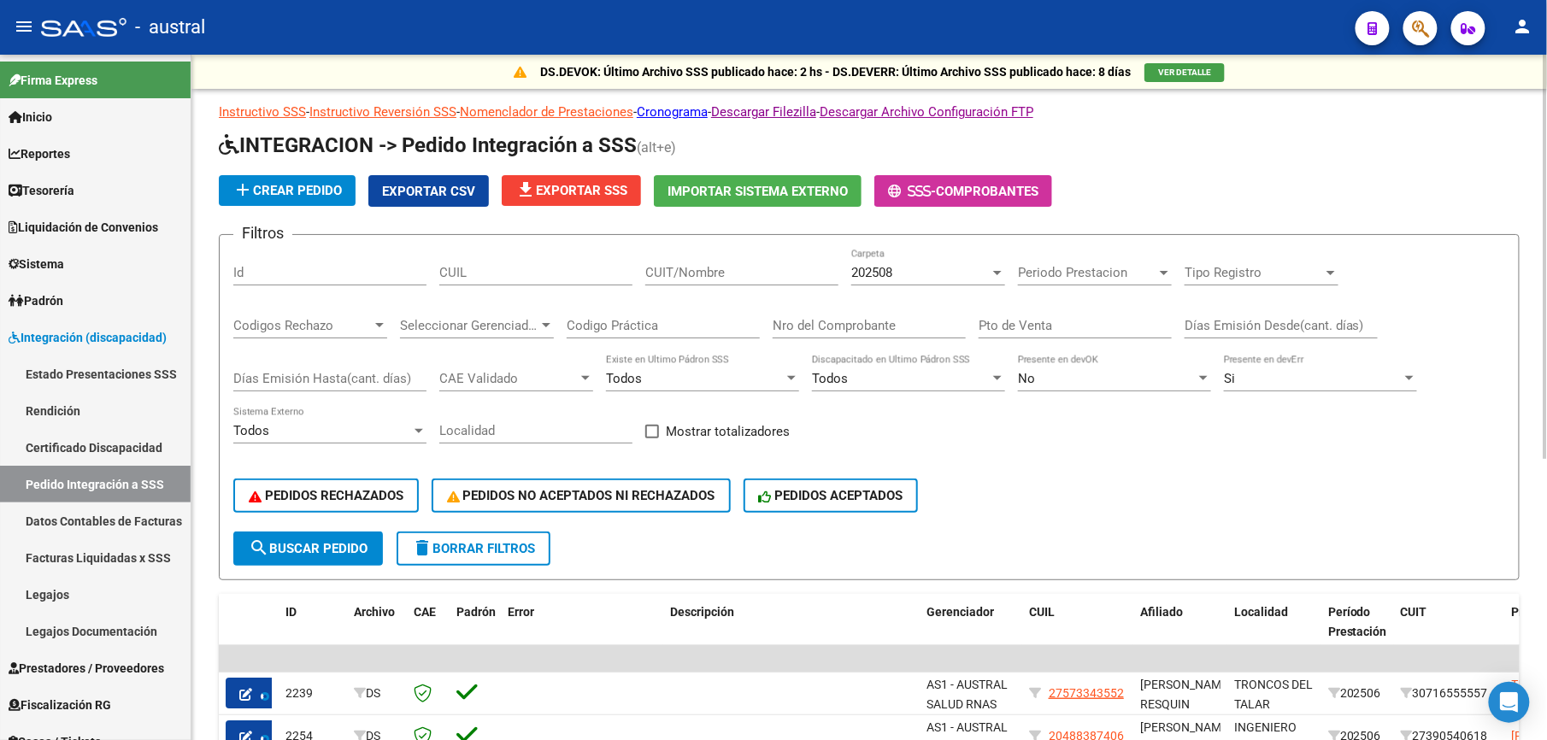
click at [316, 496] on span "PEDIDOS RECHAZADOS" at bounding box center [326, 495] width 155 height 15
